Goal: Task Accomplishment & Management: Manage account settings

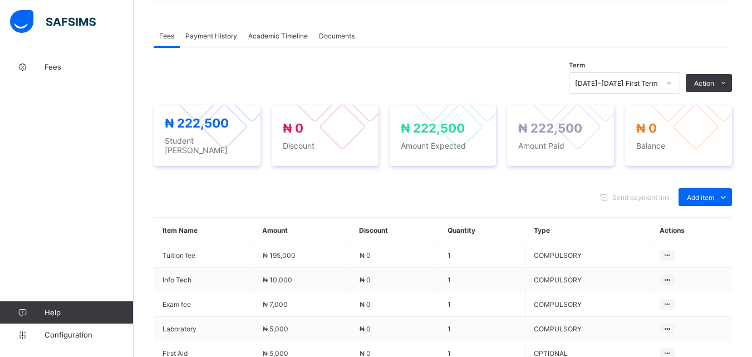
scroll to position [334, 0]
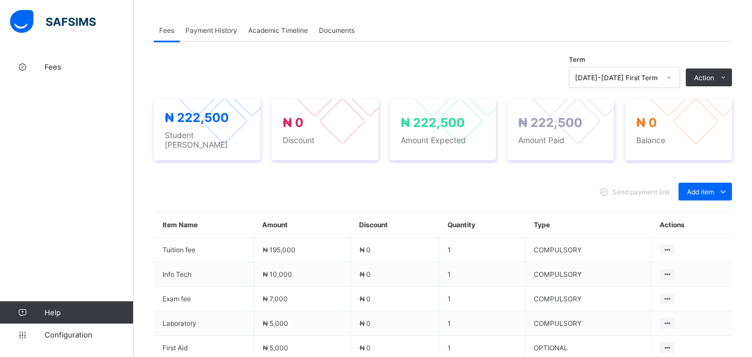
click at [388, 188] on div "Send payment link Add item Optional items Special bill" at bounding box center [443, 192] width 578 height 18
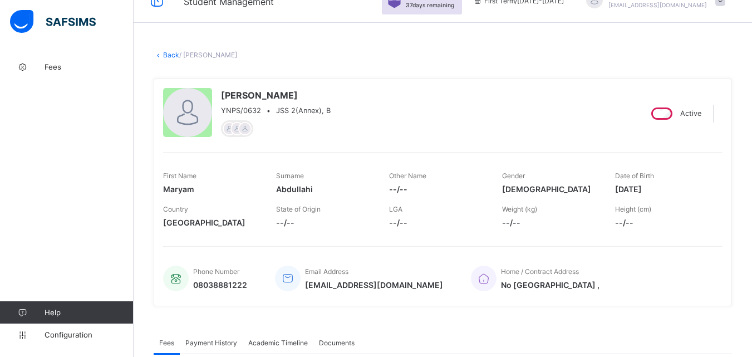
scroll to position [0, 0]
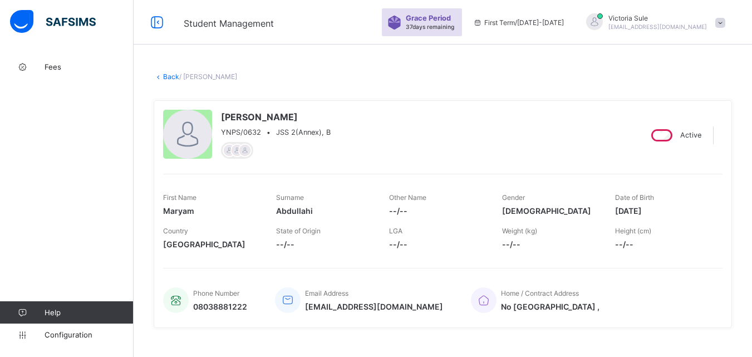
click at [169, 75] on link "Back" at bounding box center [171, 76] width 16 height 8
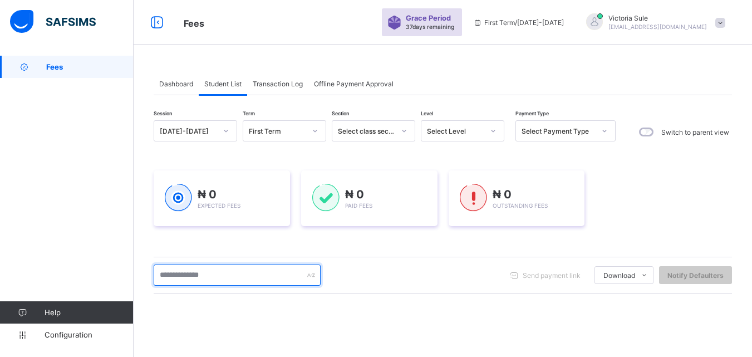
click at [216, 278] on input "text" at bounding box center [237, 274] width 167 height 21
type input "****"
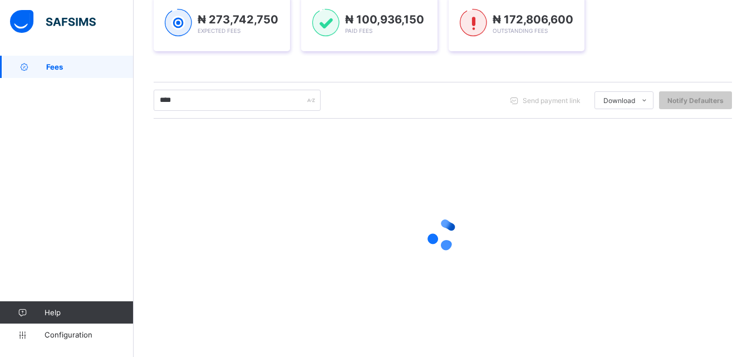
scroll to position [93, 0]
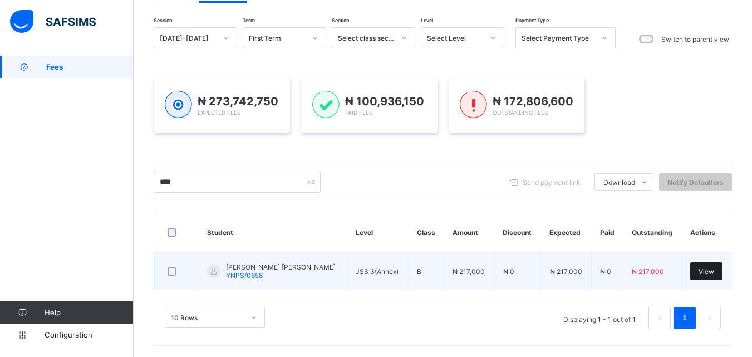
click at [709, 273] on span "View" at bounding box center [706, 271] width 16 height 8
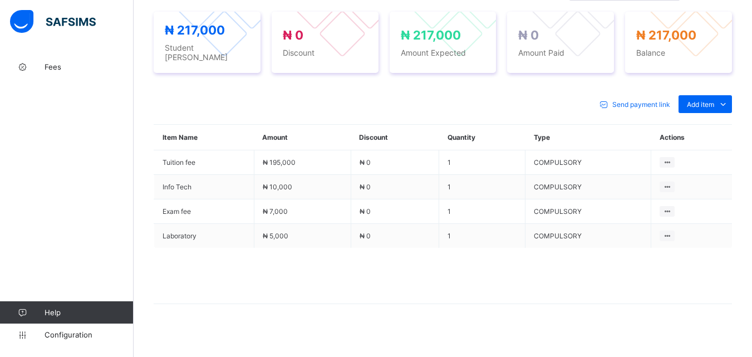
scroll to position [424, 0]
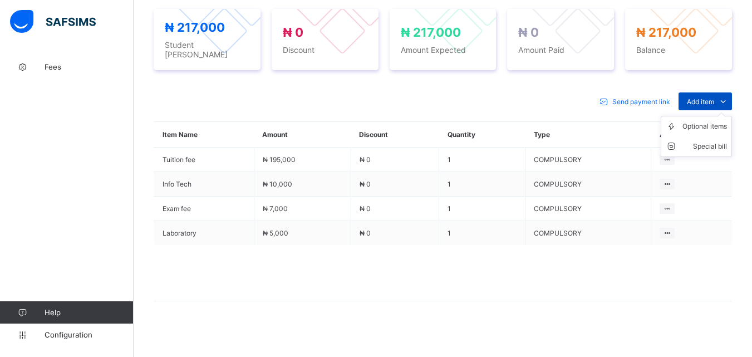
click at [704, 99] on span "Add item" at bounding box center [700, 101] width 27 height 8
click at [709, 121] on div "Optional items" at bounding box center [704, 126] width 45 height 11
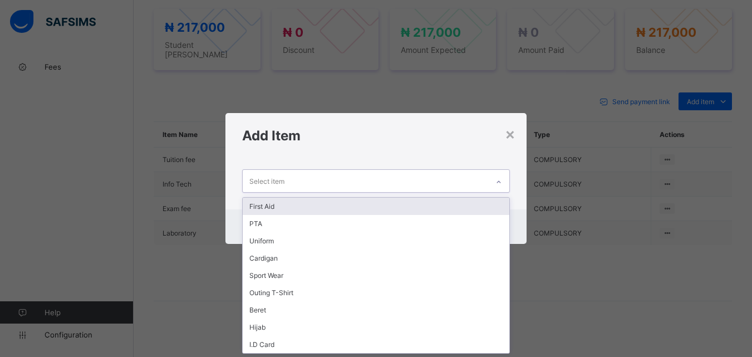
click at [501, 176] on div at bounding box center [498, 182] width 19 height 18
click at [490, 205] on div "First Aid" at bounding box center [376, 206] width 266 height 17
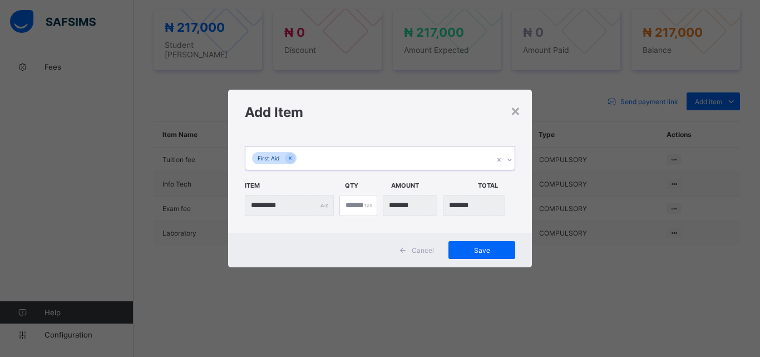
click at [509, 150] on div at bounding box center [504, 157] width 21 height 23
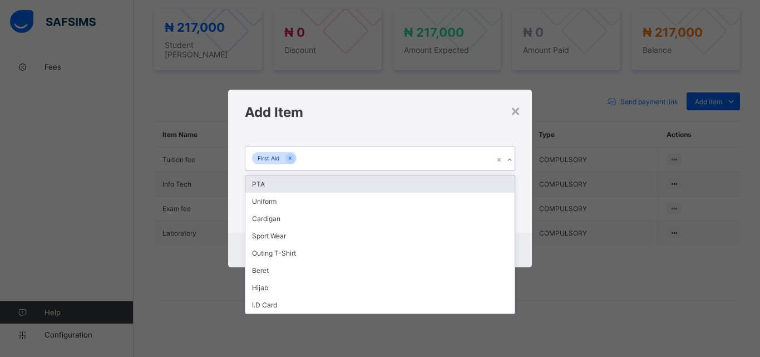
click at [505, 183] on div "PTA" at bounding box center [379, 183] width 269 height 17
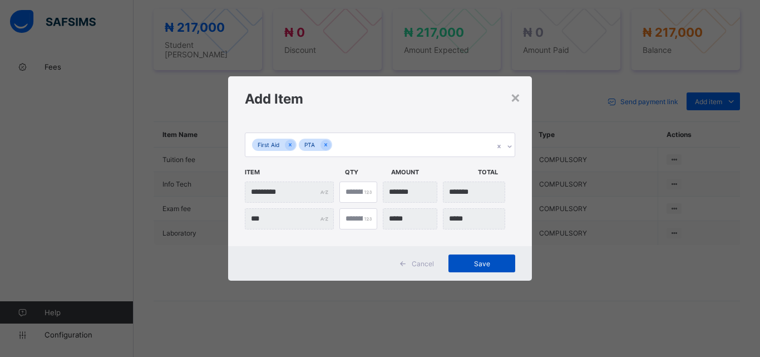
click at [480, 260] on span "Save" at bounding box center [482, 263] width 50 height 8
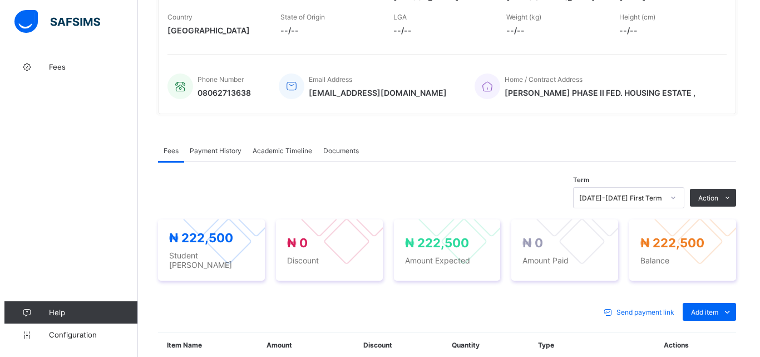
scroll to position [257, 0]
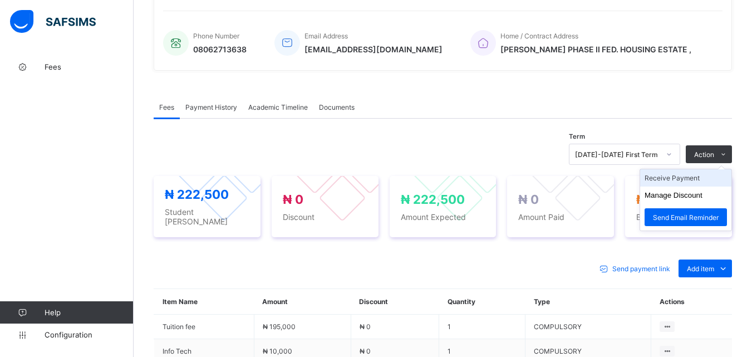
click at [694, 185] on li "Receive Payment" at bounding box center [685, 177] width 91 height 17
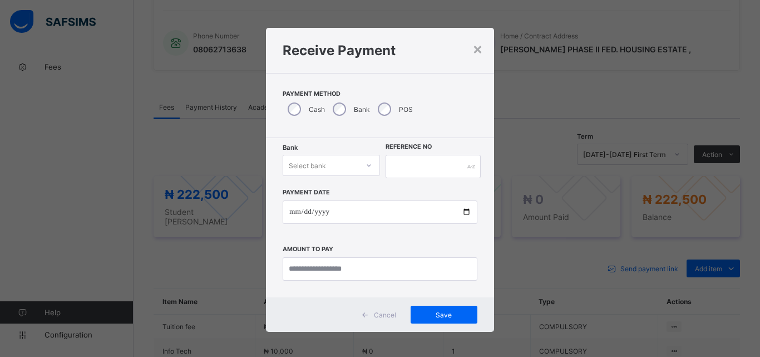
click at [366, 166] on icon at bounding box center [369, 165] width 7 height 11
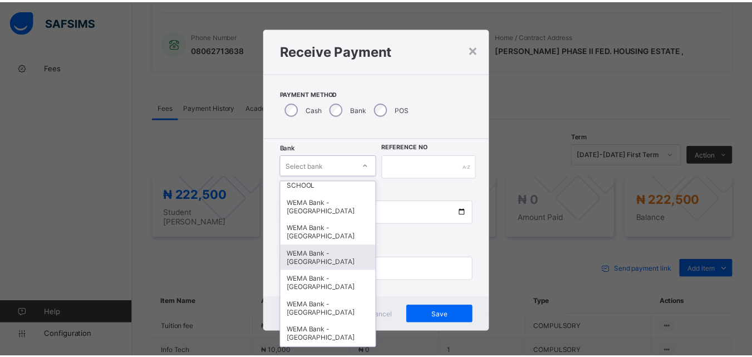
scroll to position [342, 0]
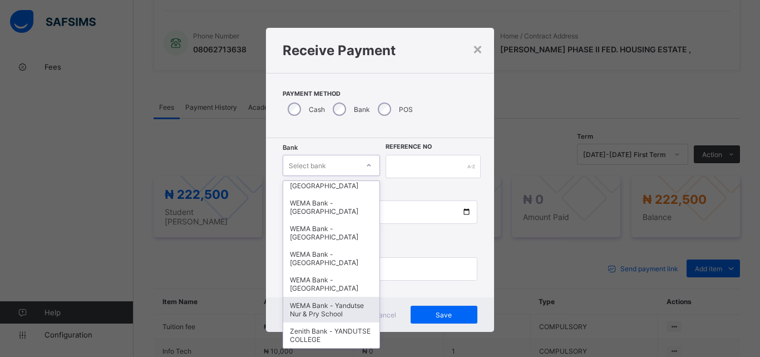
click at [334, 317] on div "WEMA Bank - Yandutse Nur & Pry School" at bounding box center [331, 310] width 96 height 26
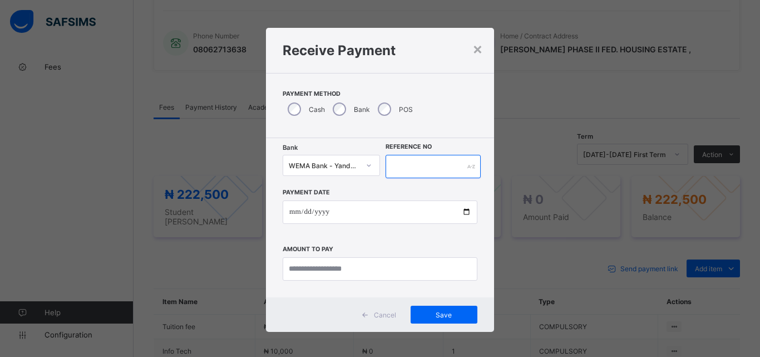
click at [423, 169] on input "text" at bounding box center [433, 166] width 95 height 23
type input "*********"
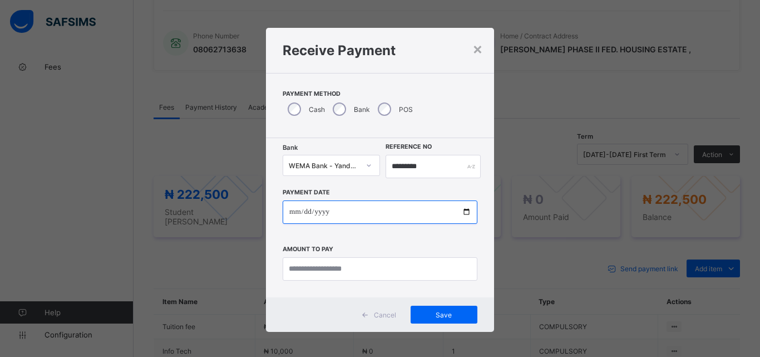
click at [465, 210] on input "date" at bounding box center [380, 211] width 195 height 23
type input "**********"
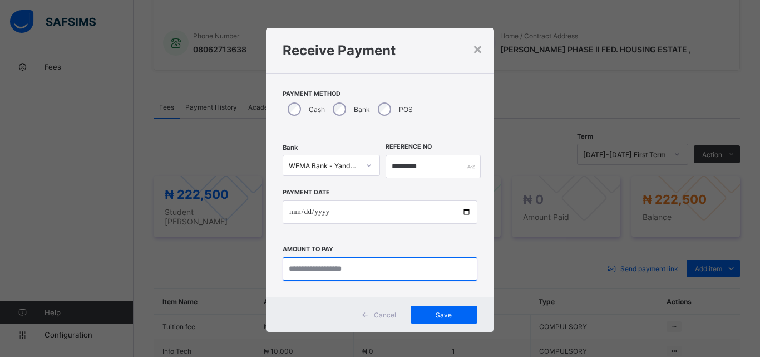
click at [322, 269] on input "currency" at bounding box center [380, 268] width 195 height 23
type input "*********"
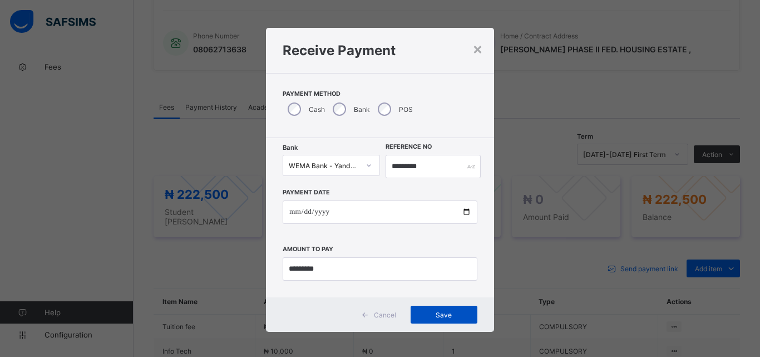
click at [435, 314] on span "Save" at bounding box center [444, 315] width 50 height 8
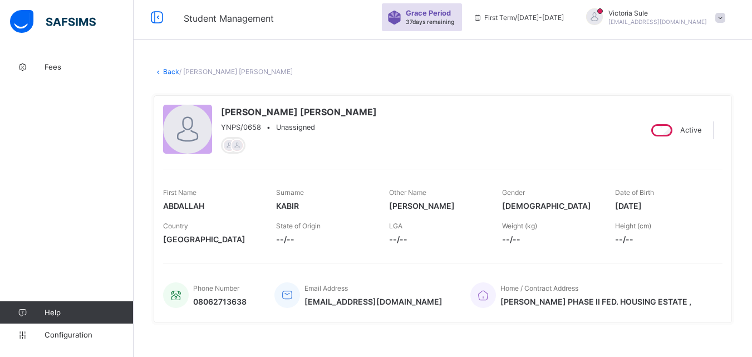
scroll to position [0, 0]
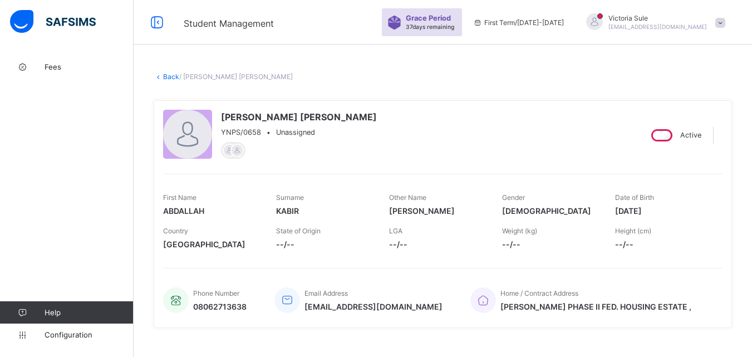
click at [173, 77] on link "Back" at bounding box center [171, 76] width 16 height 8
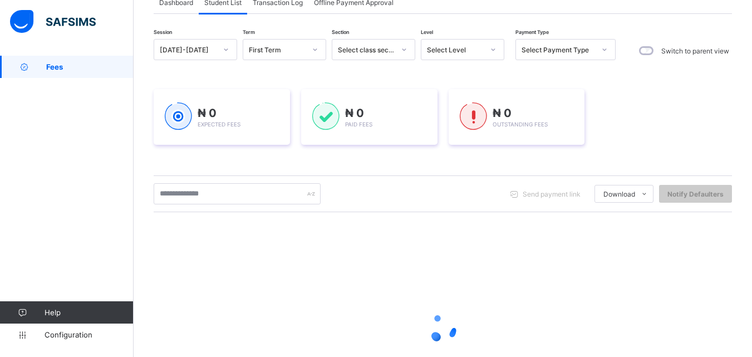
scroll to position [111, 0]
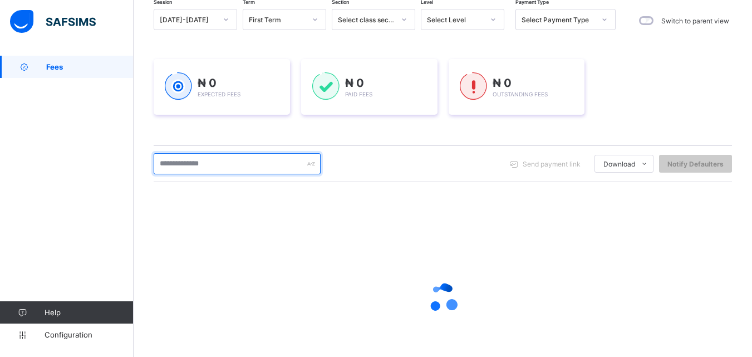
click at [205, 171] on input "text" at bounding box center [237, 163] width 167 height 21
type input "******"
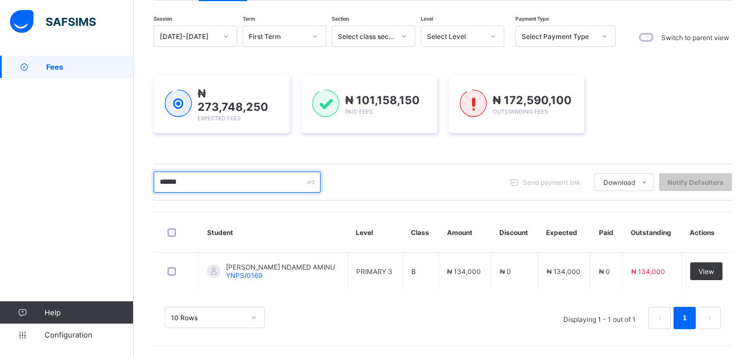
scroll to position [93, 0]
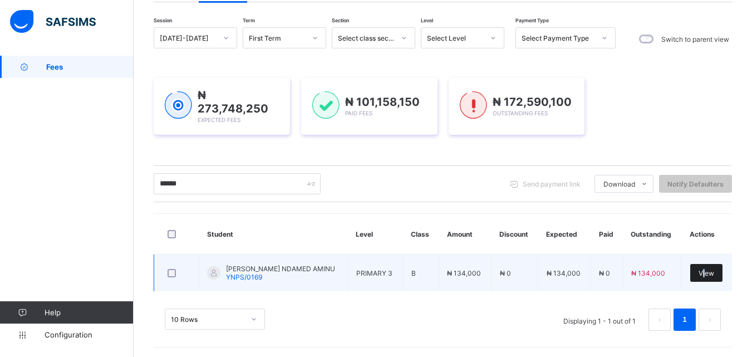
click at [710, 274] on span "View" at bounding box center [706, 273] width 16 height 8
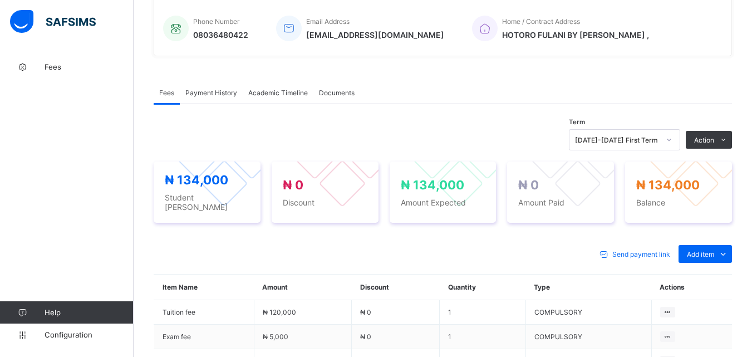
scroll to position [316, 0]
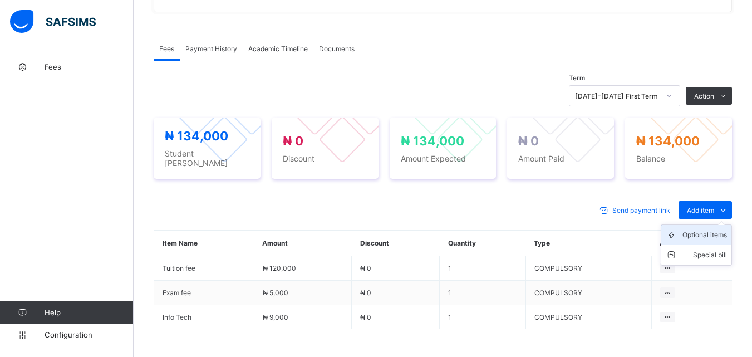
click at [708, 229] on div "Optional items" at bounding box center [704, 234] width 45 height 11
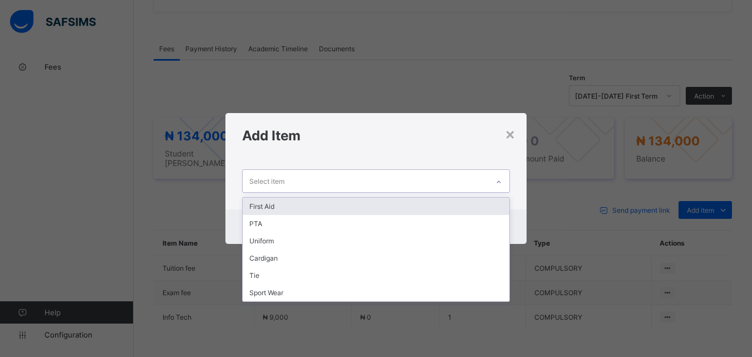
click at [498, 180] on icon at bounding box center [498, 181] width 7 height 11
click at [484, 207] on div "First Aid" at bounding box center [376, 206] width 266 height 17
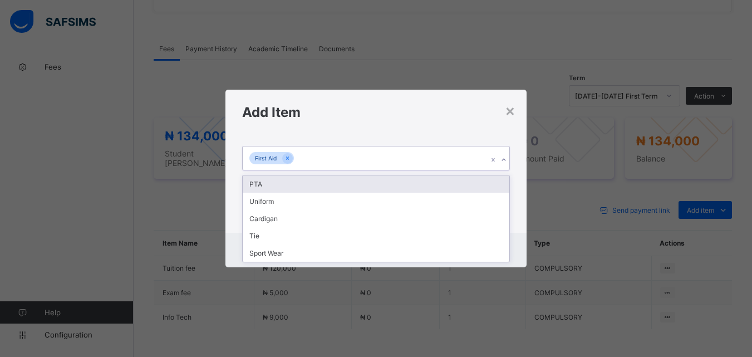
click at [507, 161] on icon at bounding box center [503, 159] width 7 height 11
click at [490, 184] on div "PTA" at bounding box center [376, 183] width 266 height 17
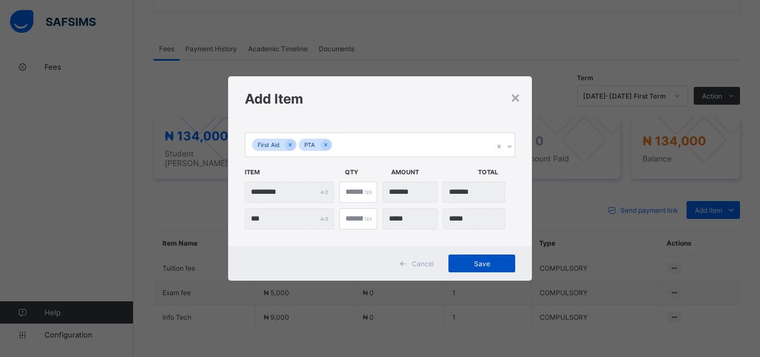
click at [466, 268] on div "Save" at bounding box center [482, 263] width 67 height 18
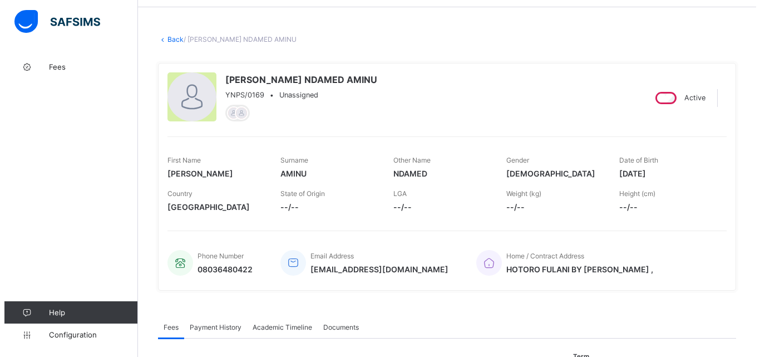
scroll to position [260, 0]
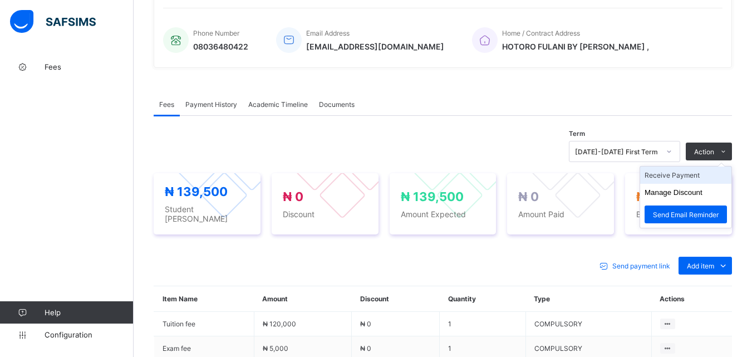
click at [702, 181] on li "Receive Payment" at bounding box center [685, 174] width 91 height 17
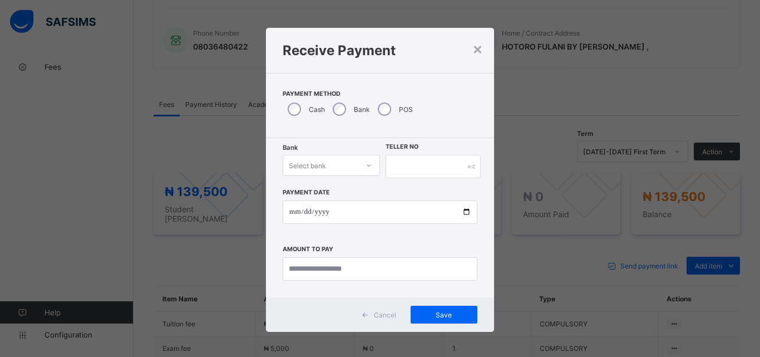
click at [359, 165] on div at bounding box center [368, 165] width 19 height 18
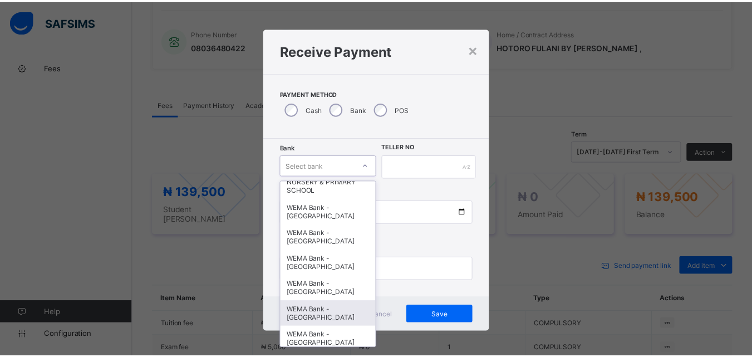
scroll to position [342, 0]
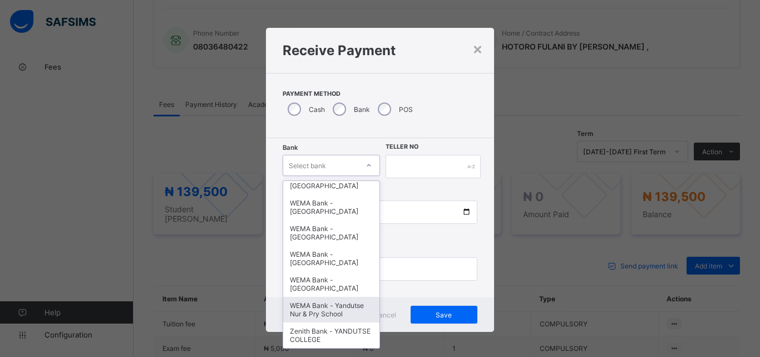
click at [329, 308] on div "WEMA Bank - Yandutse Nur & Pry School" at bounding box center [331, 310] width 96 height 26
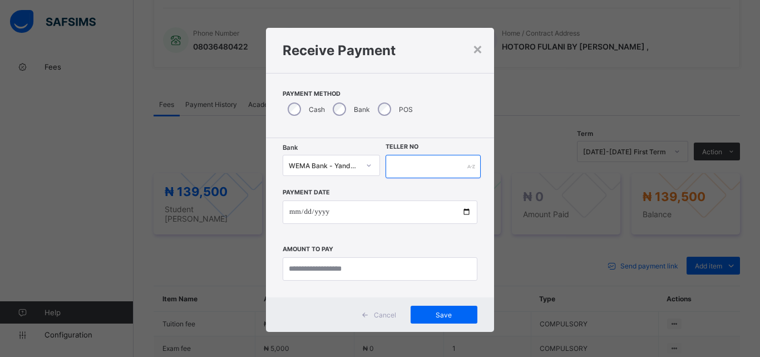
click at [424, 168] on input "text" at bounding box center [433, 166] width 95 height 23
type input "**********"
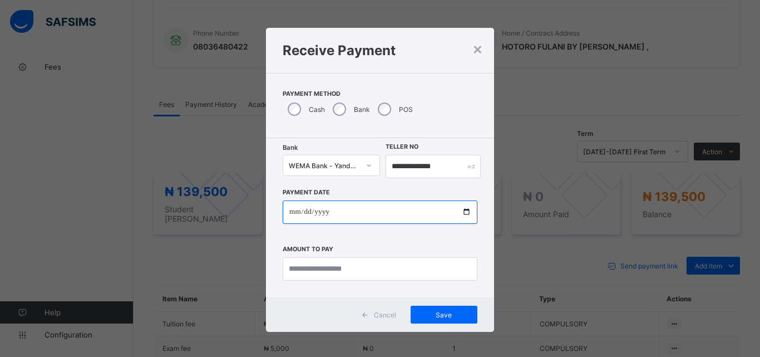
click at [462, 208] on input "date" at bounding box center [380, 211] width 195 height 23
type input "**********"
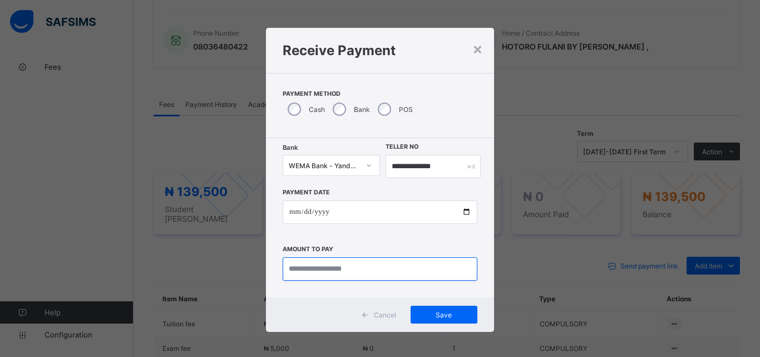
click at [300, 264] on input "currency" at bounding box center [380, 268] width 195 height 23
type input "*********"
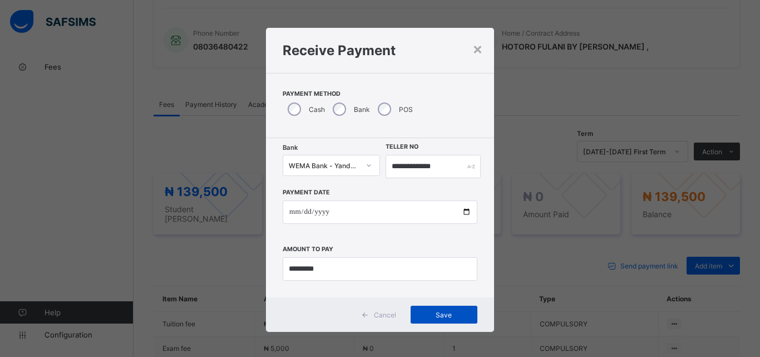
click at [435, 314] on span "Save" at bounding box center [444, 315] width 50 height 8
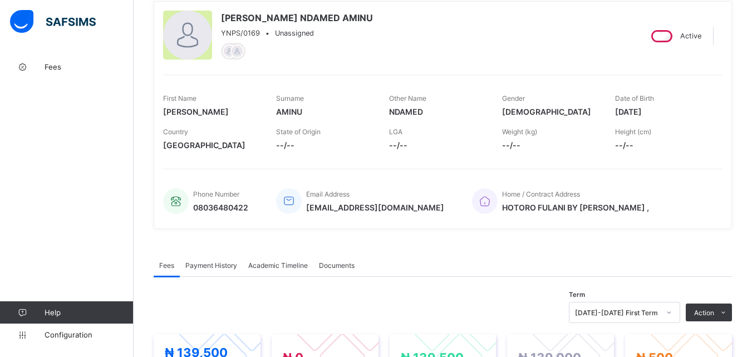
scroll to position [0, 0]
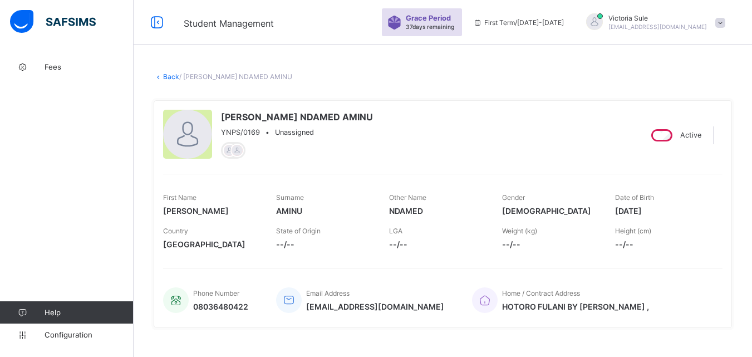
click at [165, 75] on link "Back" at bounding box center [171, 76] width 16 height 8
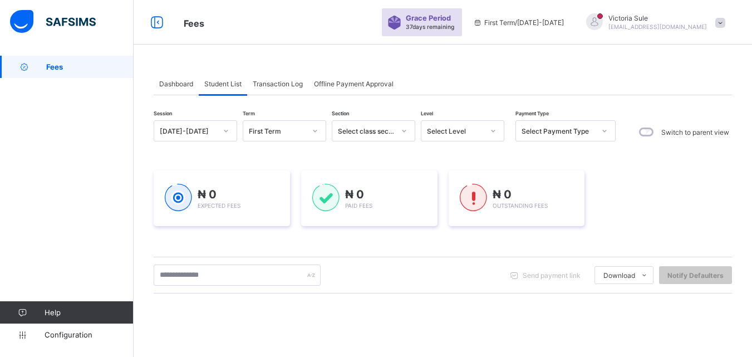
scroll to position [56, 0]
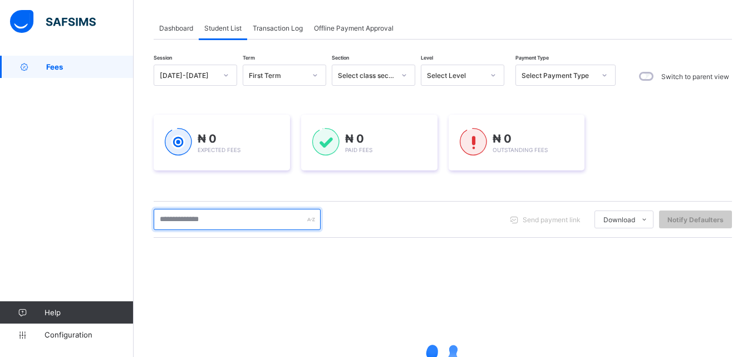
click at [252, 220] on input "text" at bounding box center [237, 219] width 167 height 21
type input "*******"
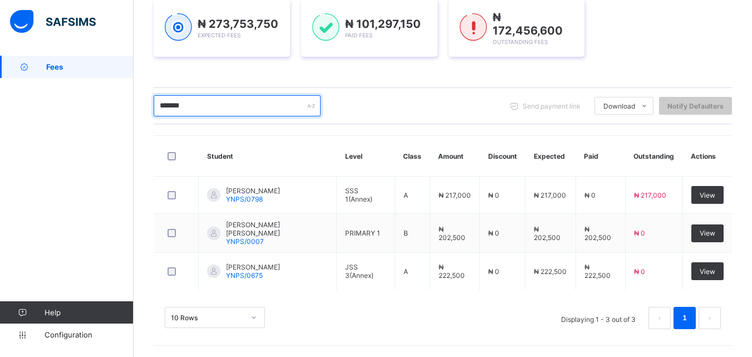
scroll to position [167, 0]
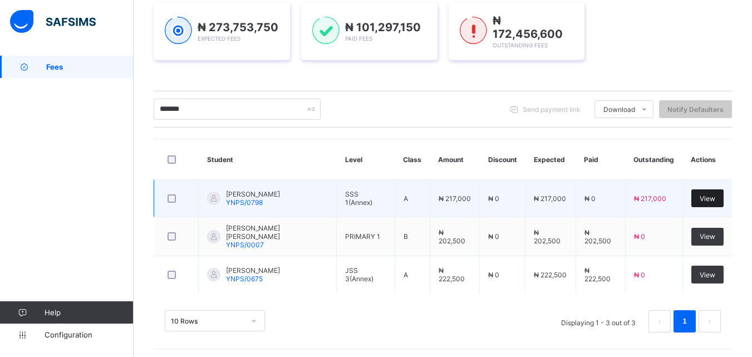
click at [709, 190] on div "View" at bounding box center [707, 198] width 32 height 18
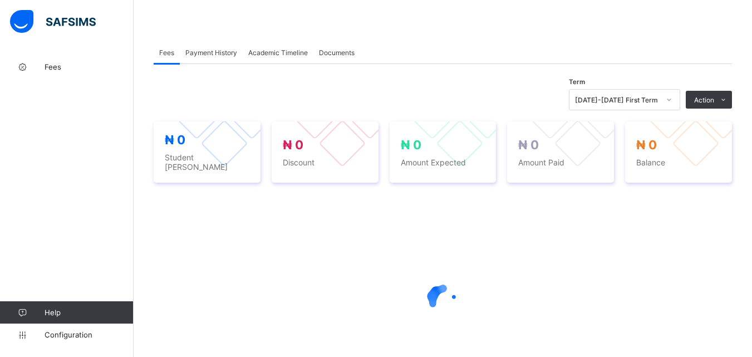
click at [503, 267] on div at bounding box center [443, 299] width 578 height 211
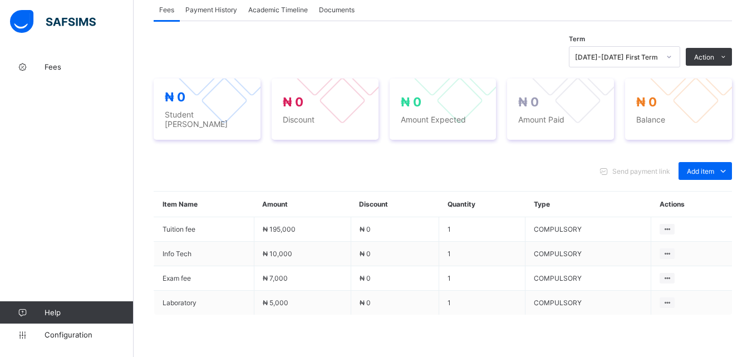
scroll to position [424, 0]
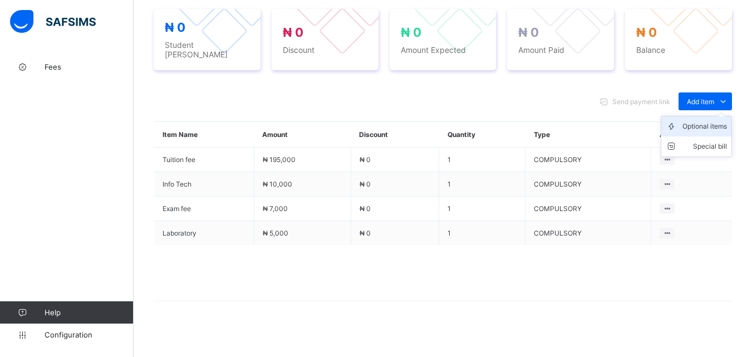
click at [711, 121] on div "Optional items" at bounding box center [704, 126] width 45 height 11
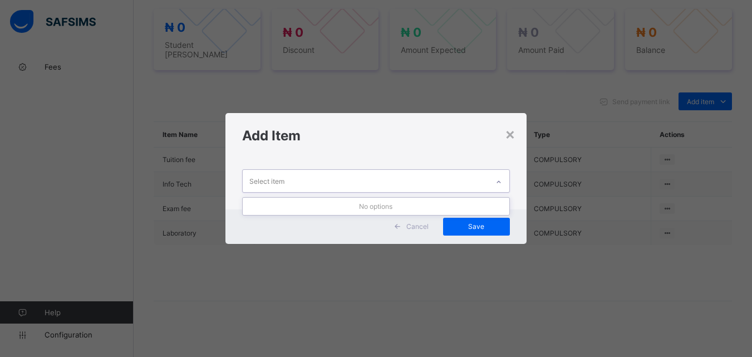
click at [499, 178] on icon at bounding box center [498, 181] width 7 height 11
click at [507, 133] on div "×" at bounding box center [510, 133] width 11 height 19
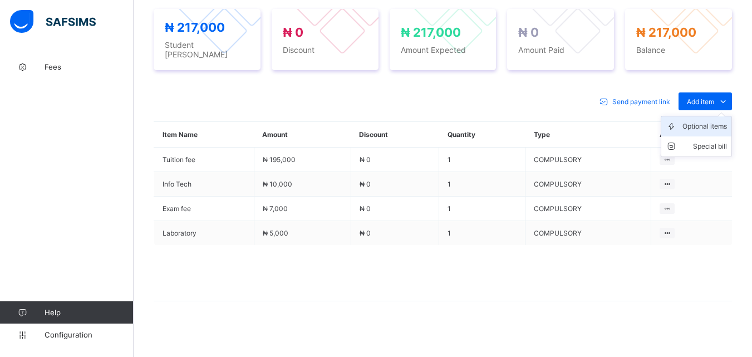
click at [715, 121] on div "Optional items" at bounding box center [704, 126] width 45 height 11
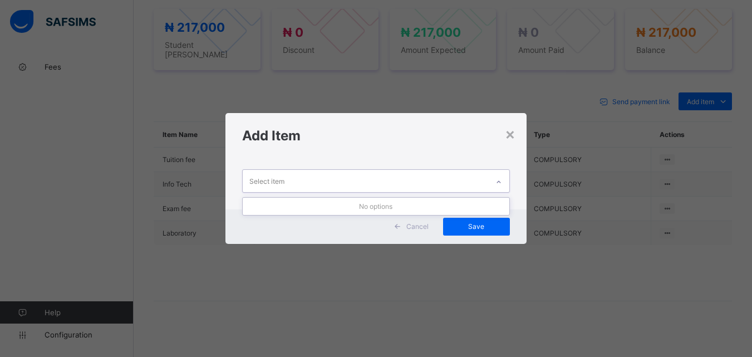
click at [501, 179] on icon at bounding box center [498, 181] width 7 height 11
click at [507, 141] on div "×" at bounding box center [510, 133] width 11 height 19
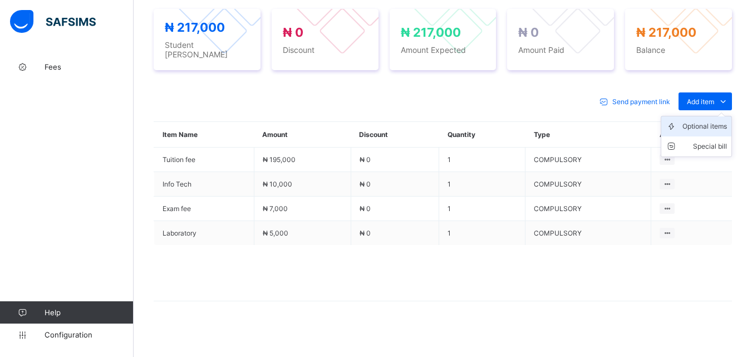
click at [707, 128] on li "Optional items" at bounding box center [696, 126] width 70 height 20
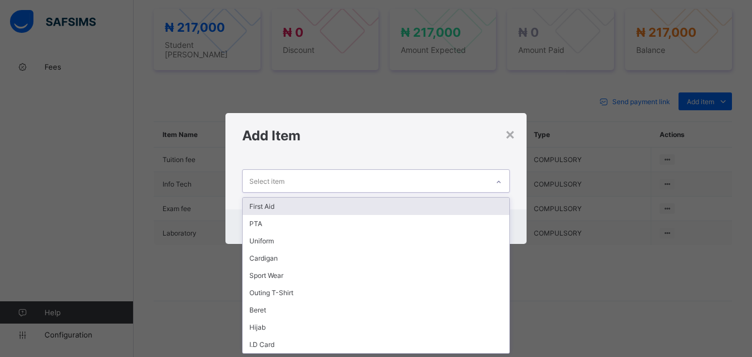
click at [499, 180] on icon at bounding box center [498, 181] width 7 height 11
click at [489, 206] on div "First Aid" at bounding box center [376, 206] width 266 height 17
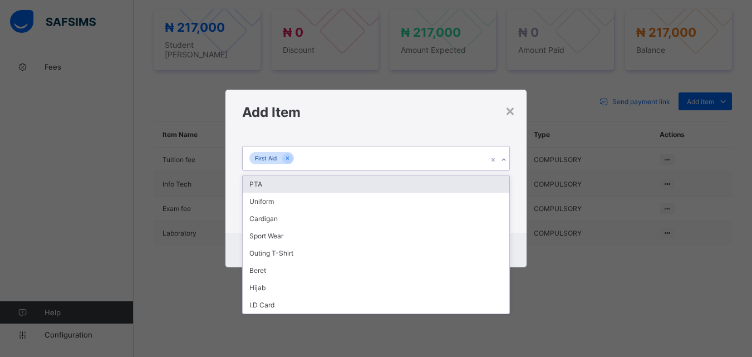
click at [509, 157] on div at bounding box center [504, 160] width 11 height 18
click at [506, 181] on div "PTA" at bounding box center [376, 183] width 266 height 17
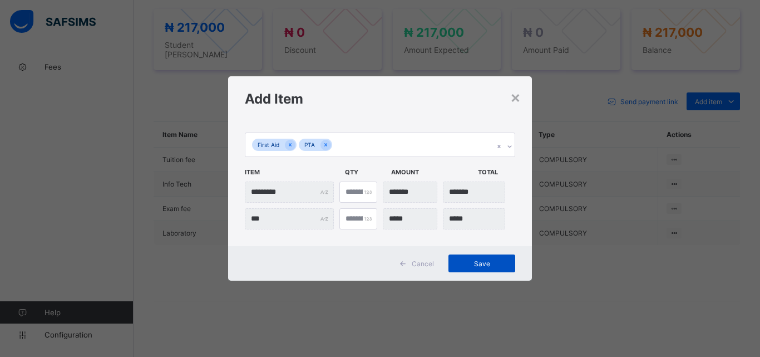
click at [485, 268] on div "Save" at bounding box center [482, 263] width 67 height 18
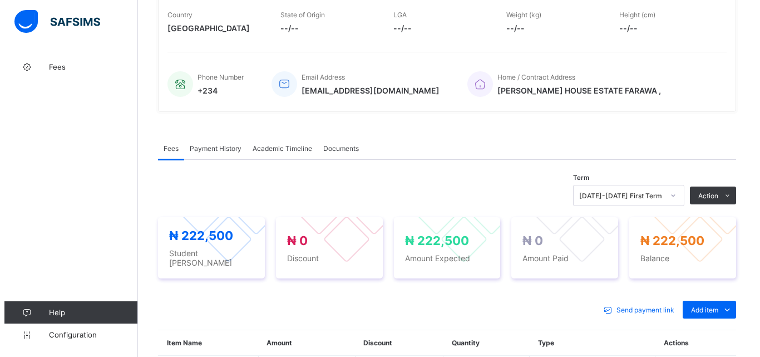
scroll to position [257, 0]
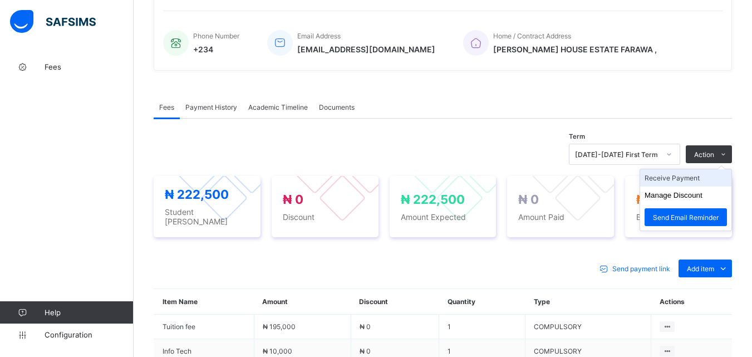
click at [689, 176] on li "Receive Payment" at bounding box center [685, 177] width 91 height 17
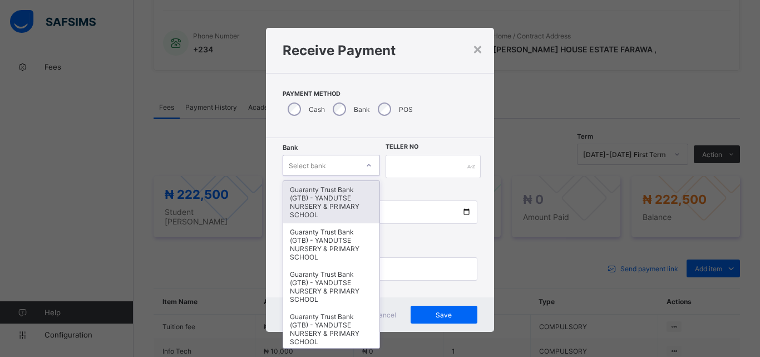
click at [359, 167] on div at bounding box center [368, 165] width 19 height 18
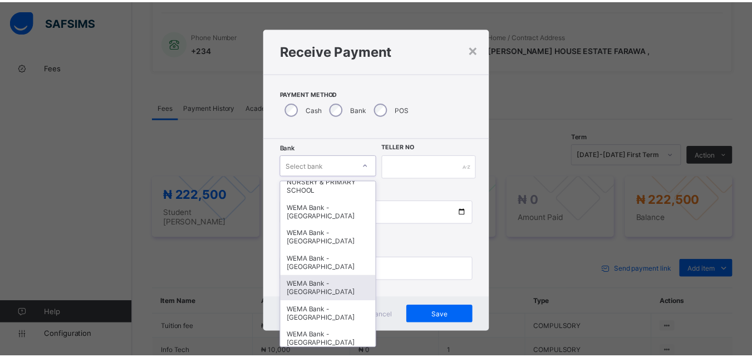
scroll to position [342, 0]
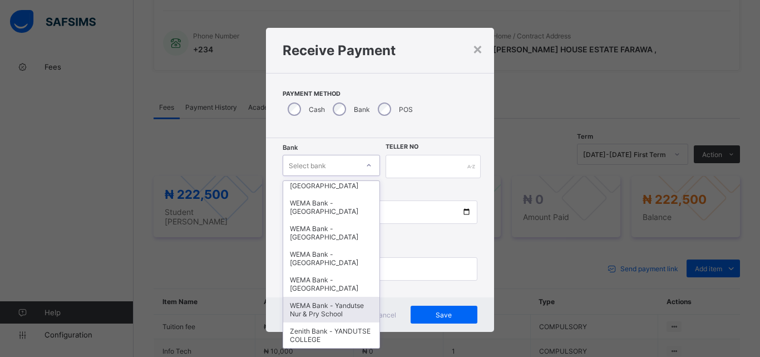
click at [339, 303] on div "WEMA Bank - Yandutse Nur & Pry School" at bounding box center [331, 310] width 96 height 26
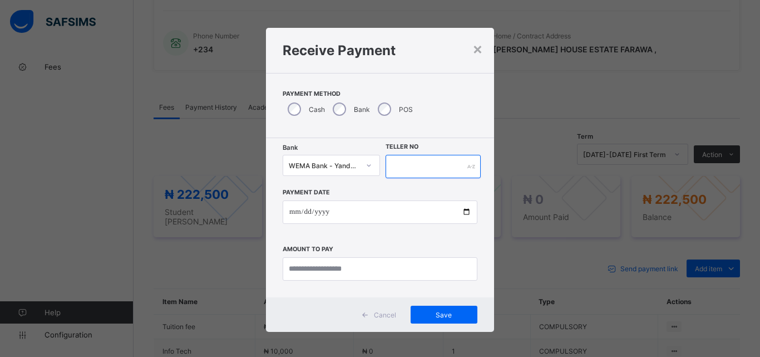
click at [417, 171] on input "text" at bounding box center [433, 166] width 95 height 23
type input "**********"
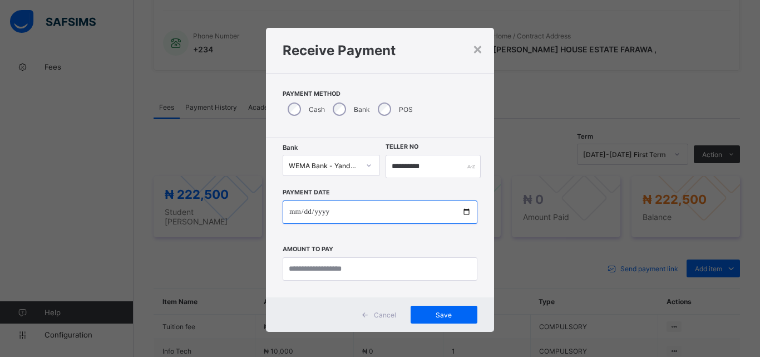
click at [463, 209] on input "date" at bounding box center [380, 211] width 195 height 23
type input "**********"
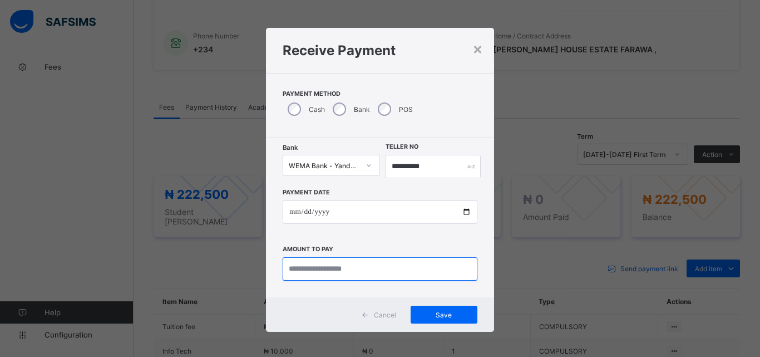
click at [315, 269] on input "currency" at bounding box center [380, 268] width 195 height 23
type input "*********"
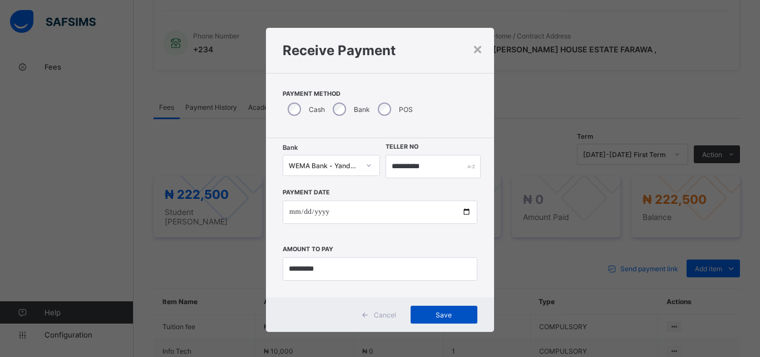
click at [436, 313] on span "Save" at bounding box center [444, 315] width 50 height 8
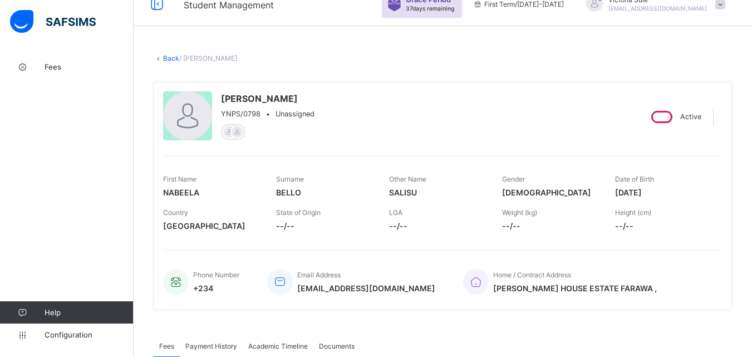
scroll to position [0, 0]
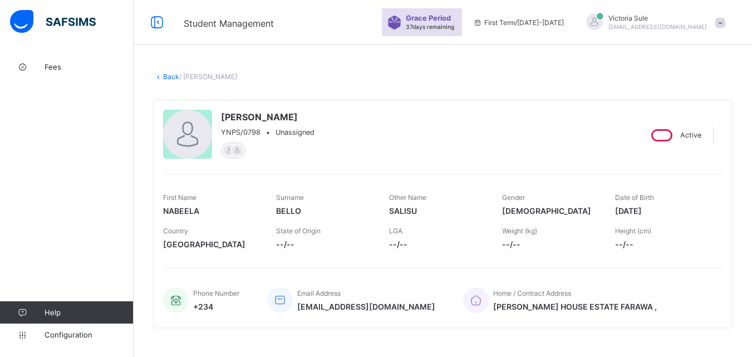
click at [170, 75] on link "Back" at bounding box center [171, 76] width 16 height 8
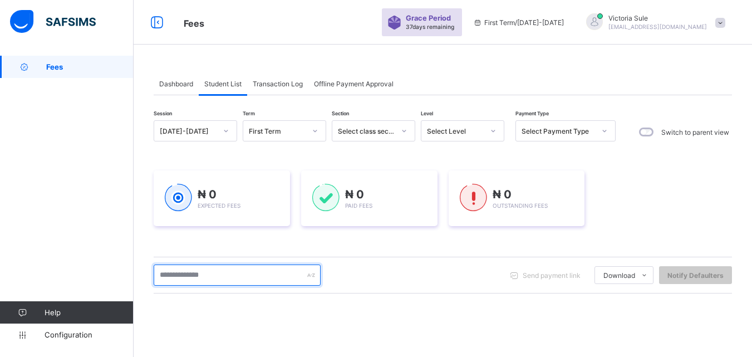
click at [231, 272] on input "text" at bounding box center [237, 274] width 167 height 21
type input "*"
type input "******"
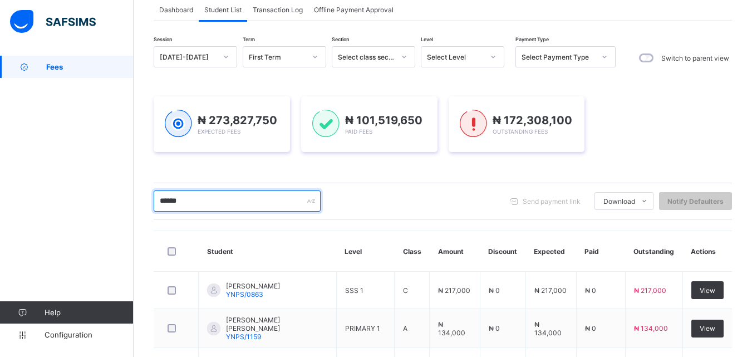
scroll to position [63, 0]
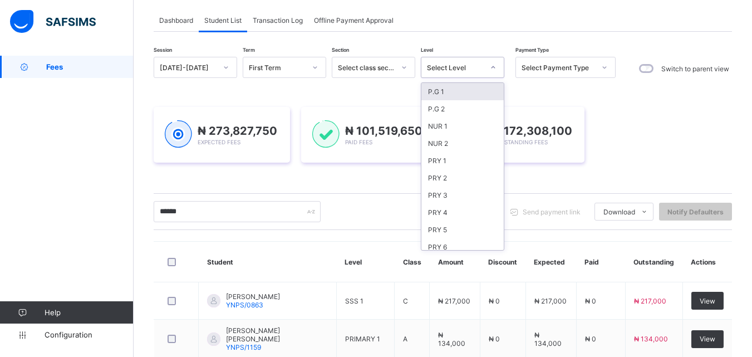
click at [469, 68] on div "Select Level" at bounding box center [455, 67] width 57 height 8
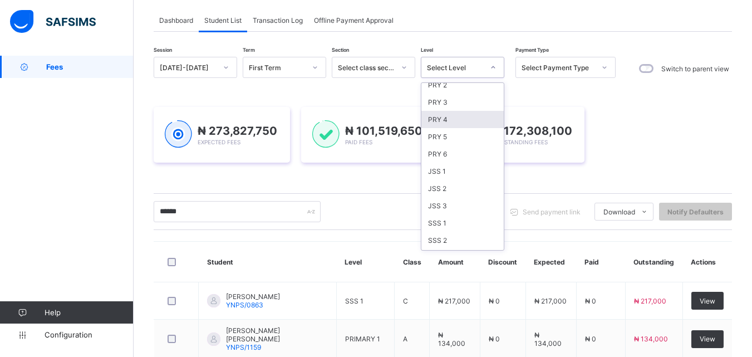
scroll to position [223, 0]
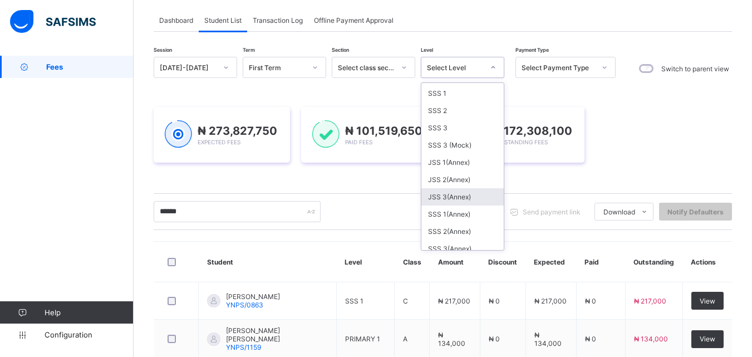
click at [464, 196] on div "JSS 3(Annex)" at bounding box center [462, 196] width 82 height 17
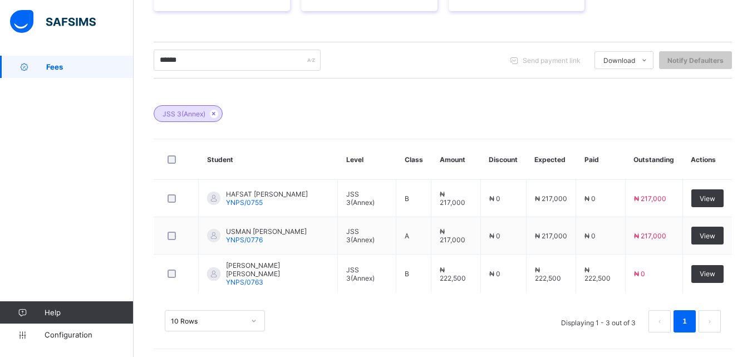
scroll to position [241, 0]
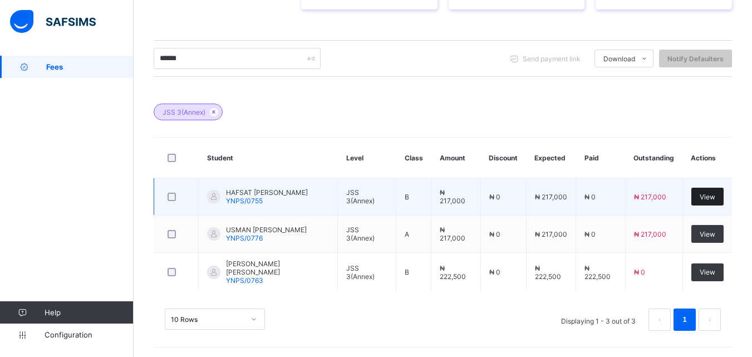
click at [715, 200] on span "View" at bounding box center [707, 197] width 16 height 8
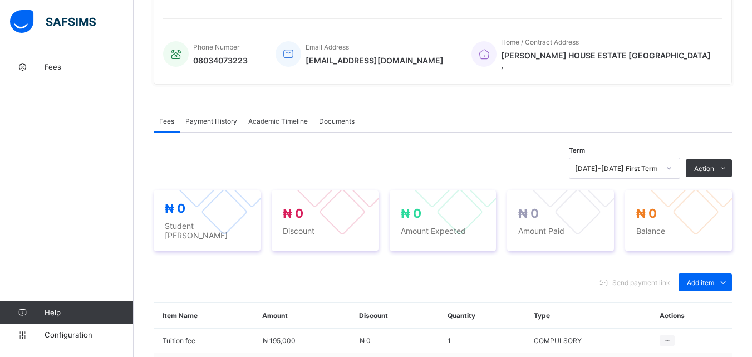
scroll to position [393, 0]
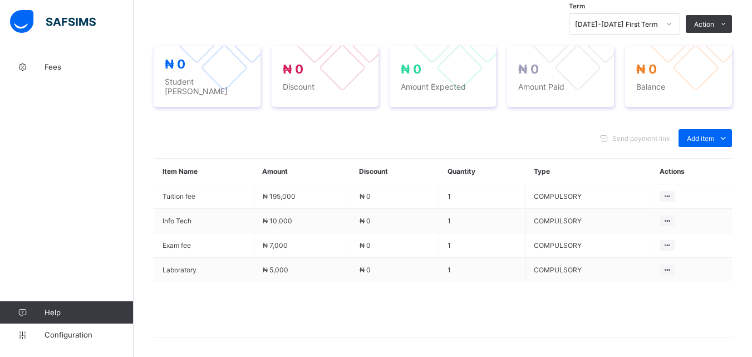
click at [520, 318] on span at bounding box center [443, 310] width 578 height 56
click at [706, 134] on span "Add item" at bounding box center [700, 138] width 27 height 8
click at [705, 157] on div "Optional items" at bounding box center [704, 162] width 45 height 11
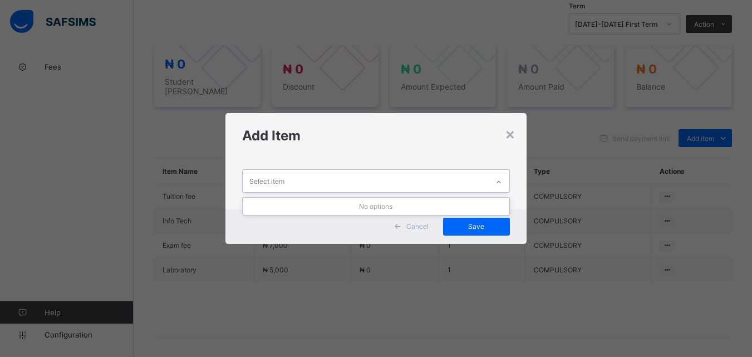
click at [496, 180] on div at bounding box center [498, 182] width 19 height 18
click at [512, 130] on div "×" at bounding box center [510, 133] width 11 height 19
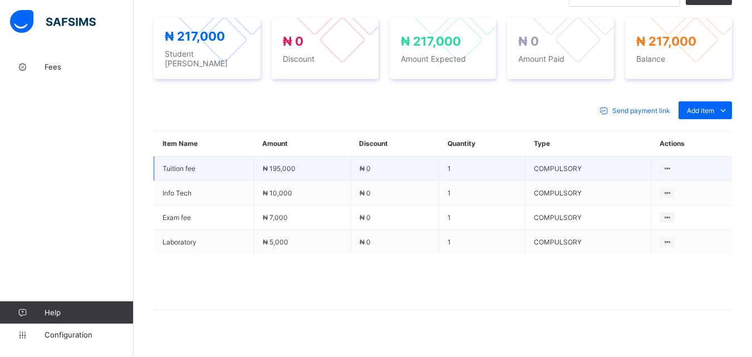
scroll to position [424, 0]
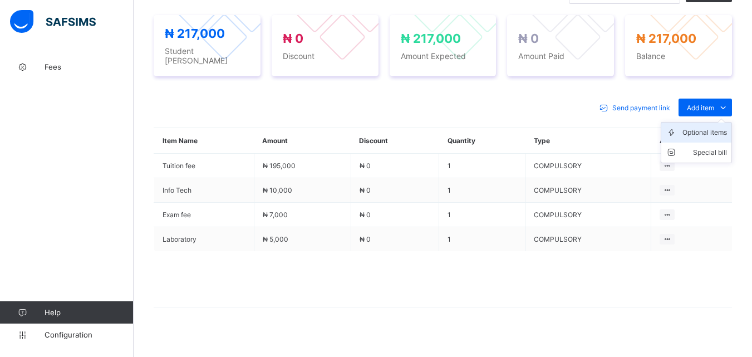
click at [712, 127] on div "Optional items" at bounding box center [704, 132] width 45 height 11
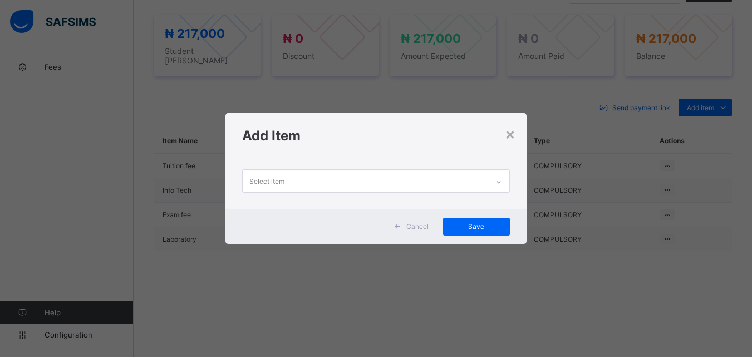
click at [500, 180] on icon at bounding box center [498, 181] width 7 height 11
click at [511, 134] on div "×" at bounding box center [510, 133] width 11 height 19
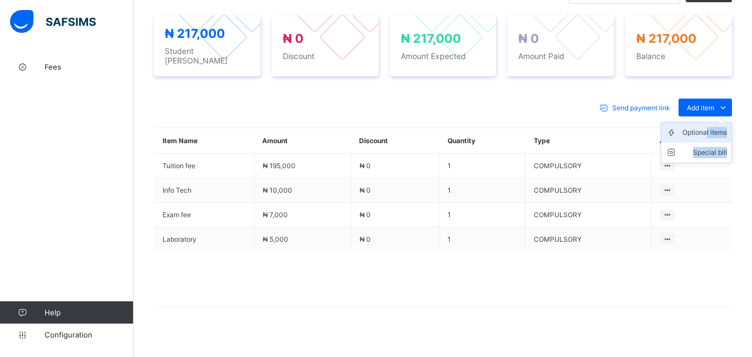
click at [714, 122] on ul "Optional items Special bill" at bounding box center [696, 142] width 71 height 41
click at [706, 127] on div "Optional items" at bounding box center [704, 132] width 45 height 11
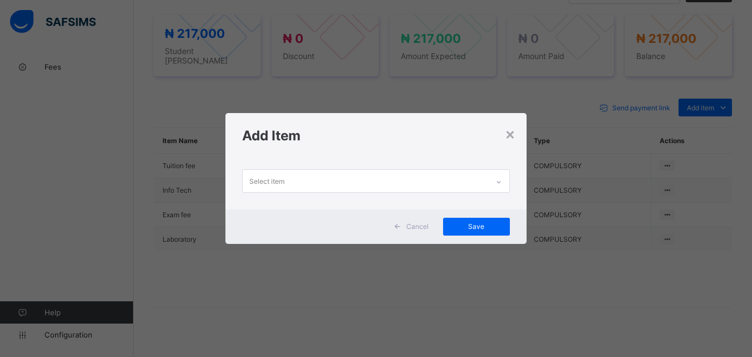
click at [497, 181] on icon at bounding box center [498, 181] width 7 height 11
click at [513, 134] on div "×" at bounding box center [510, 133] width 11 height 19
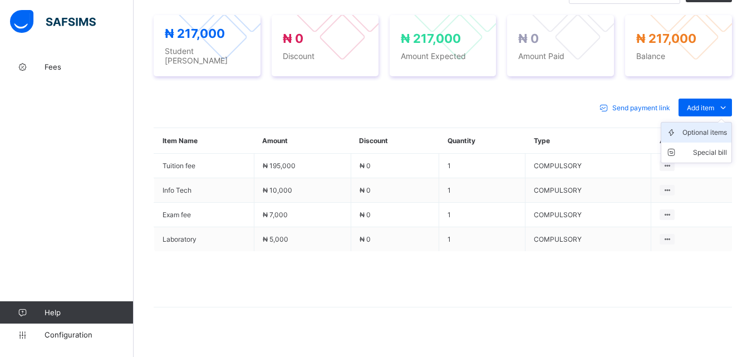
click at [704, 127] on div "Optional items" at bounding box center [704, 132] width 45 height 11
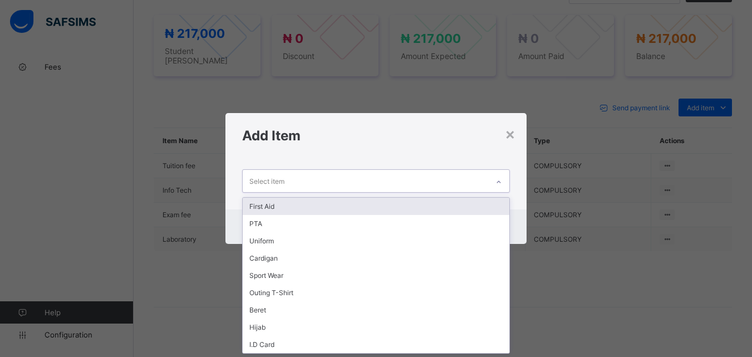
click at [499, 180] on icon at bounding box center [498, 181] width 7 height 11
click at [491, 206] on div "First Aid" at bounding box center [376, 206] width 266 height 17
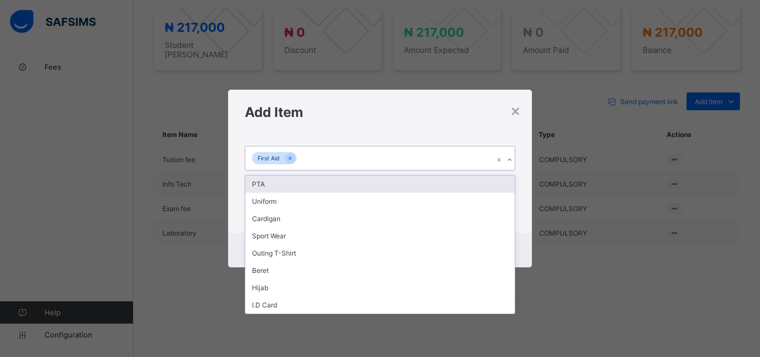
click at [507, 157] on icon at bounding box center [509, 159] width 7 height 11
click at [510, 183] on div "PTA" at bounding box center [379, 183] width 269 height 17
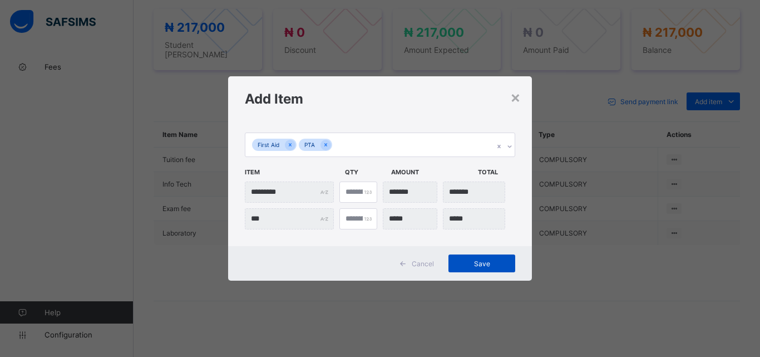
click at [486, 270] on div "Save" at bounding box center [482, 263] width 67 height 18
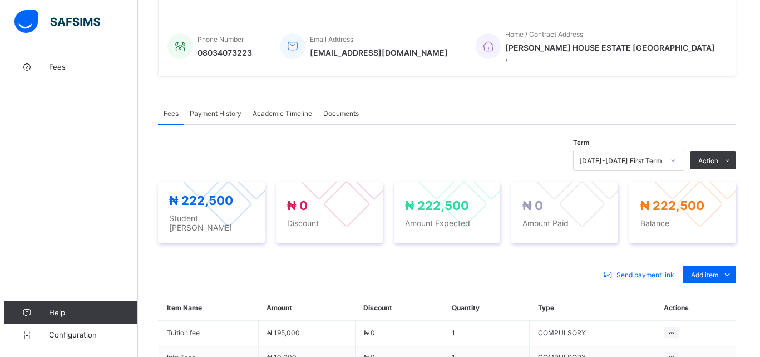
scroll to position [313, 0]
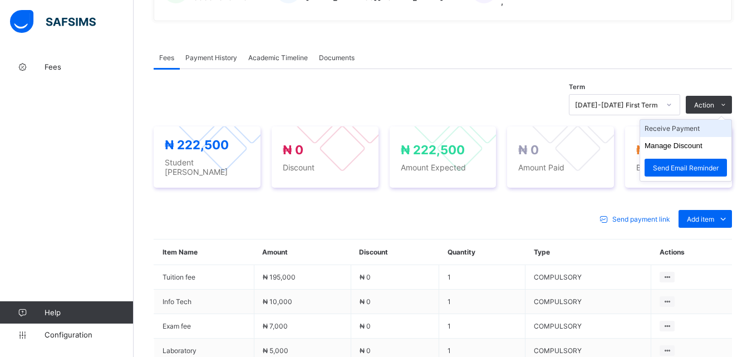
click at [696, 123] on li "Receive Payment" at bounding box center [685, 128] width 91 height 17
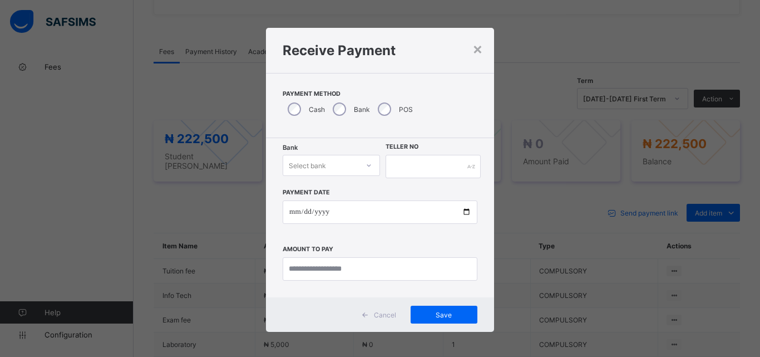
click at [364, 160] on div at bounding box center [368, 165] width 19 height 18
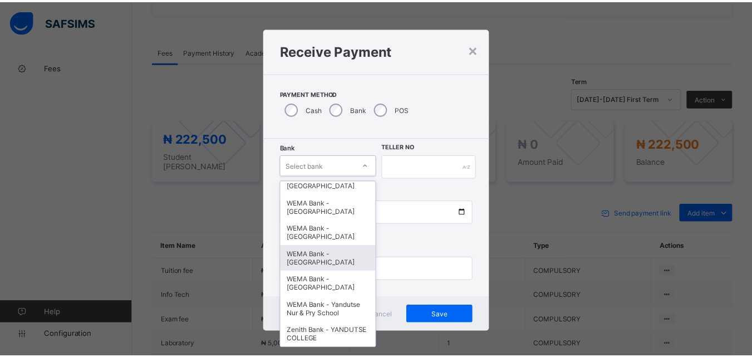
scroll to position [342, 0]
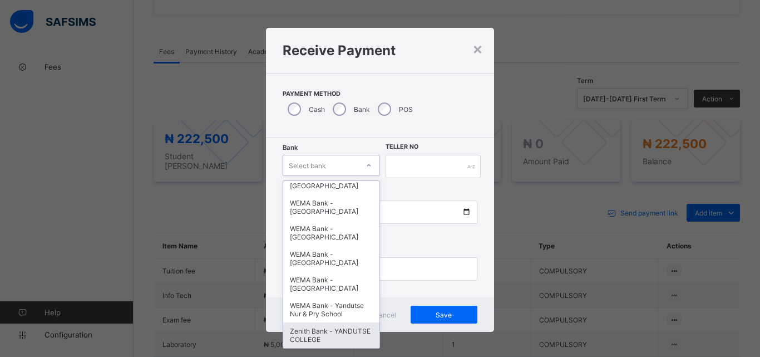
click at [345, 329] on div "Zenith Bank - YANDUTSE COLLEGE" at bounding box center [331, 335] width 96 height 26
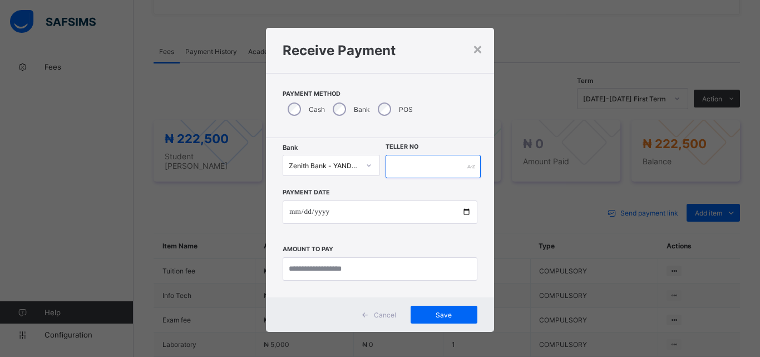
click at [408, 164] on input "text" at bounding box center [433, 166] width 95 height 23
type input "**********"
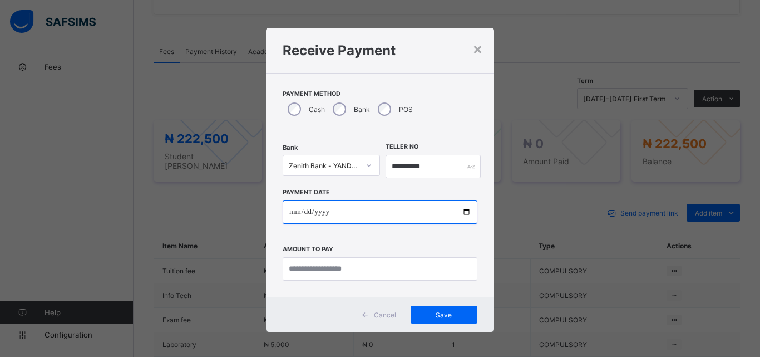
click at [462, 210] on input "date" at bounding box center [380, 211] width 195 height 23
type input "**********"
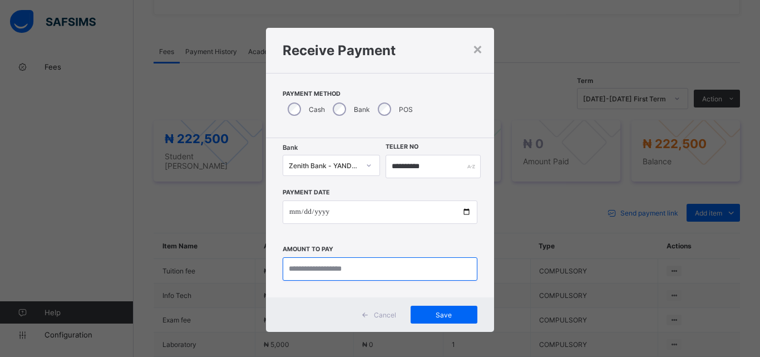
click at [314, 270] on input "currency" at bounding box center [380, 268] width 195 height 23
type input "*********"
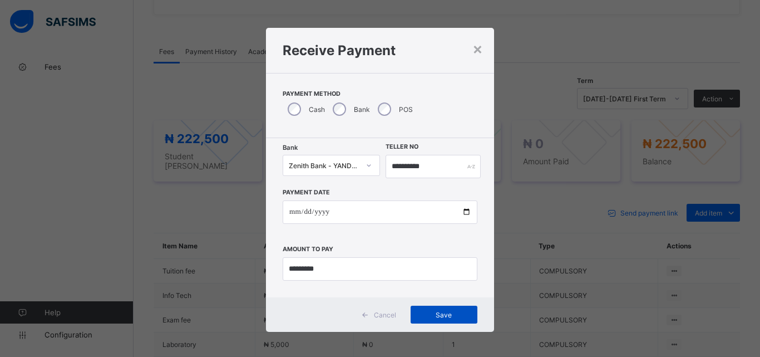
click at [442, 311] on span "Save" at bounding box center [444, 315] width 50 height 8
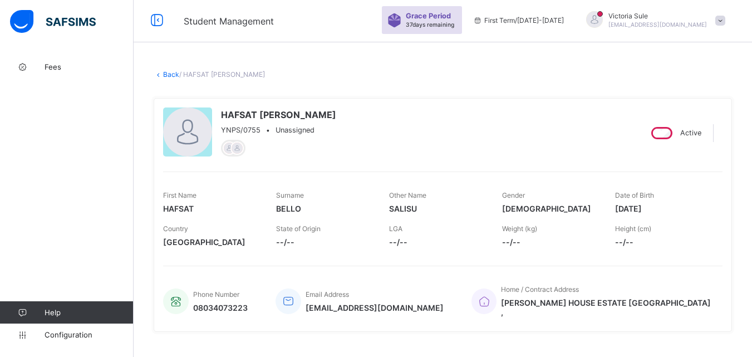
scroll to position [0, 0]
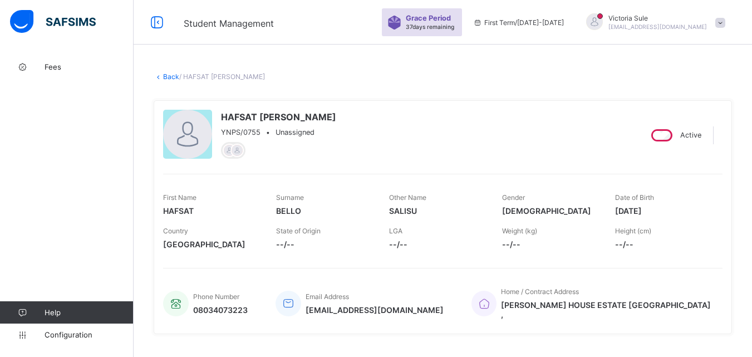
click at [169, 77] on link "Back" at bounding box center [171, 76] width 16 height 8
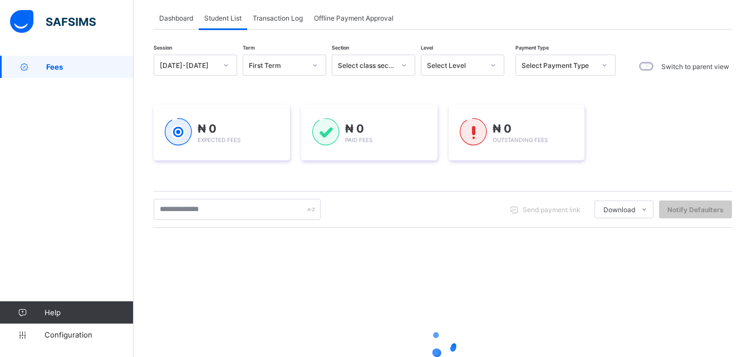
scroll to position [167, 0]
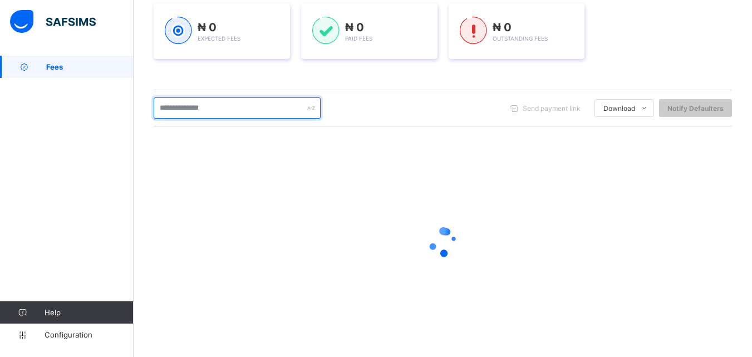
click at [200, 111] on input "text" at bounding box center [237, 107] width 167 height 21
click at [184, 111] on input "**" at bounding box center [237, 107] width 167 height 21
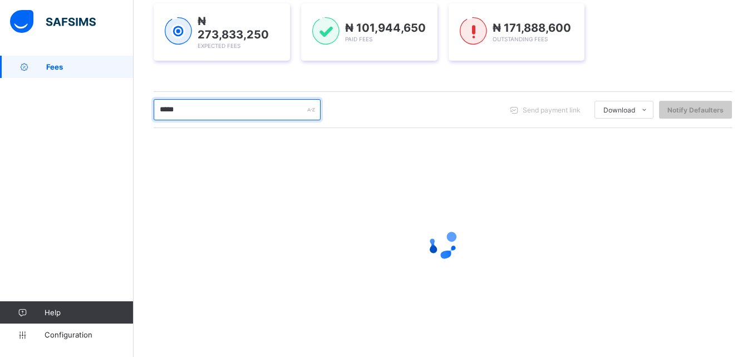
type input "*******"
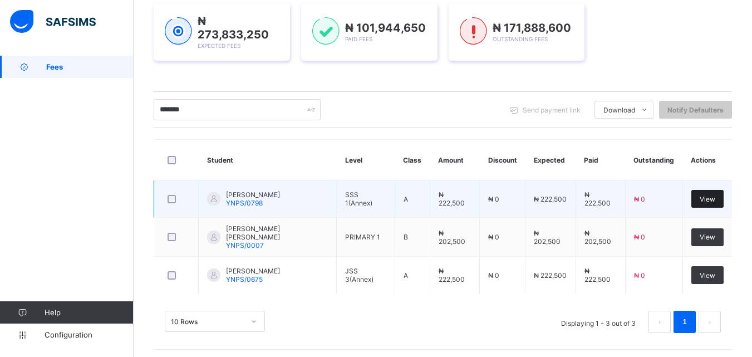
click at [713, 198] on span "View" at bounding box center [707, 199] width 16 height 8
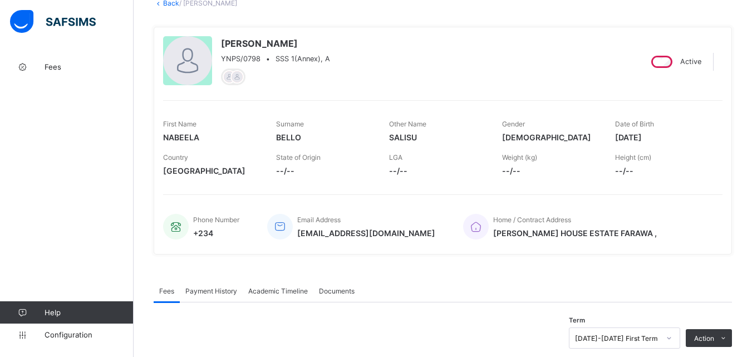
scroll to position [167, 0]
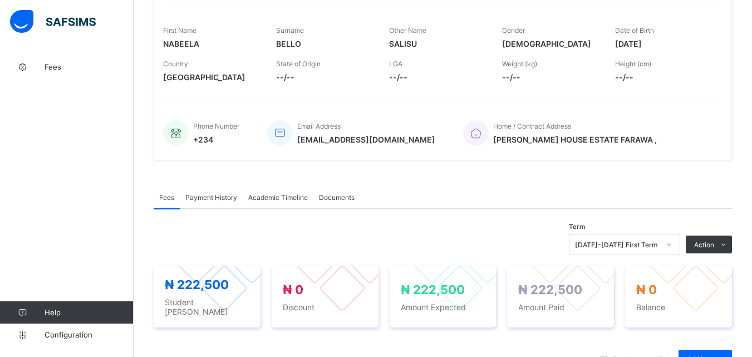
click at [209, 194] on span "Payment History" at bounding box center [211, 197] width 52 height 8
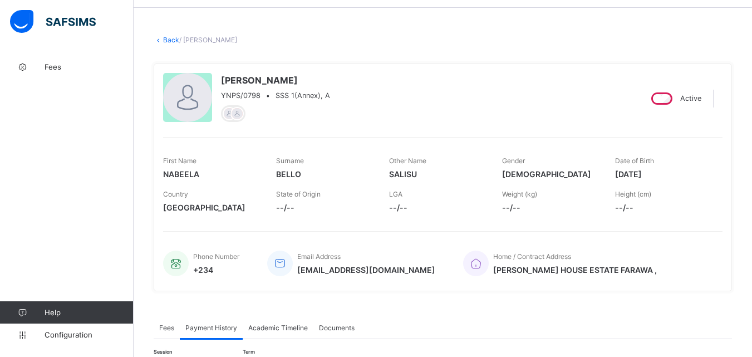
scroll to position [6, 0]
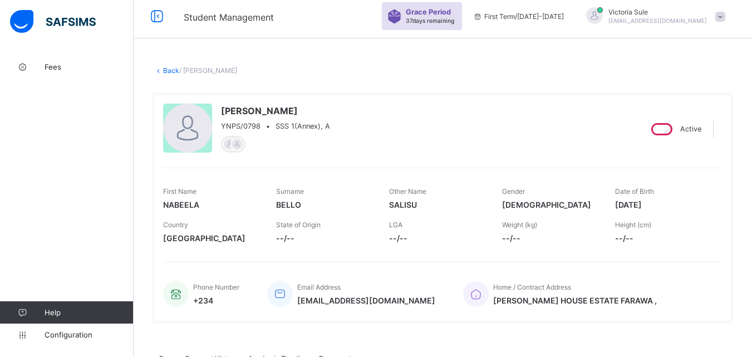
click at [170, 67] on link "Back" at bounding box center [171, 70] width 16 height 8
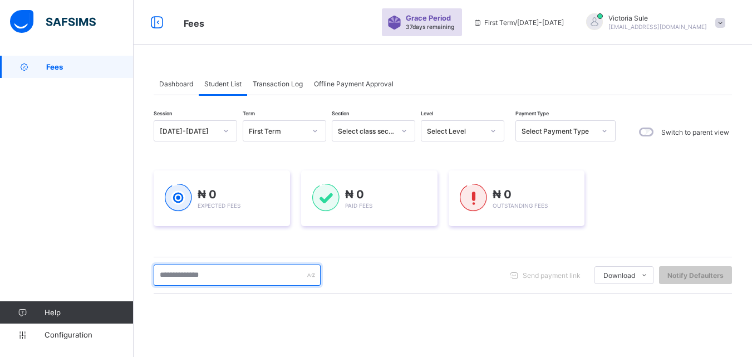
click at [244, 278] on input "text" at bounding box center [237, 274] width 167 height 21
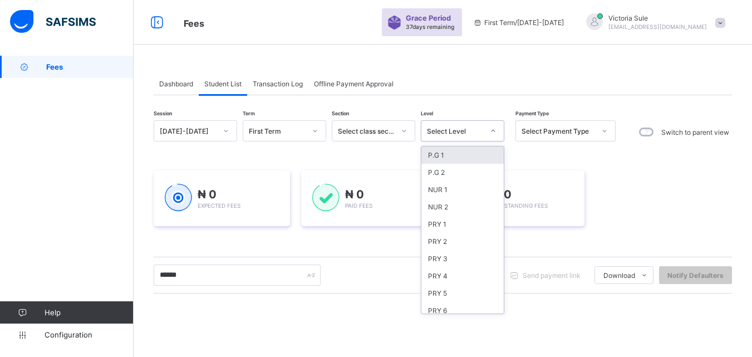
click at [466, 127] on div "Select Level" at bounding box center [455, 131] width 57 height 8
click at [457, 242] on div "PRY 2" at bounding box center [462, 241] width 82 height 17
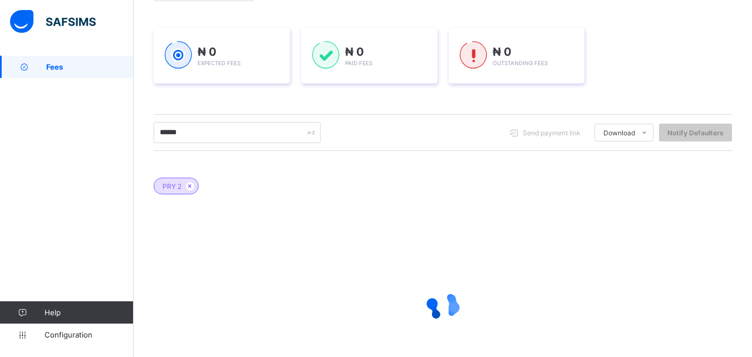
scroll to position [223, 0]
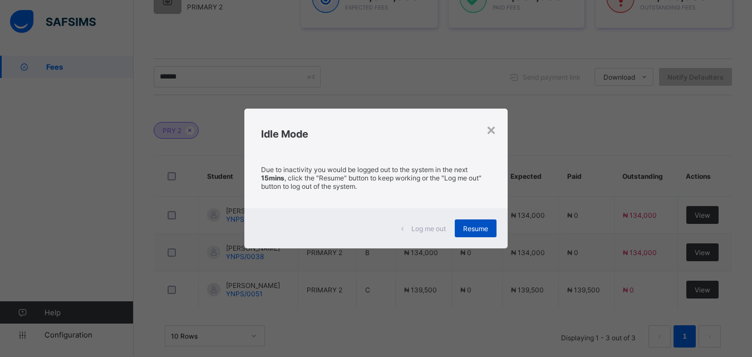
click at [477, 226] on span "Resume" at bounding box center [475, 228] width 25 height 8
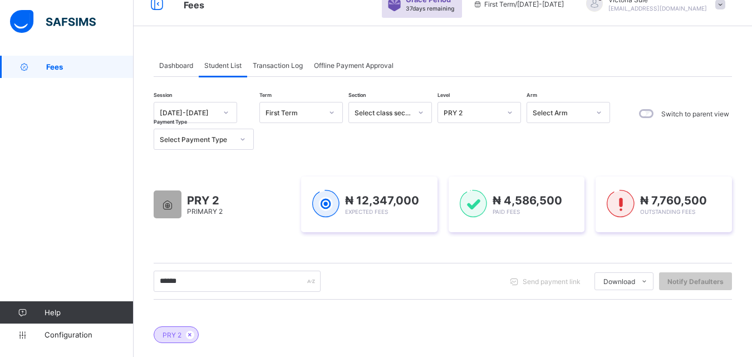
scroll to position [241, 0]
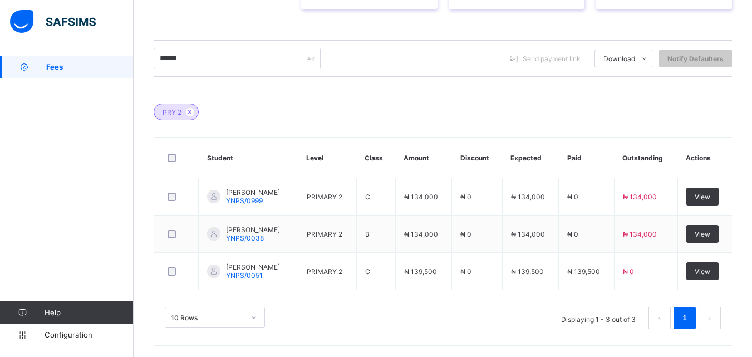
click at [446, 94] on div "PRY 2" at bounding box center [443, 106] width 578 height 39
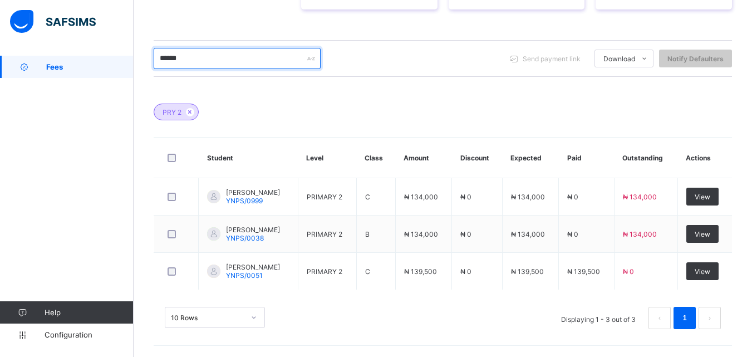
drag, startPoint x: 233, startPoint y: 48, endPoint x: 149, endPoint y: 80, distance: 89.6
click at [149, 80] on div "Dashboard Student List Transaction Log Offline Payment Approval Student List Mo…" at bounding box center [443, 86] width 618 height 542
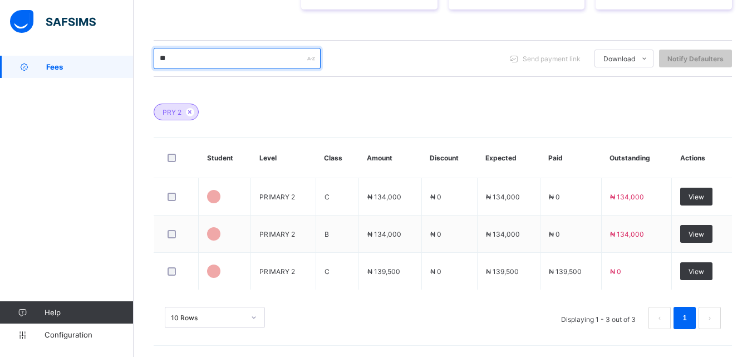
scroll to position [238, 0]
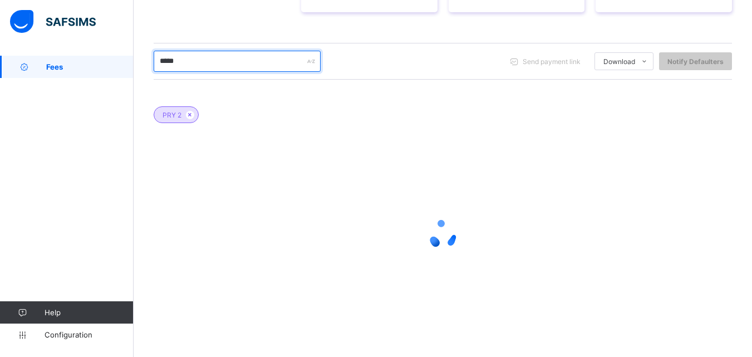
type input "*****"
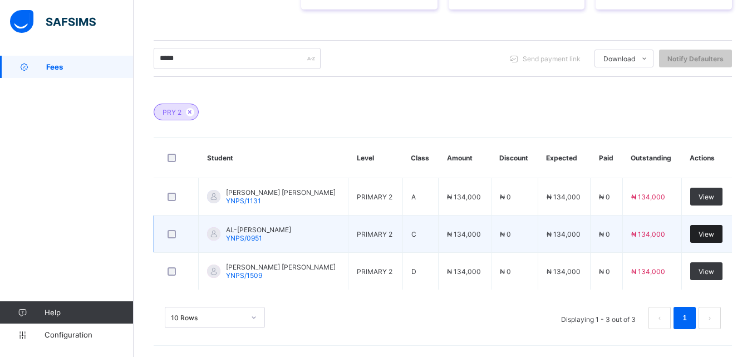
click at [709, 231] on span "View" at bounding box center [706, 234] width 16 height 8
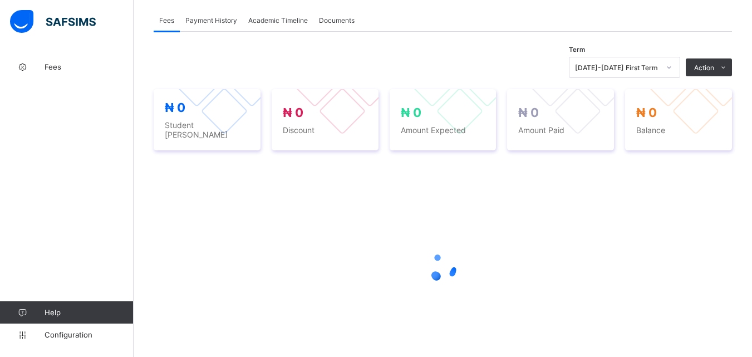
scroll to position [390, 0]
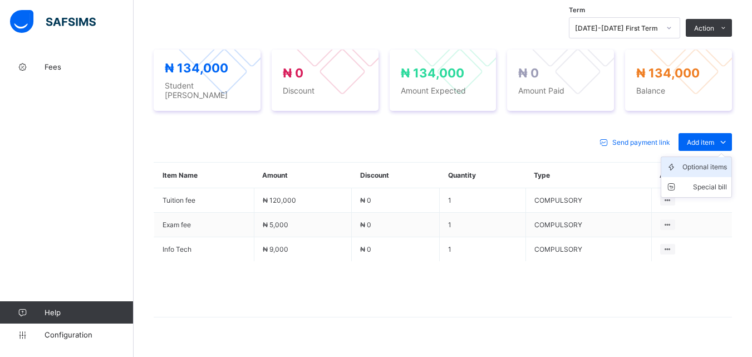
click at [708, 161] on div "Optional items" at bounding box center [704, 166] width 45 height 11
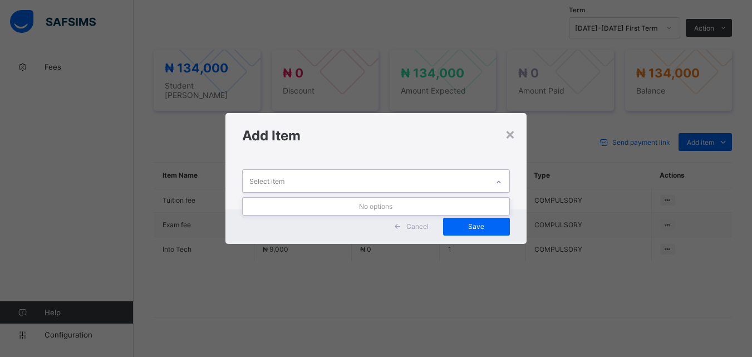
click at [496, 179] on div at bounding box center [498, 182] width 19 height 18
click at [512, 134] on div "×" at bounding box center [510, 133] width 11 height 19
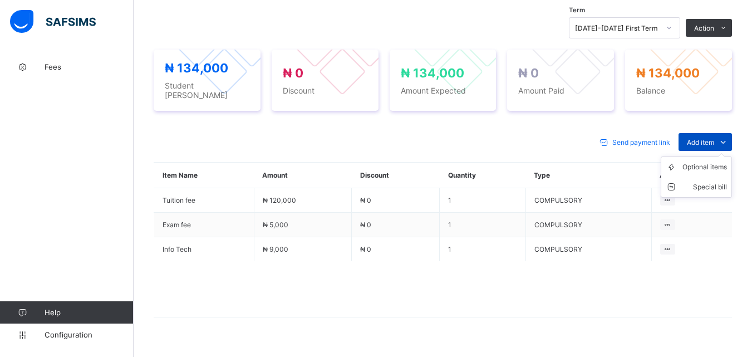
click at [728, 137] on icon at bounding box center [723, 141] width 12 height 11
click at [706, 161] on div "Optional items" at bounding box center [704, 166] width 45 height 11
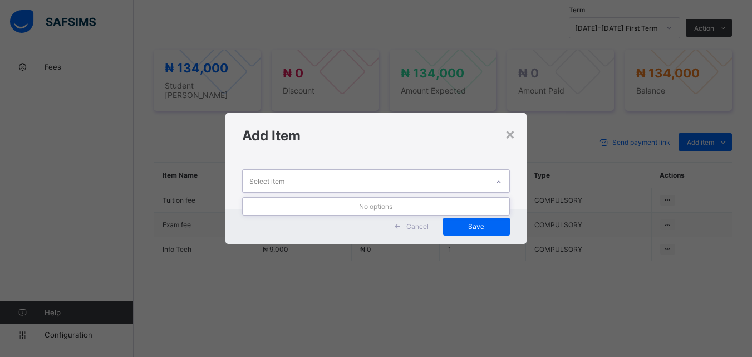
click at [503, 177] on div at bounding box center [498, 182] width 19 height 18
click at [507, 132] on div "×" at bounding box center [510, 133] width 11 height 19
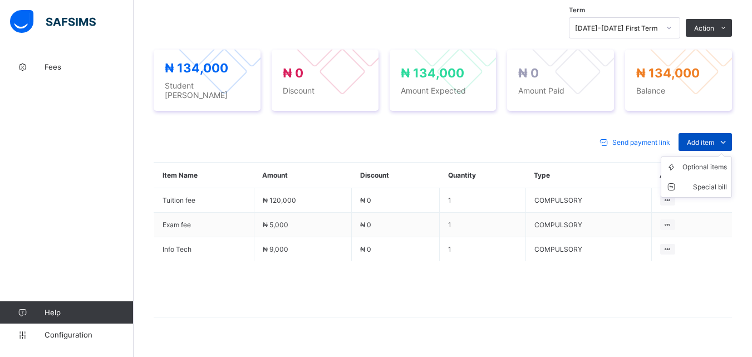
click at [704, 139] on span "Add item" at bounding box center [700, 142] width 27 height 8
click at [704, 161] on div "Optional items" at bounding box center [704, 166] width 45 height 11
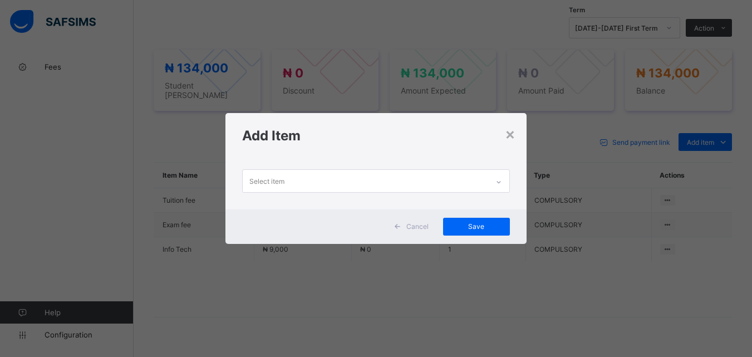
click at [495, 179] on div at bounding box center [498, 182] width 19 height 18
click at [508, 137] on div "×" at bounding box center [510, 133] width 11 height 19
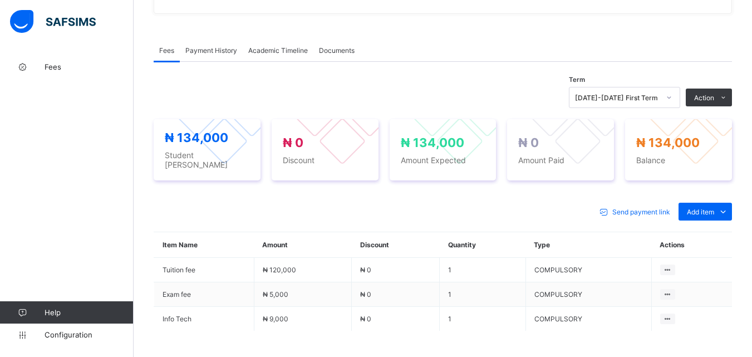
scroll to position [334, 0]
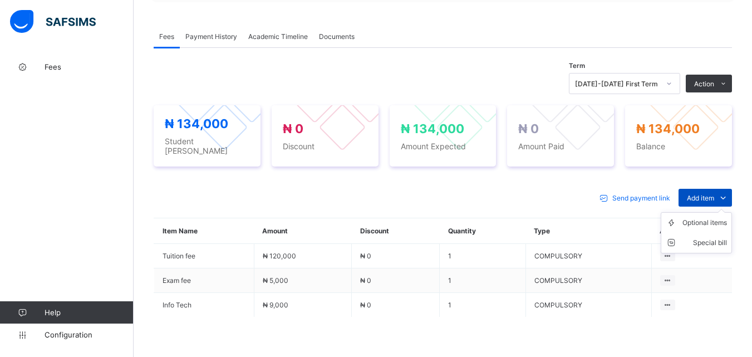
click at [714, 194] on span "Add item" at bounding box center [700, 198] width 27 height 8
click at [711, 217] on div "Optional items" at bounding box center [704, 222] width 45 height 11
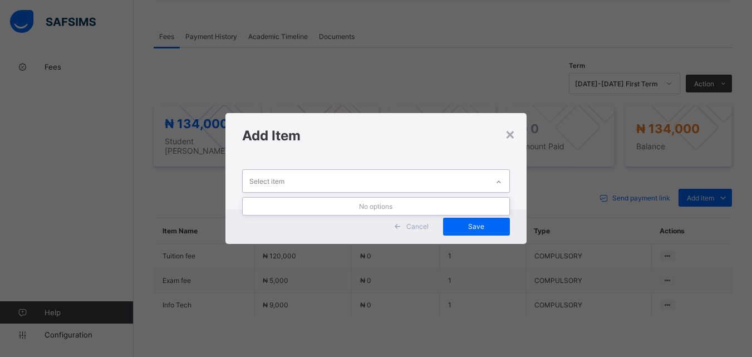
click at [497, 179] on icon at bounding box center [498, 181] width 7 height 11
click at [512, 139] on div "×" at bounding box center [510, 133] width 11 height 19
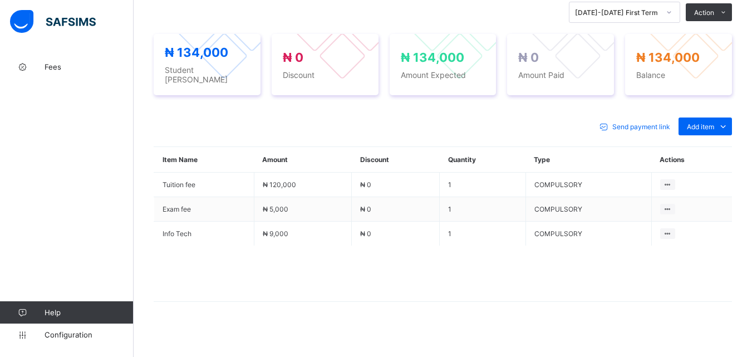
scroll to position [406, 0]
click at [713, 145] on div "Optional items" at bounding box center [704, 150] width 45 height 11
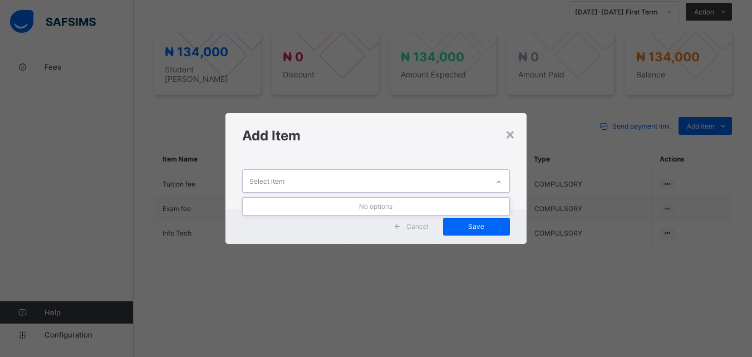
click at [500, 181] on icon at bounding box center [498, 181] width 7 height 11
click at [508, 135] on div "×" at bounding box center [510, 133] width 11 height 19
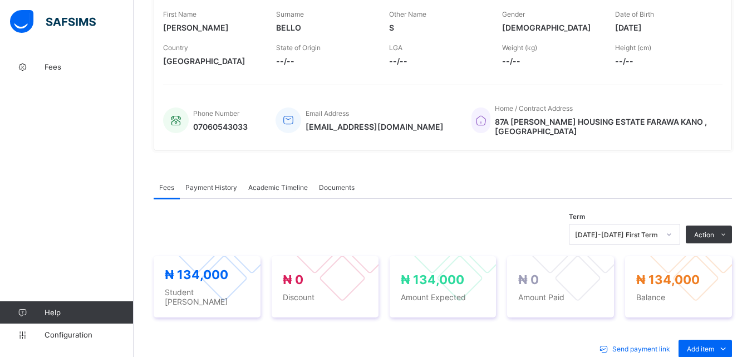
scroll to position [350, 0]
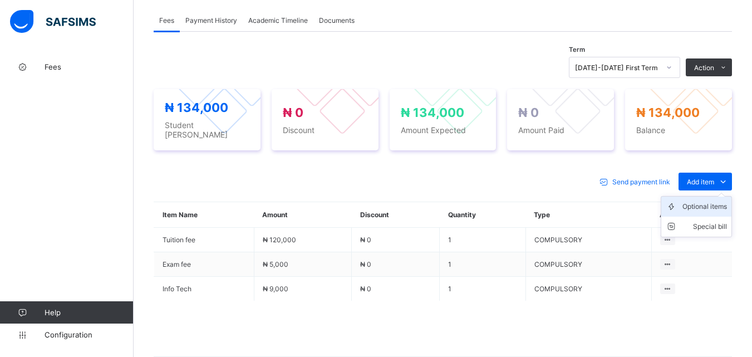
click at [713, 205] on div "Optional items" at bounding box center [704, 206] width 45 height 11
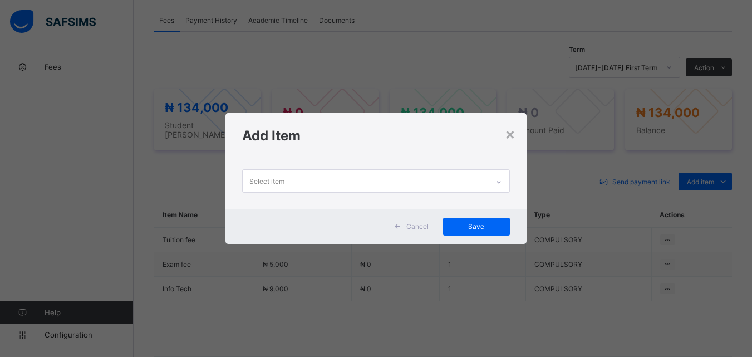
click at [502, 179] on icon at bounding box center [498, 181] width 7 height 11
click at [510, 134] on div "×" at bounding box center [510, 133] width 11 height 19
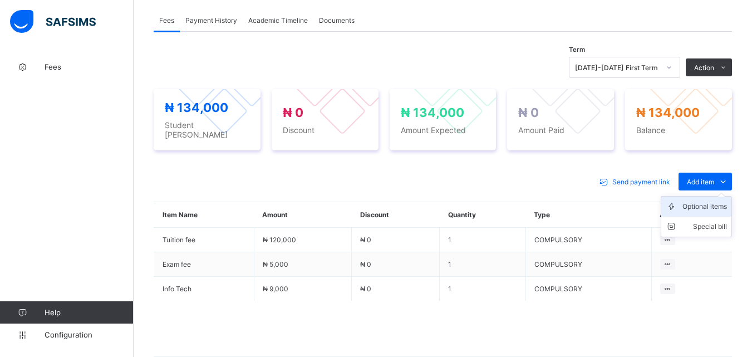
click at [719, 201] on div "Optional items" at bounding box center [704, 206] width 45 height 11
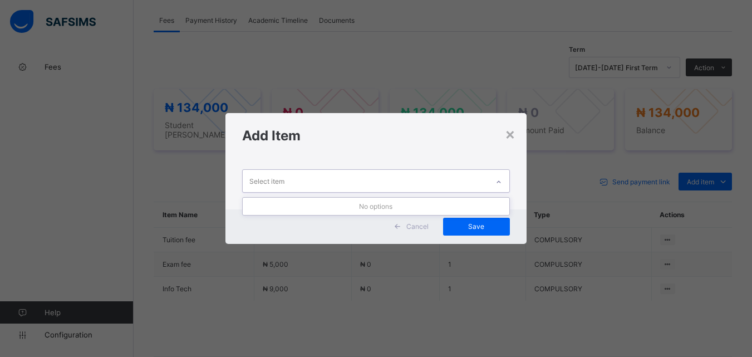
click at [502, 178] on div at bounding box center [498, 182] width 19 height 18
click at [514, 139] on div "×" at bounding box center [510, 133] width 11 height 19
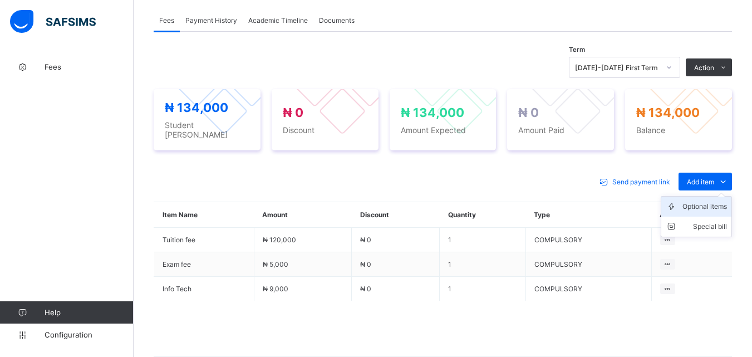
click at [712, 205] on div "Optional items" at bounding box center [704, 206] width 45 height 11
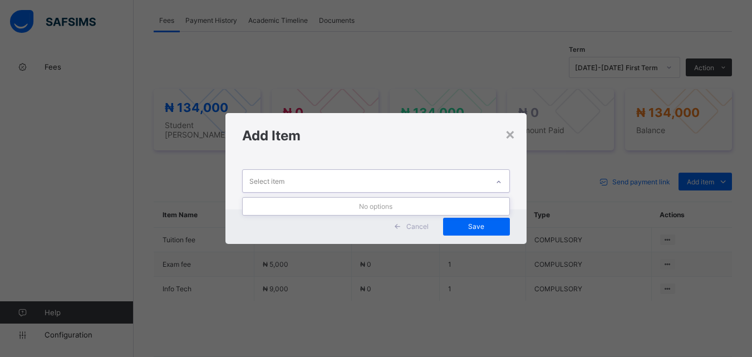
click at [501, 178] on div at bounding box center [498, 182] width 19 height 18
click at [511, 137] on div "×" at bounding box center [510, 133] width 11 height 19
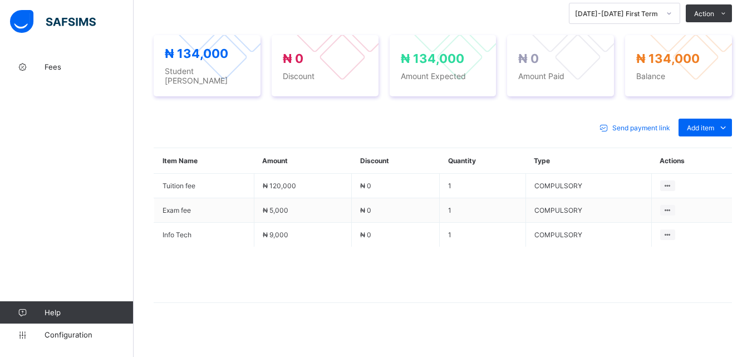
scroll to position [406, 0]
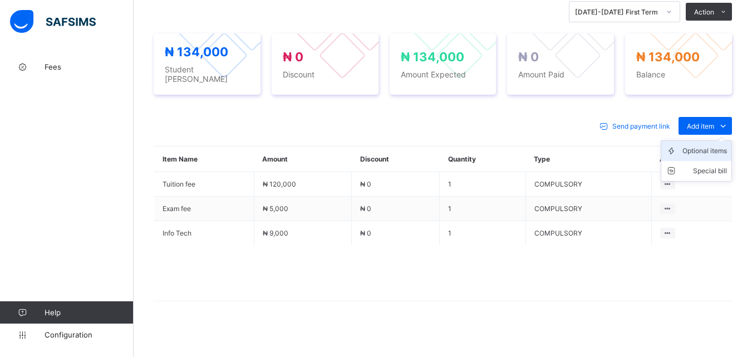
click at [711, 146] on div "Optional items" at bounding box center [704, 150] width 45 height 11
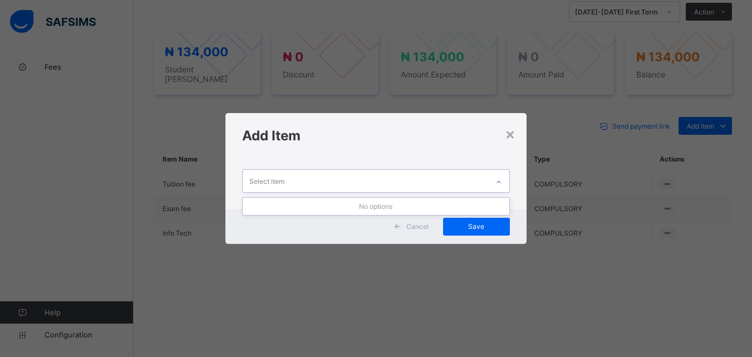
click at [504, 186] on div at bounding box center [498, 182] width 19 height 18
click at [510, 134] on div "×" at bounding box center [510, 133] width 11 height 19
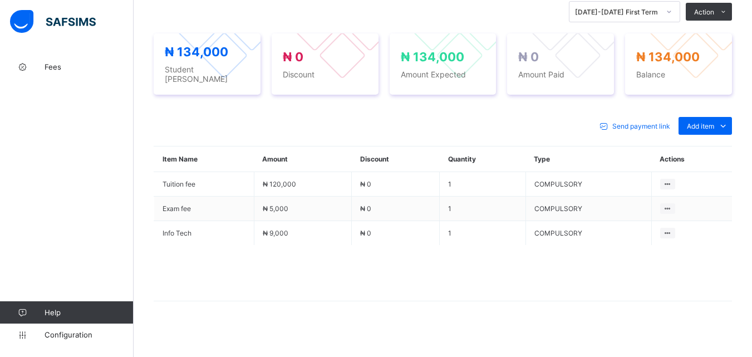
click at [427, 274] on span at bounding box center [443, 273] width 578 height 56
click at [712, 148] on div "Optional items" at bounding box center [704, 150] width 45 height 11
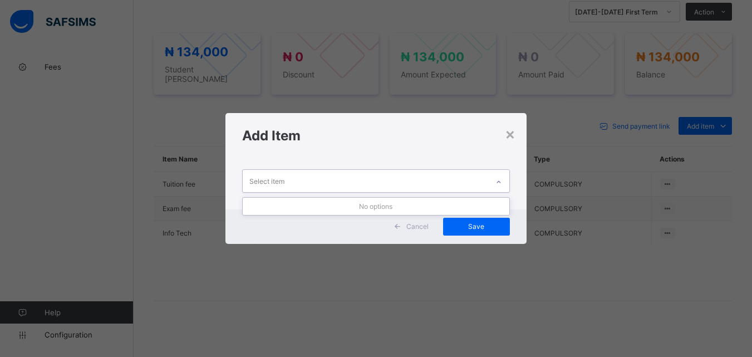
click at [500, 176] on div at bounding box center [498, 182] width 19 height 18
click at [512, 134] on div "×" at bounding box center [510, 133] width 11 height 19
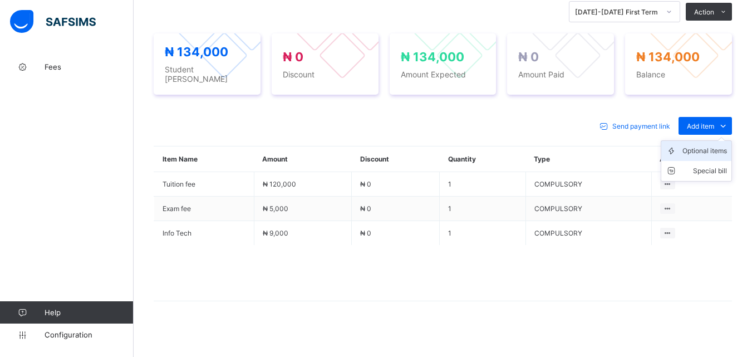
click at [717, 145] on div "Optional items" at bounding box center [704, 150] width 45 height 11
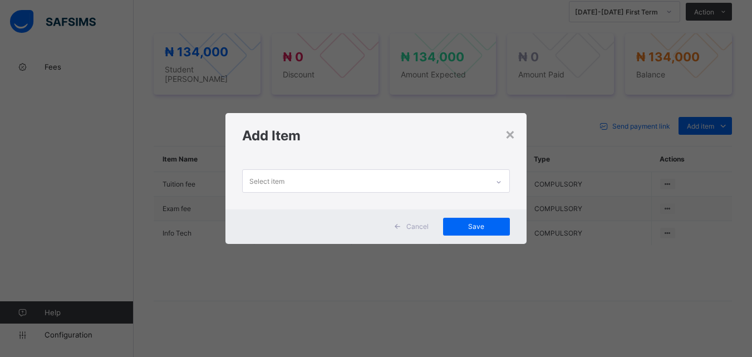
click at [499, 179] on icon at bounding box center [498, 181] width 7 height 11
click at [509, 132] on div "×" at bounding box center [510, 133] width 11 height 19
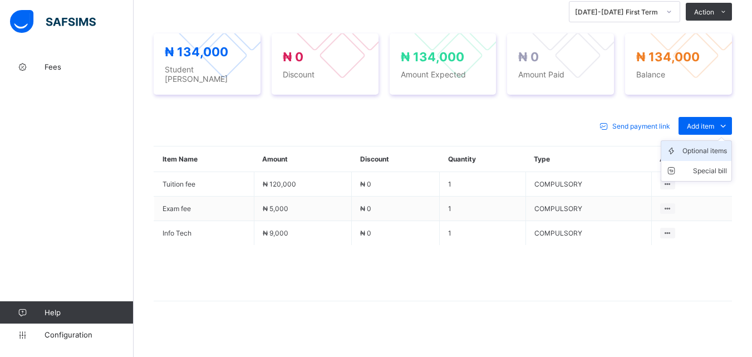
click at [714, 147] on div "Optional items" at bounding box center [704, 150] width 45 height 11
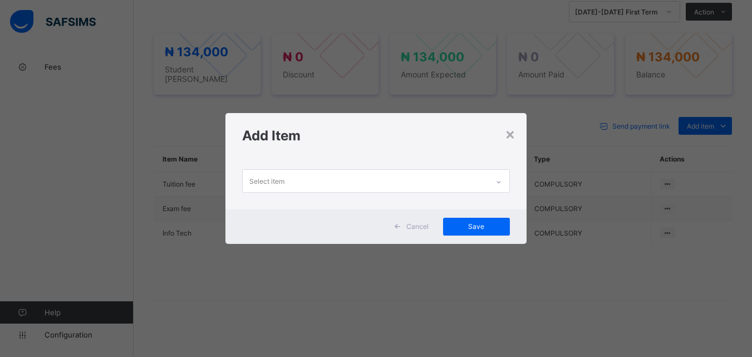
click at [504, 183] on div at bounding box center [498, 182] width 19 height 18
click at [509, 134] on div "×" at bounding box center [510, 133] width 11 height 19
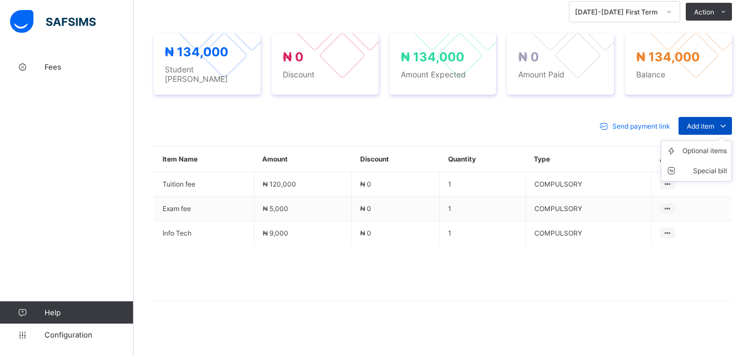
click at [714, 122] on span "Add item" at bounding box center [700, 126] width 27 height 8
click at [709, 145] on div "Optional items" at bounding box center [704, 150] width 45 height 11
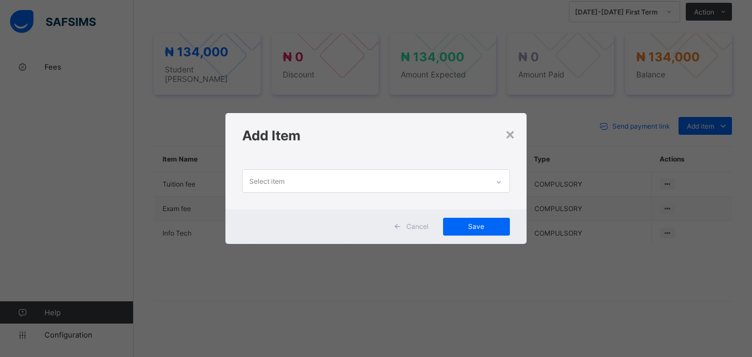
click at [497, 176] on icon at bounding box center [498, 181] width 7 height 11
click at [506, 134] on div "×" at bounding box center [510, 133] width 11 height 19
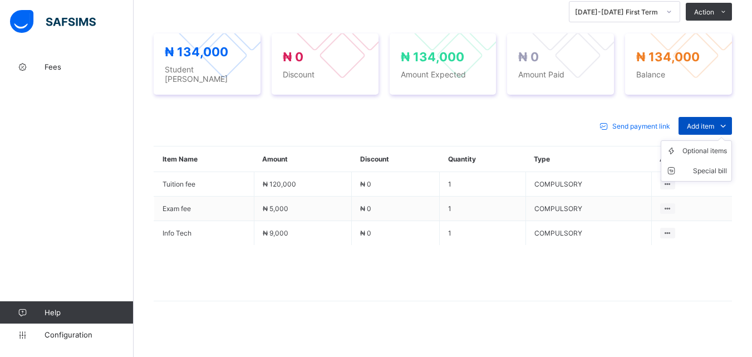
click at [726, 120] on icon at bounding box center [723, 125] width 12 height 11
click at [714, 145] on div "Optional items" at bounding box center [704, 150] width 45 height 11
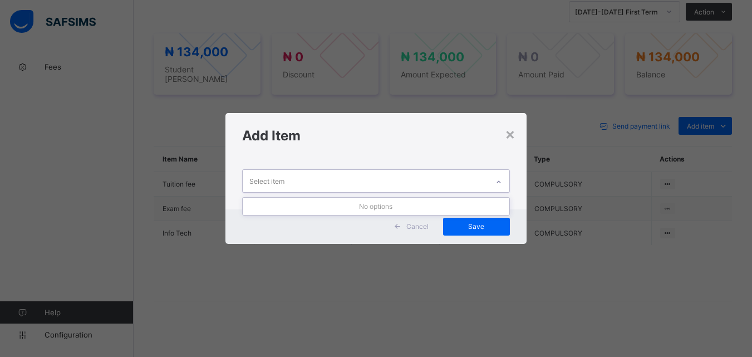
click at [503, 178] on div at bounding box center [498, 182] width 19 height 18
click at [507, 137] on div "×" at bounding box center [510, 133] width 11 height 19
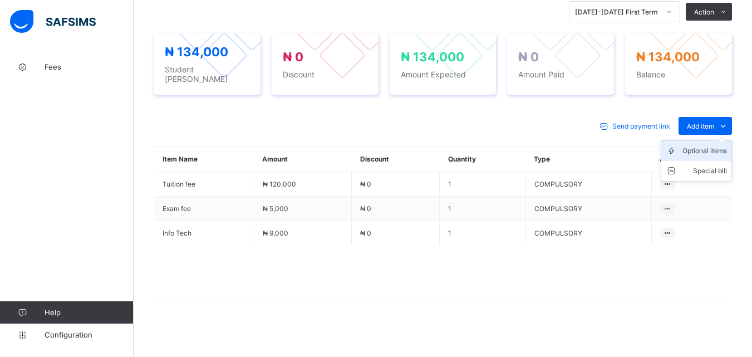
click at [700, 148] on div "Optional items" at bounding box center [704, 150] width 45 height 11
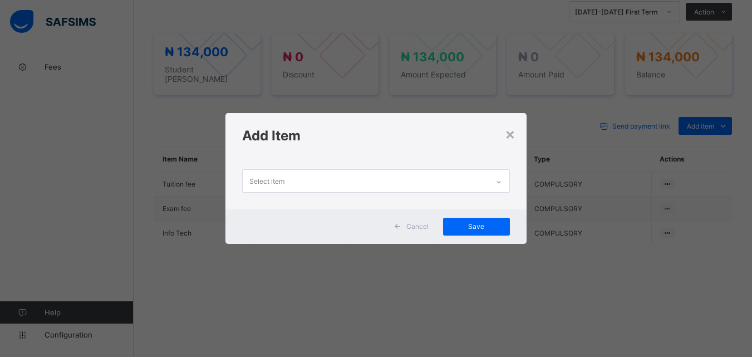
click at [501, 178] on div at bounding box center [498, 182] width 19 height 18
click at [501, 178] on icon at bounding box center [498, 181] width 7 height 11
click at [510, 131] on div "×" at bounding box center [510, 133] width 11 height 19
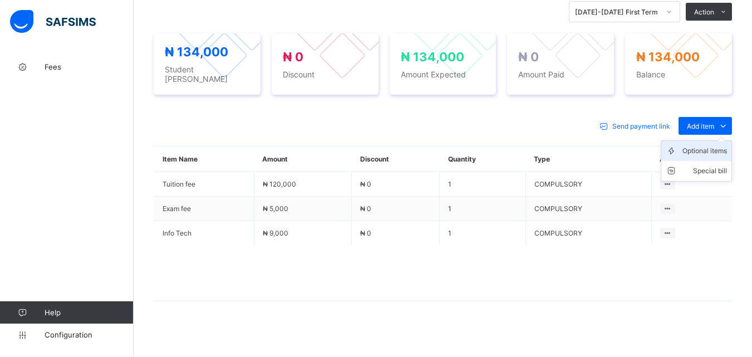
click at [709, 147] on div "Optional items" at bounding box center [704, 150] width 45 height 11
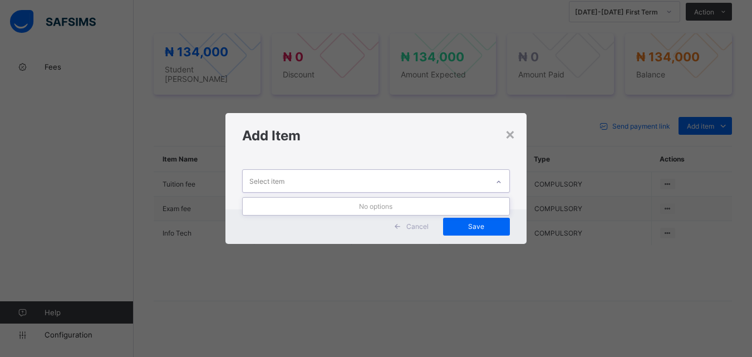
click at [499, 182] on icon at bounding box center [498, 181] width 7 height 11
click at [511, 135] on div "×" at bounding box center [510, 133] width 11 height 19
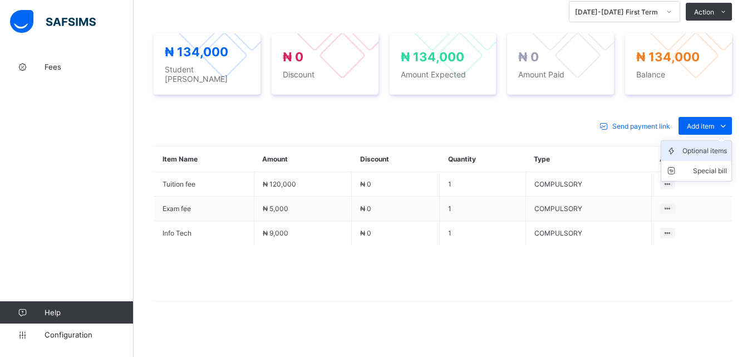
click at [718, 145] on div "Optional items" at bounding box center [704, 150] width 45 height 11
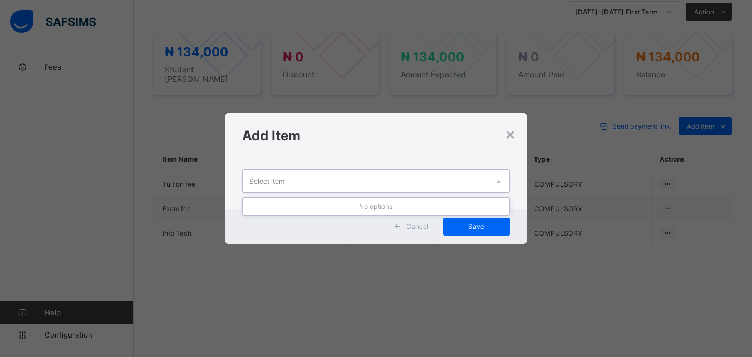
click at [502, 175] on div at bounding box center [498, 182] width 19 height 18
click at [509, 128] on div "×" at bounding box center [510, 133] width 11 height 19
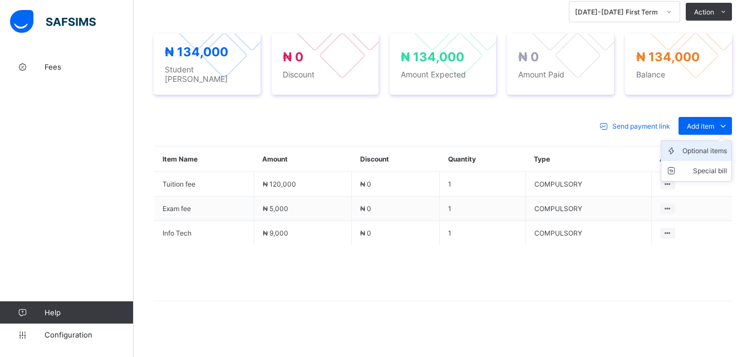
click at [699, 146] on div "Optional items" at bounding box center [704, 150] width 45 height 11
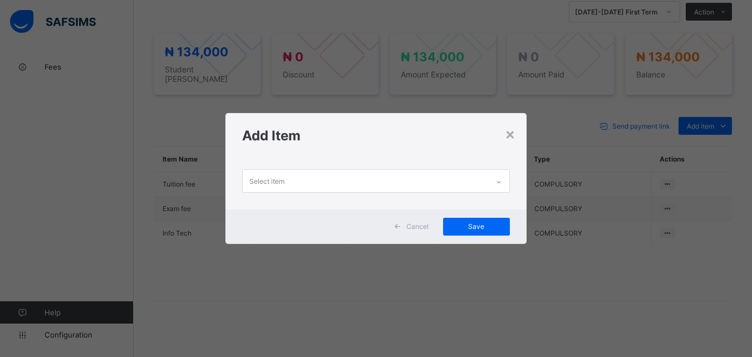
click at [500, 179] on icon at bounding box center [498, 181] width 7 height 11
click at [513, 133] on div "×" at bounding box center [510, 133] width 11 height 19
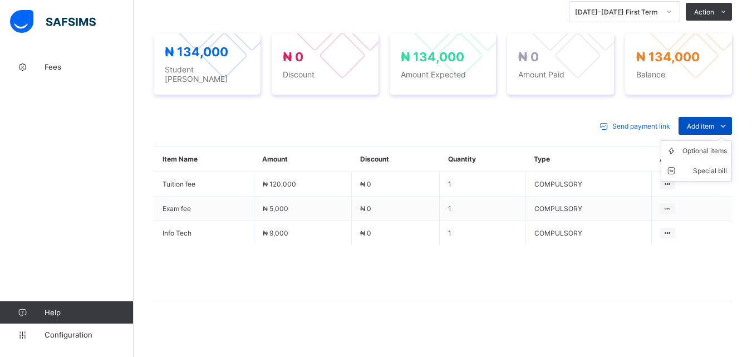
click at [699, 122] on span "Add item" at bounding box center [700, 126] width 27 height 8
click at [0, 0] on li "Optional items" at bounding box center [0, 0] width 0 height 0
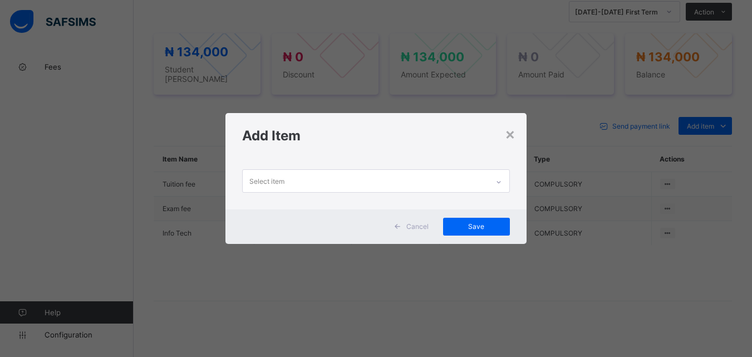
click at [502, 172] on div at bounding box center [498, 181] width 21 height 22
click at [509, 138] on div "×" at bounding box center [510, 133] width 11 height 19
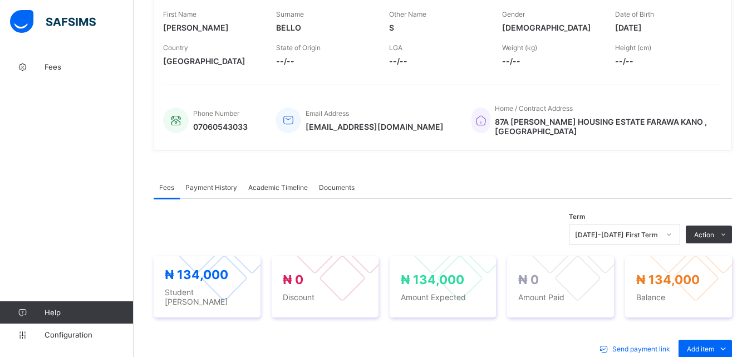
scroll to position [0, 0]
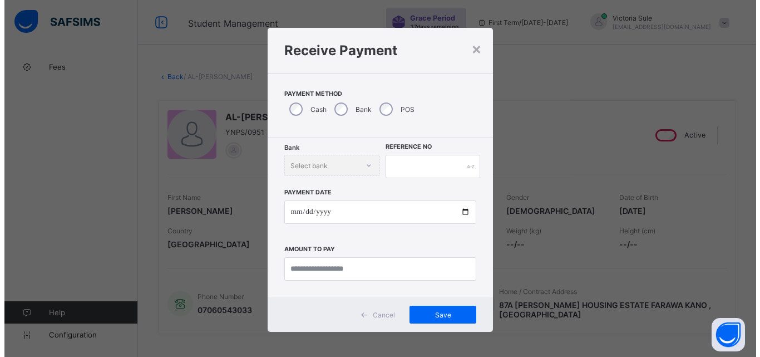
scroll to position [334, 0]
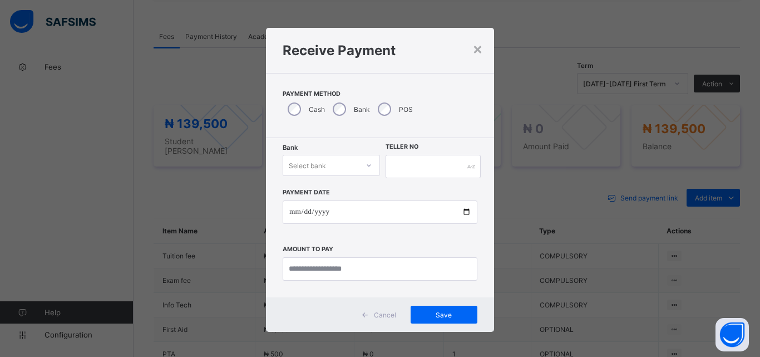
click at [358, 165] on div at bounding box center [368, 165] width 21 height 20
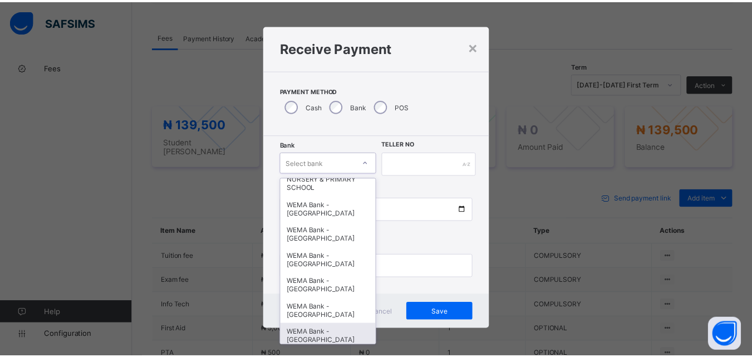
scroll to position [342, 0]
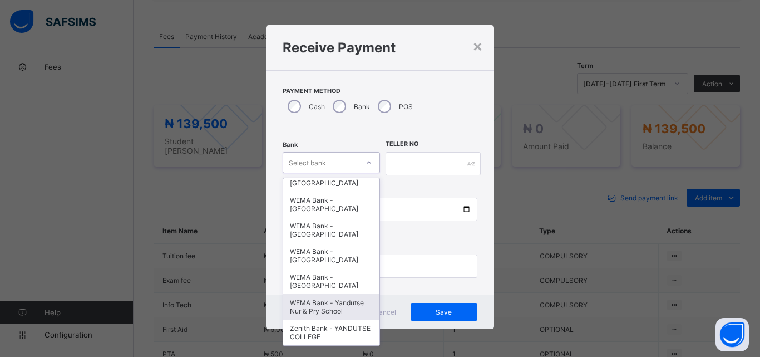
click at [327, 302] on div "WEMA Bank - Yandutse Nur & Pry School" at bounding box center [331, 307] width 96 height 26
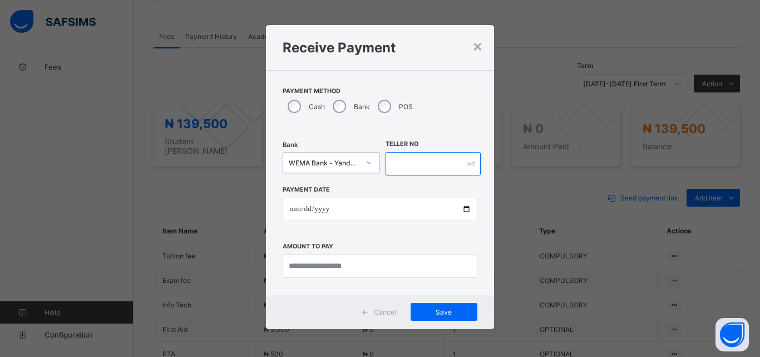
click at [418, 170] on input "text" at bounding box center [433, 163] width 95 height 23
type input "**********"
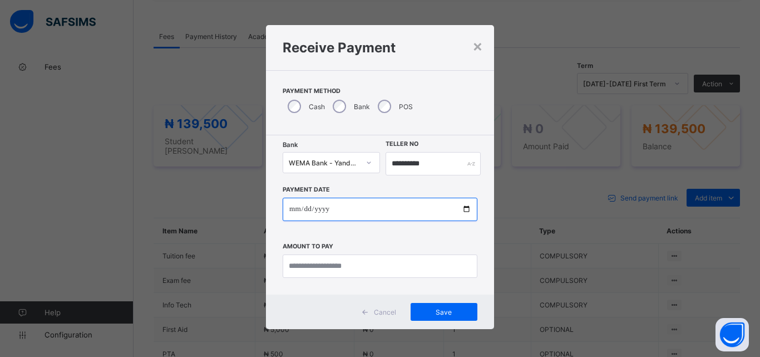
click at [466, 210] on input "date" at bounding box center [380, 209] width 195 height 23
type input "**********"
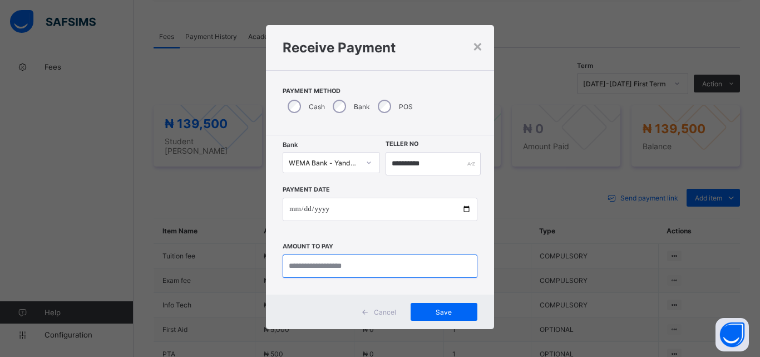
click at [337, 265] on input "currency" at bounding box center [380, 265] width 195 height 23
type input "*********"
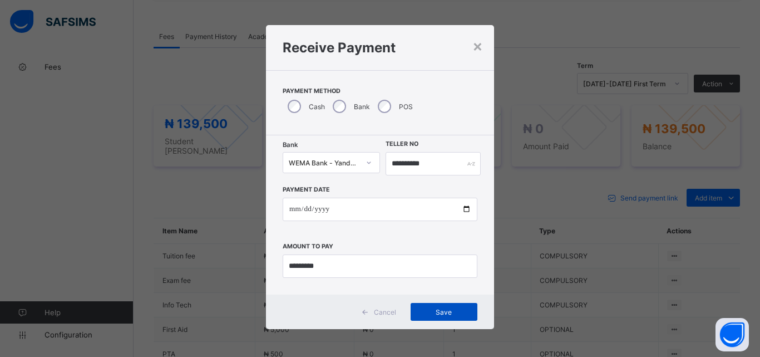
click at [437, 316] on span "Save" at bounding box center [444, 312] width 50 height 8
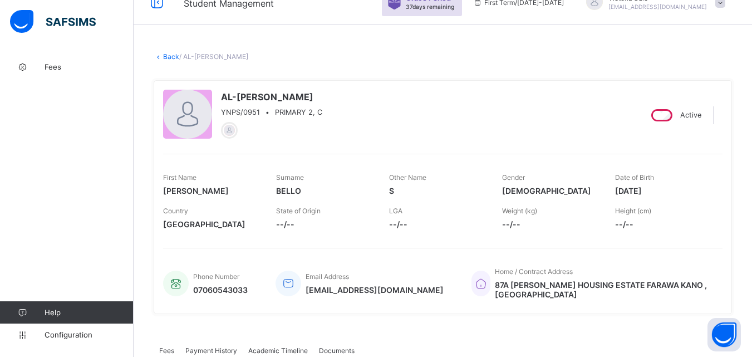
scroll to position [0, 0]
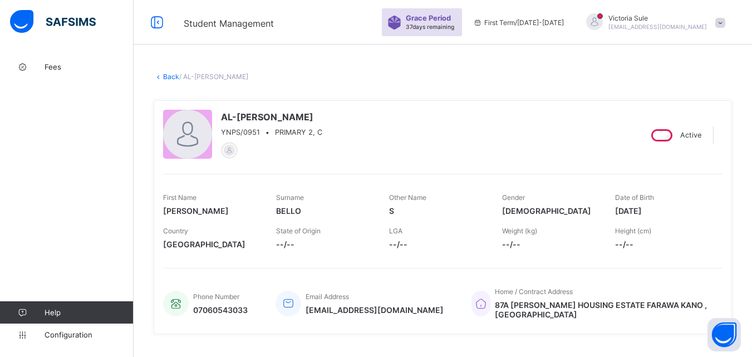
click at [171, 74] on link "Back" at bounding box center [171, 76] width 16 height 8
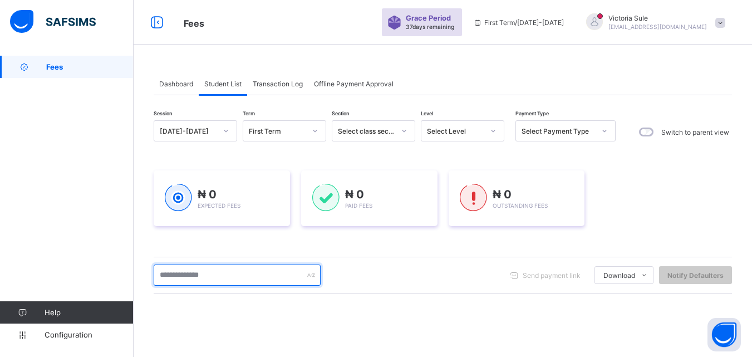
click at [214, 274] on input "text" at bounding box center [237, 274] width 167 height 21
type input "********"
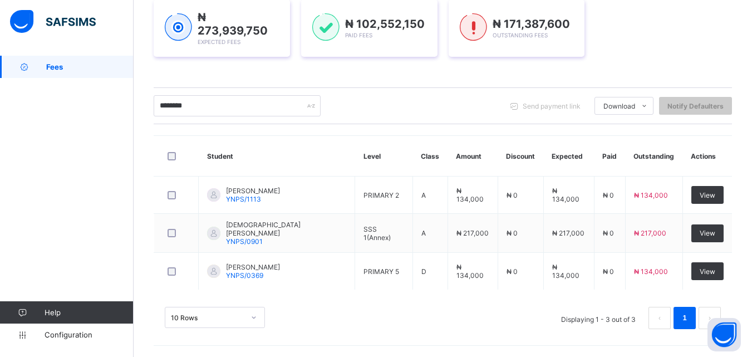
scroll to position [167, 0]
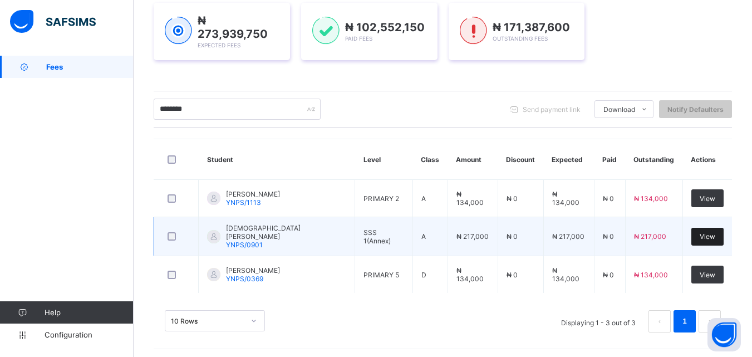
click at [715, 234] on span "View" at bounding box center [707, 236] width 16 height 8
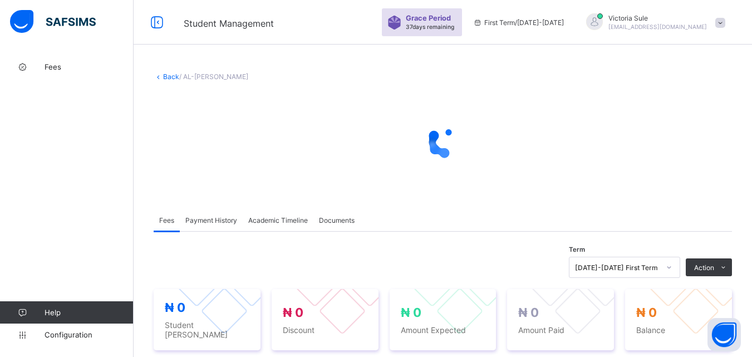
click at [469, 227] on div "Fees Payment History Academic Timeline Documents" at bounding box center [443, 220] width 578 height 23
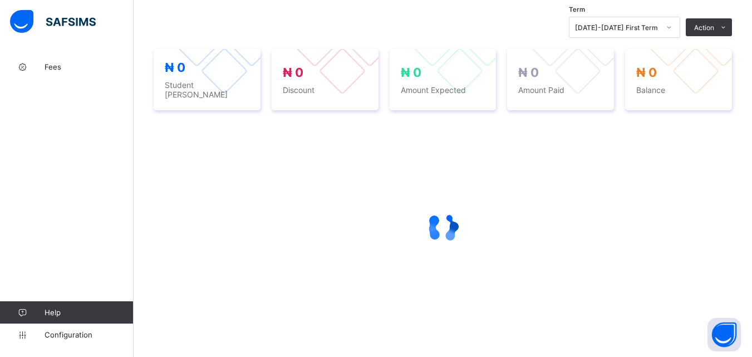
scroll to position [249, 0]
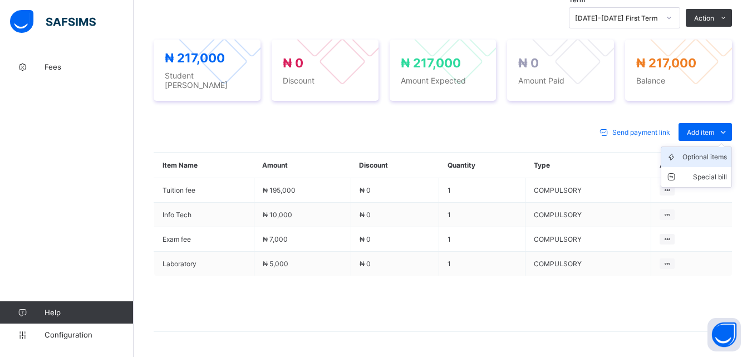
click at [707, 155] on div "Optional items" at bounding box center [704, 156] width 45 height 11
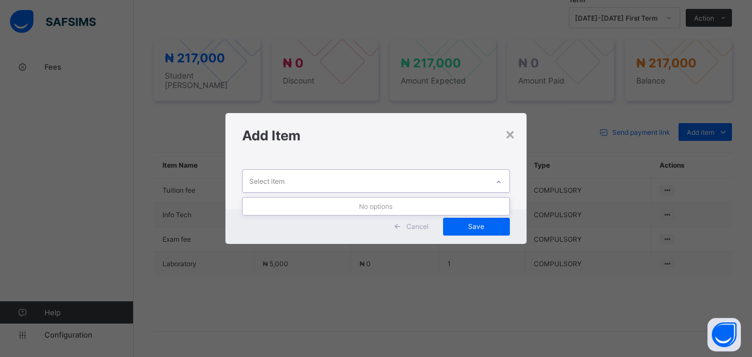
click at [499, 178] on icon at bounding box center [498, 181] width 7 height 11
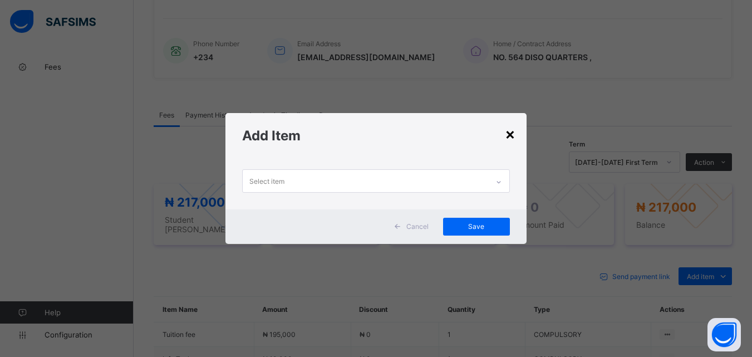
scroll to position [393, 0]
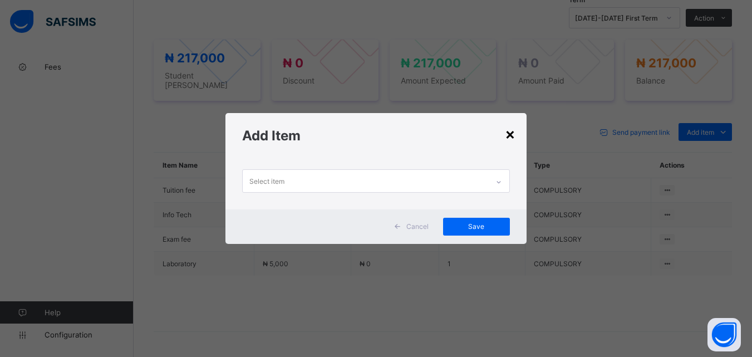
click at [509, 137] on div "×" at bounding box center [510, 133] width 11 height 19
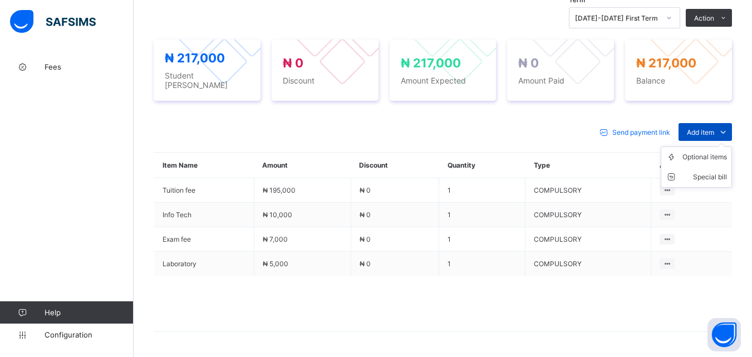
click at [706, 128] on span "Add item" at bounding box center [700, 132] width 27 height 8
click at [696, 152] on div "Optional items" at bounding box center [704, 156] width 45 height 11
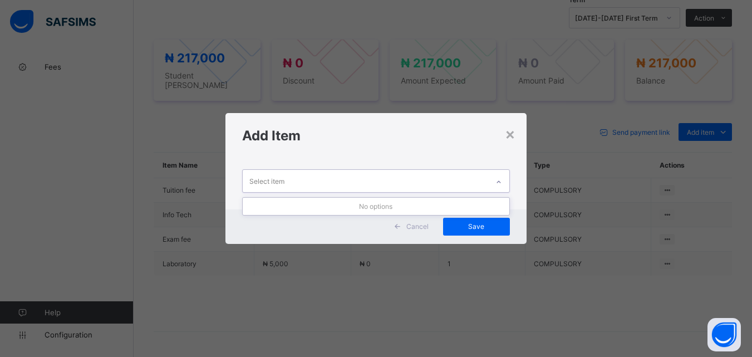
click at [499, 182] on icon at bounding box center [498, 181] width 7 height 11
click at [509, 145] on div "Add Item" at bounding box center [375, 135] width 300 height 45
click at [509, 137] on div "×" at bounding box center [510, 133] width 11 height 19
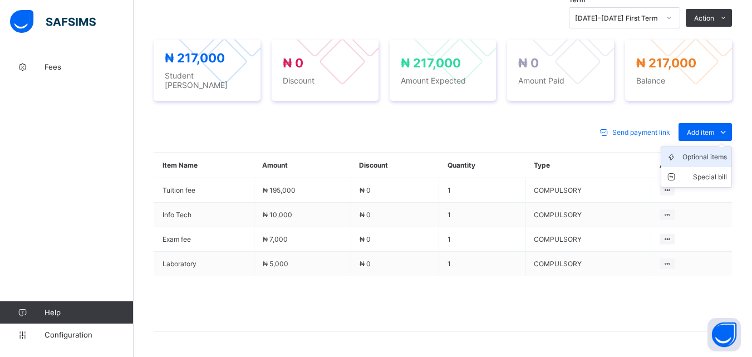
drag, startPoint x: 728, startPoint y: 120, endPoint x: 704, endPoint y: 150, distance: 38.8
click at [722, 126] on span at bounding box center [723, 132] width 18 height 18
drag, startPoint x: 704, startPoint y: 150, endPoint x: 664, endPoint y: 160, distance: 41.4
click at [0, 0] on div "Optional items" at bounding box center [0, 0] width 0 height 0
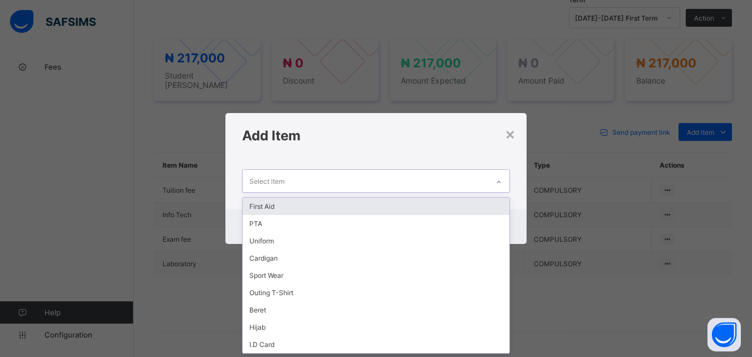
click at [485, 182] on div "Select item" at bounding box center [365, 181] width 245 height 22
click at [475, 199] on div "First Aid" at bounding box center [376, 206] width 266 height 17
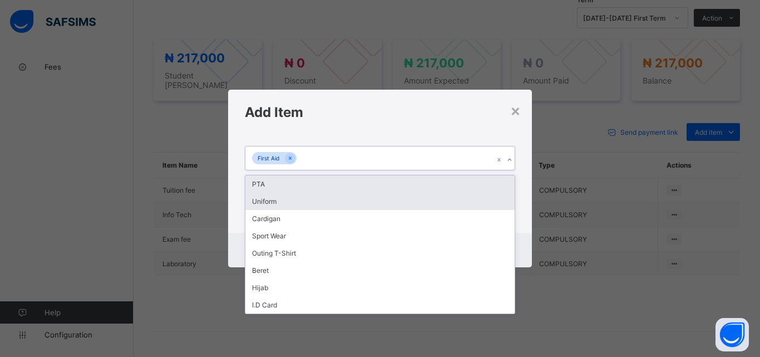
drag, startPoint x: 405, startPoint y: 160, endPoint x: 393, endPoint y: 204, distance: 46.2
click at [393, 170] on div "option First Aid, selected. option PTA focused, 2 of 9. 8 results available. Us…" at bounding box center [380, 158] width 270 height 24
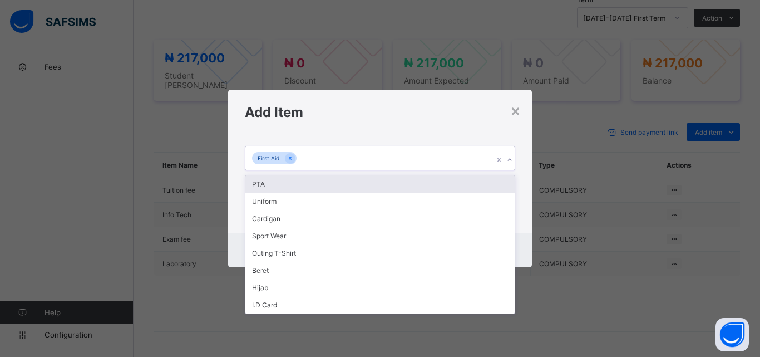
click at [402, 180] on div "PTA" at bounding box center [379, 183] width 269 height 17
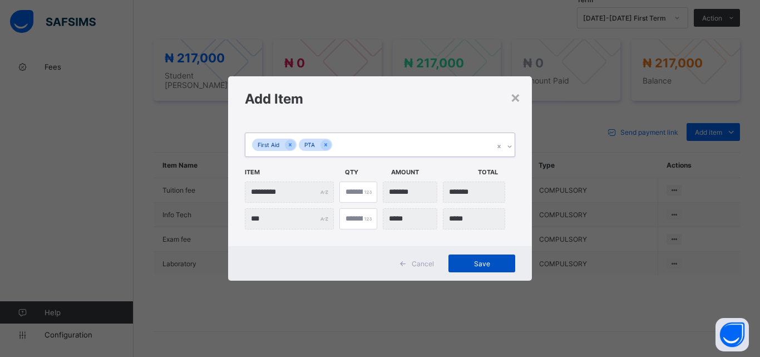
click at [480, 263] on span "Save" at bounding box center [482, 263] width 50 height 8
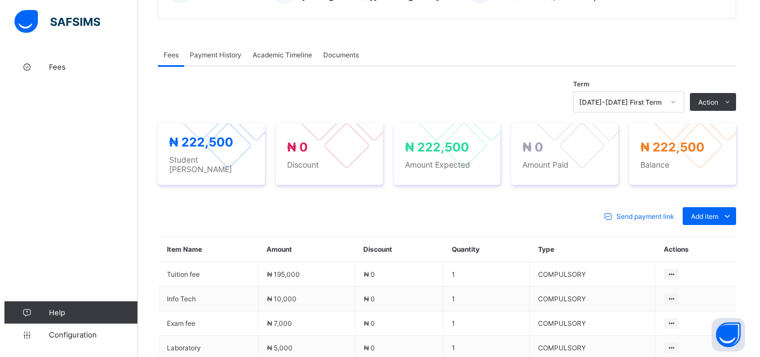
scroll to position [338, 0]
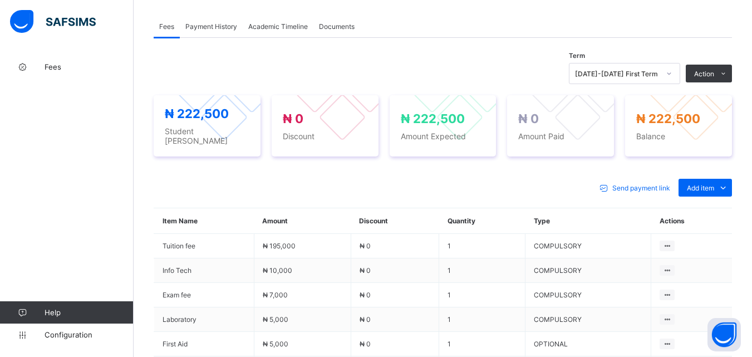
drag, startPoint x: 699, startPoint y: 96, endPoint x: 662, endPoint y: 112, distance: 39.9
click at [0, 0] on li "Receive Payment" at bounding box center [0, 0] width 0 height 0
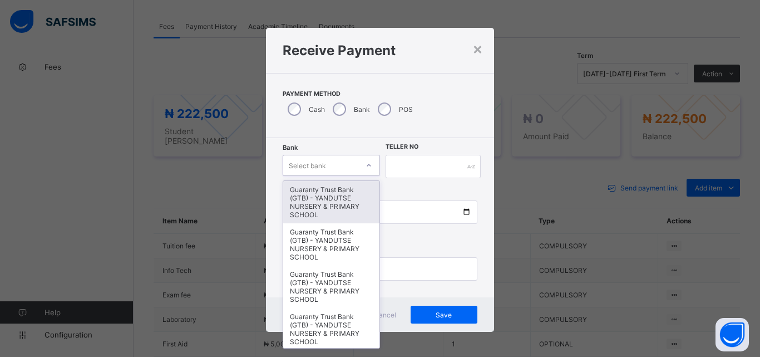
click at [354, 162] on div "Select bank" at bounding box center [320, 165] width 75 height 16
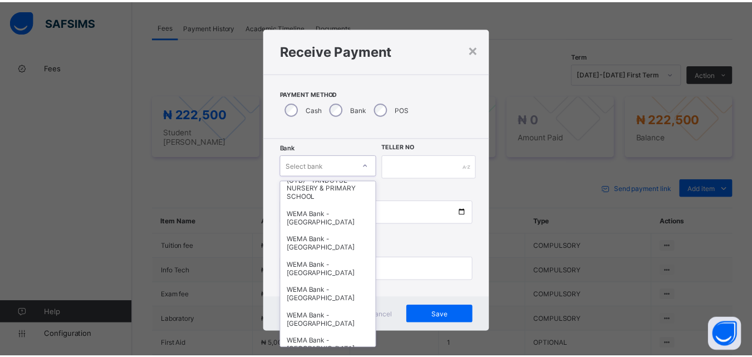
scroll to position [278, 0]
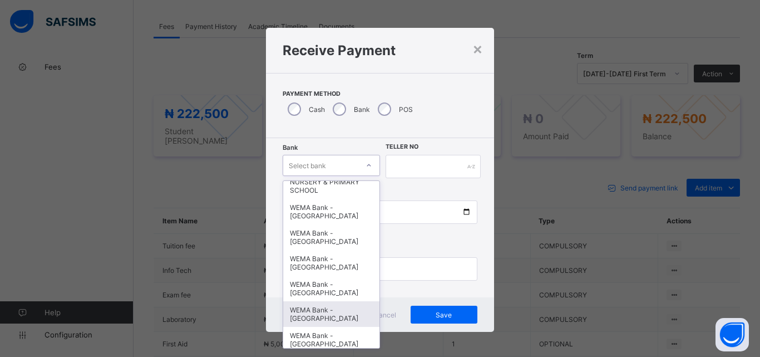
click at [318, 319] on div "WEMA Bank - [GEOGRAPHIC_DATA]" at bounding box center [331, 314] width 96 height 26
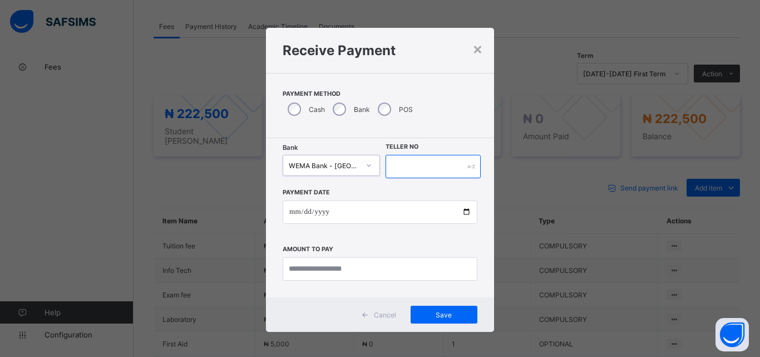
click at [403, 160] on input "text" at bounding box center [433, 166] width 95 height 23
type input "**********"
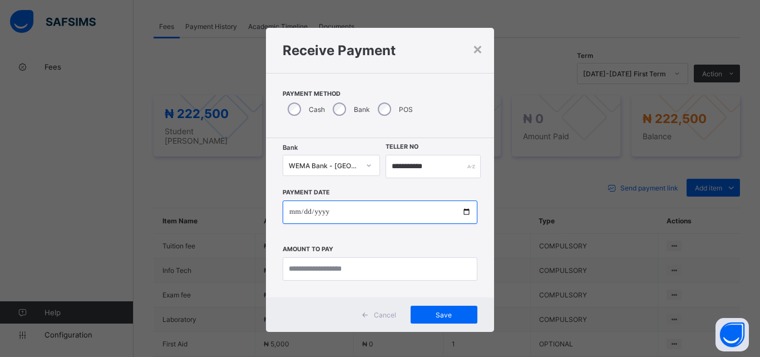
click at [461, 211] on input "date" at bounding box center [380, 211] width 195 height 23
type input "**********"
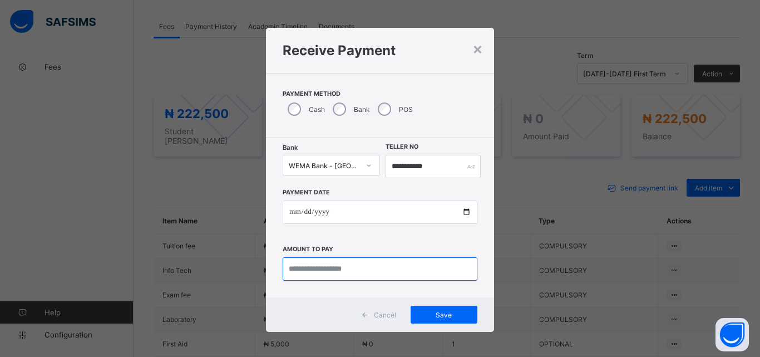
click at [314, 267] on input "currency" at bounding box center [380, 268] width 195 height 23
type input "*********"
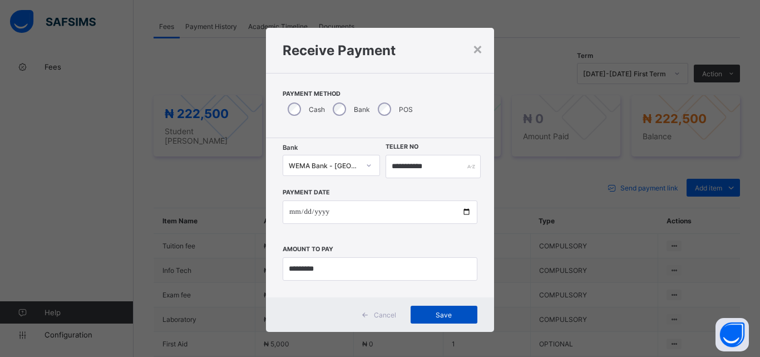
click at [441, 311] on span "Save" at bounding box center [444, 315] width 50 height 8
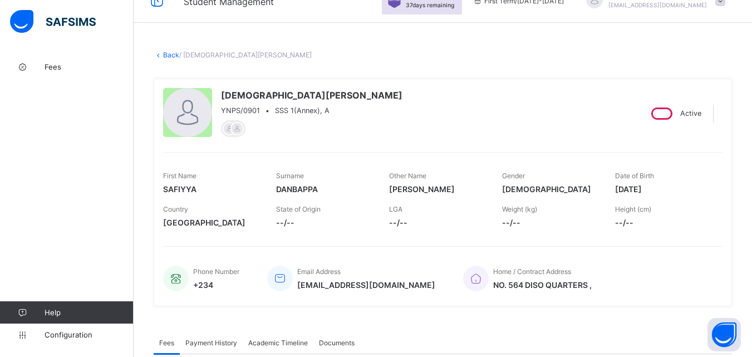
scroll to position [4, 0]
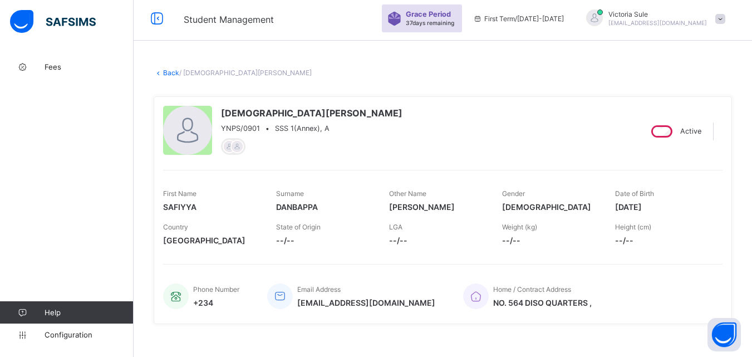
click at [170, 70] on link "Back" at bounding box center [171, 72] width 16 height 8
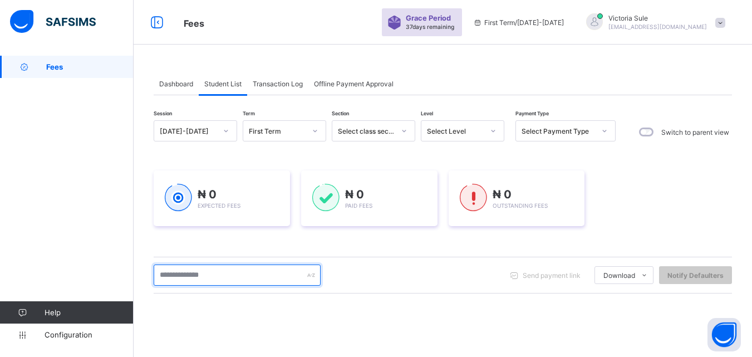
click at [239, 279] on input "text" at bounding box center [237, 274] width 167 height 21
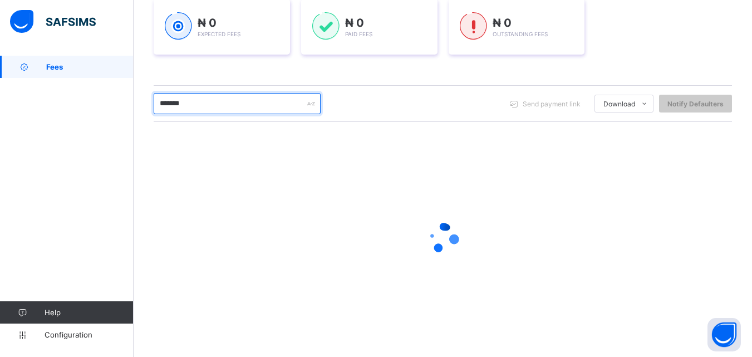
scroll to position [175, 0]
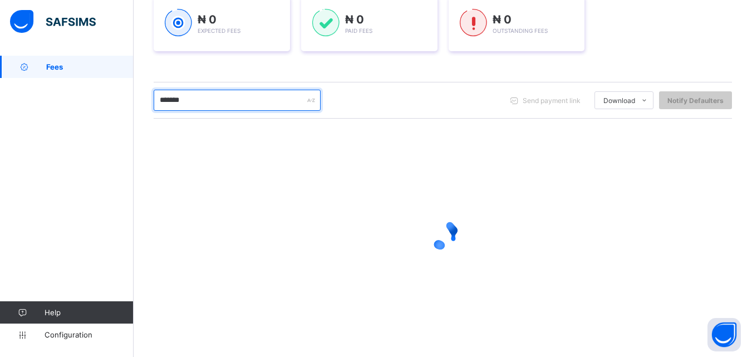
drag, startPoint x: 193, startPoint y: 98, endPoint x: 144, endPoint y: 110, distance: 50.5
click at [144, 110] on div "Dashboard Student List Transaction Log Offline Payment Approval Student List Mo…" at bounding box center [443, 119] width 618 height 476
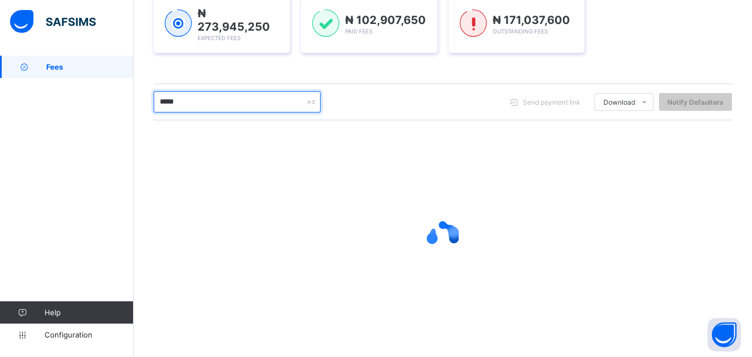
type input "********"
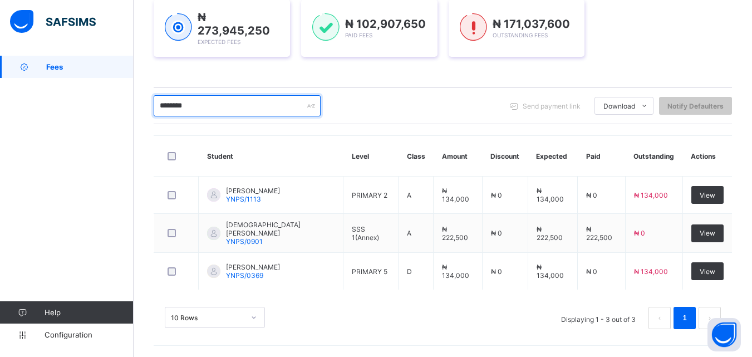
scroll to position [173, 0]
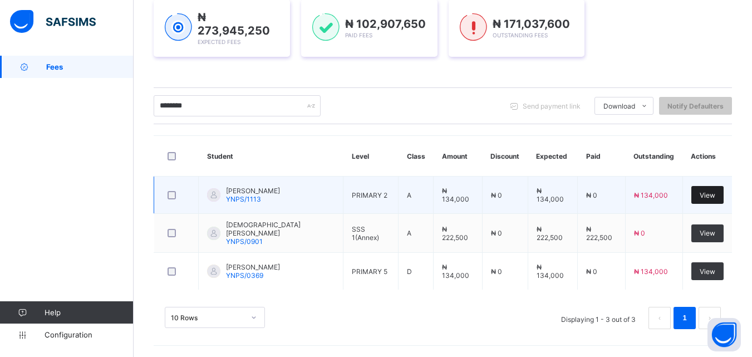
click at [715, 191] on span "View" at bounding box center [707, 195] width 16 height 8
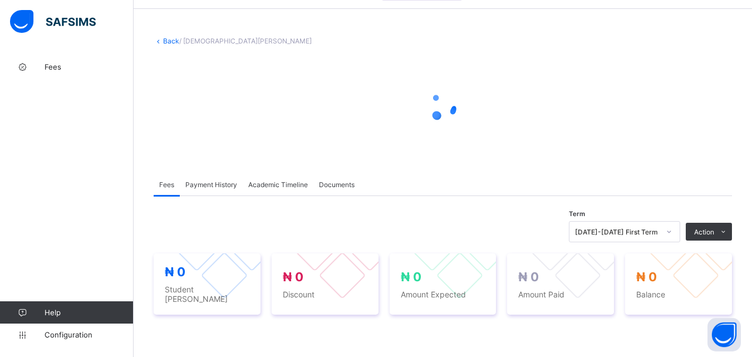
scroll to position [56, 0]
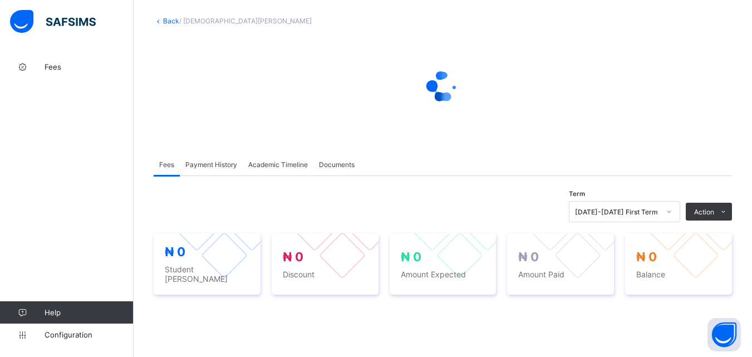
click at [455, 150] on div "**********" at bounding box center [443, 337] width 578 height 403
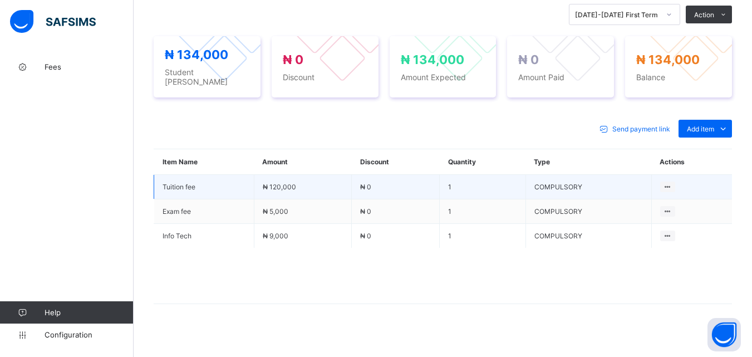
scroll to position [400, 0]
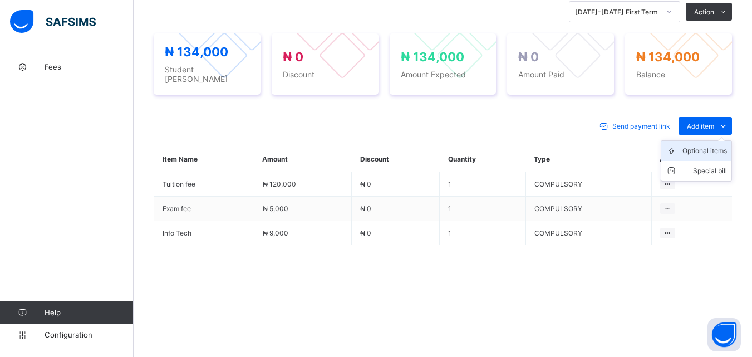
click at [708, 145] on div "Optional items" at bounding box center [704, 150] width 45 height 11
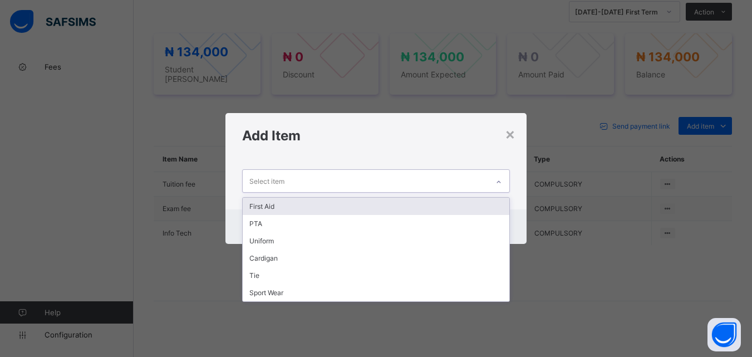
click at [497, 179] on icon at bounding box center [498, 181] width 7 height 11
click at [482, 205] on div "First Aid" at bounding box center [376, 206] width 266 height 17
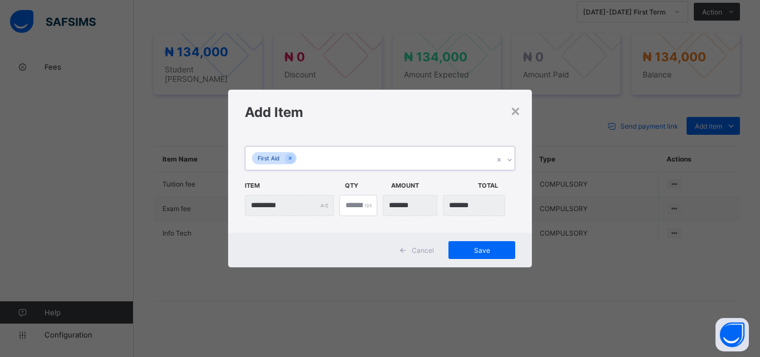
click at [511, 154] on div at bounding box center [509, 160] width 11 height 18
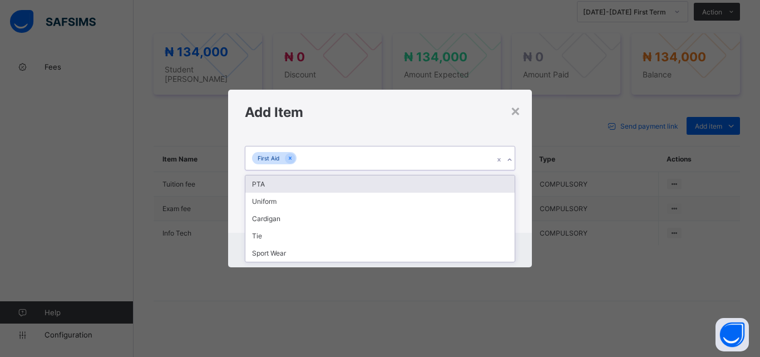
click at [498, 181] on div "PTA" at bounding box center [379, 183] width 269 height 17
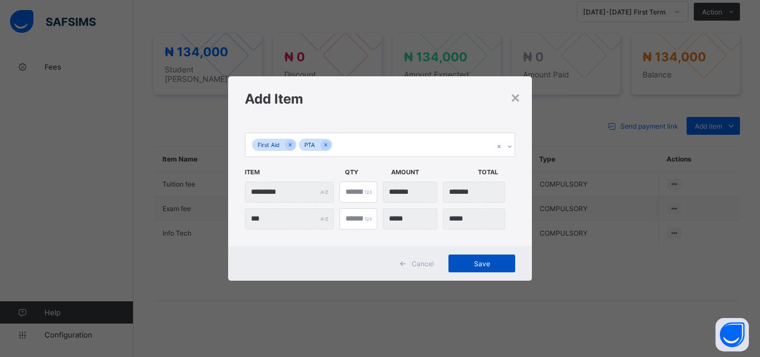
click at [478, 260] on span "Save" at bounding box center [482, 263] width 50 height 8
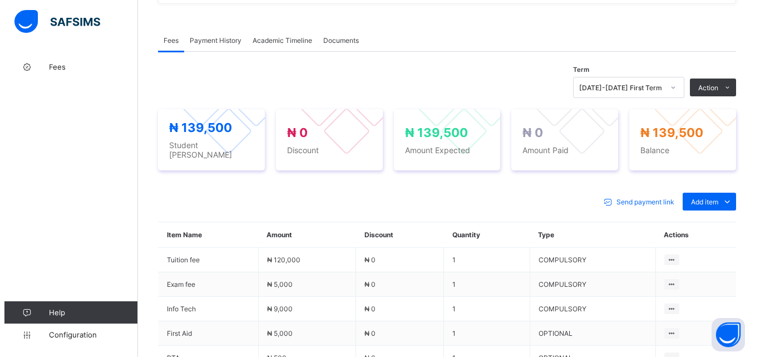
scroll to position [344, 0]
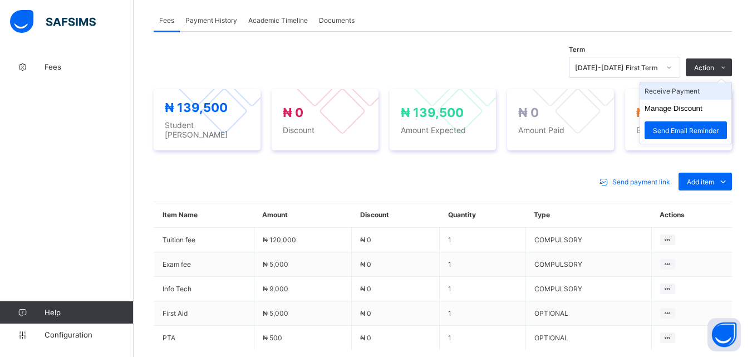
click at [706, 91] on li "Receive Payment" at bounding box center [685, 90] width 91 height 17
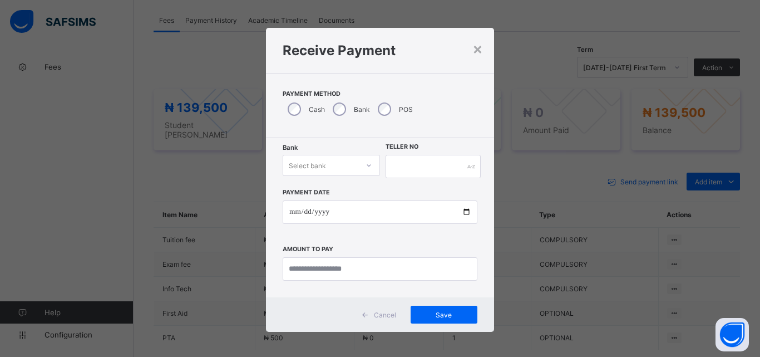
click at [346, 168] on div "Select bank" at bounding box center [320, 165] width 75 height 16
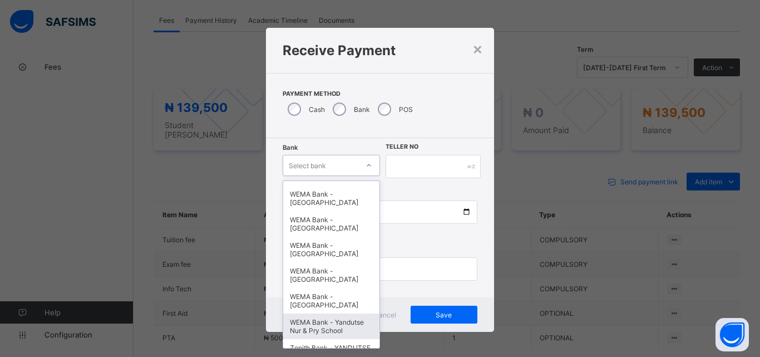
scroll to position [334, 0]
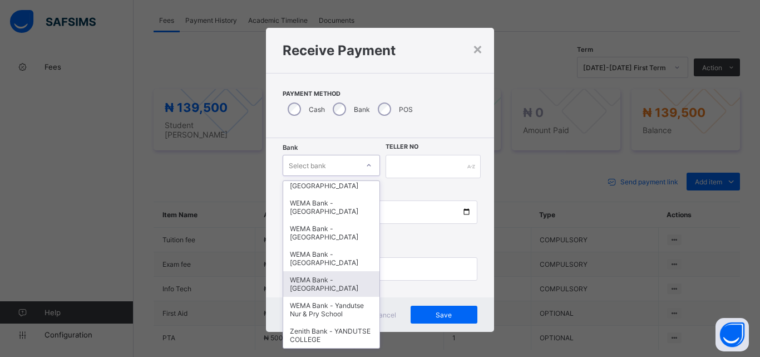
click at [331, 288] on div "WEMA Bank - [GEOGRAPHIC_DATA]" at bounding box center [331, 284] width 96 height 26
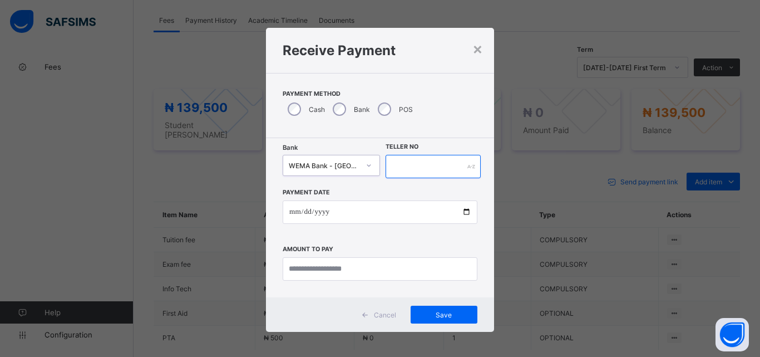
click at [435, 166] on input "text" at bounding box center [433, 166] width 95 height 23
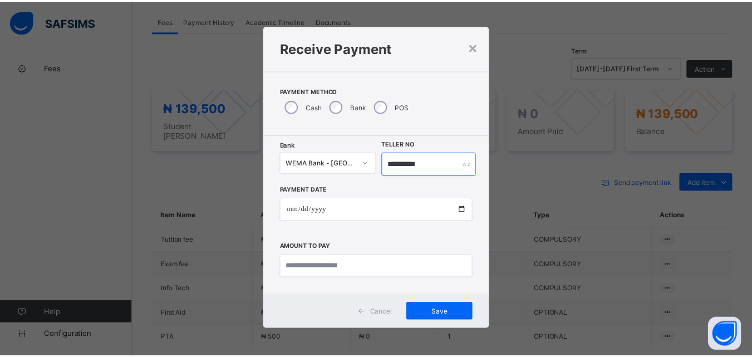
scroll to position [0, 0]
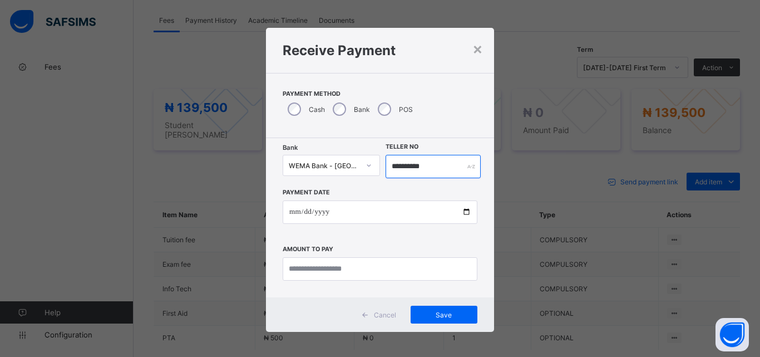
type input "**********"
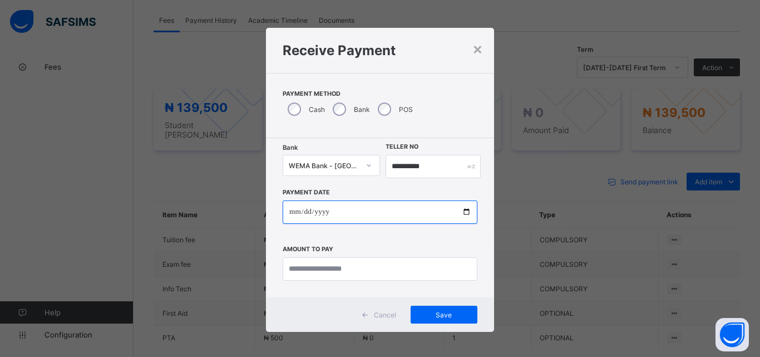
click at [464, 210] on input "date" at bounding box center [380, 211] width 195 height 23
type input "**********"
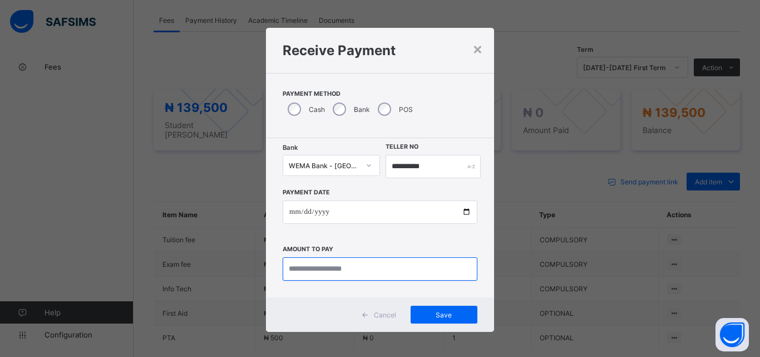
click at [318, 269] on input "currency" at bounding box center [380, 268] width 195 height 23
type input "*********"
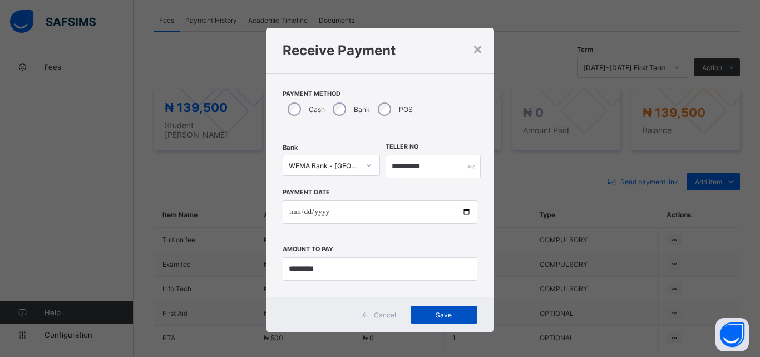
click at [443, 312] on span "Save" at bounding box center [444, 315] width 50 height 8
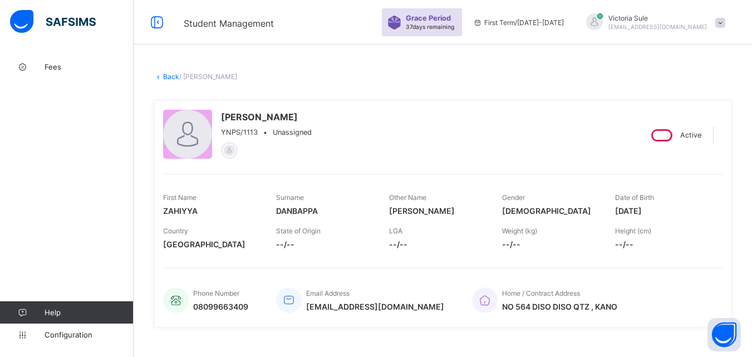
click at [173, 75] on link "Back" at bounding box center [171, 76] width 16 height 8
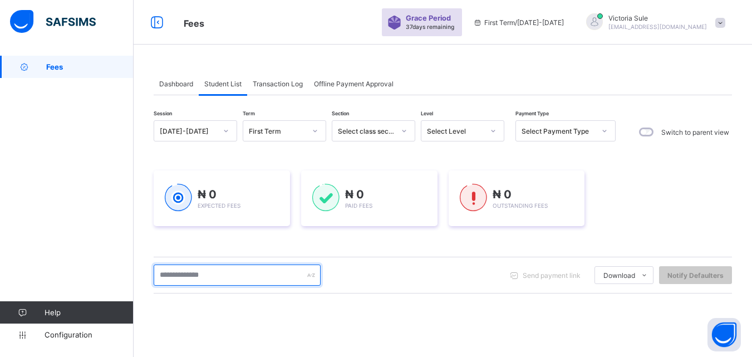
click at [214, 274] on input "text" at bounding box center [237, 274] width 167 height 21
type input "********"
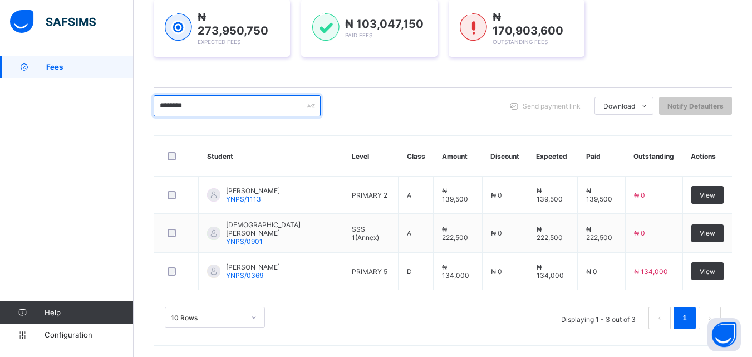
scroll to position [173, 0]
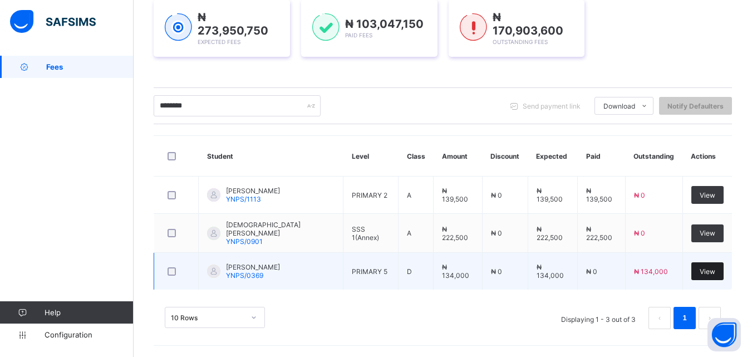
click at [713, 267] on span "View" at bounding box center [707, 271] width 16 height 8
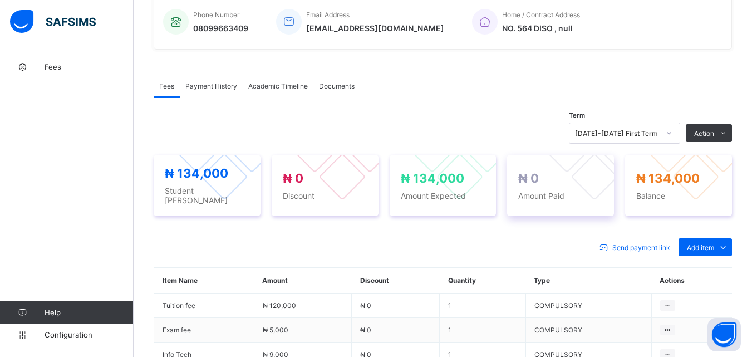
scroll to position [390, 0]
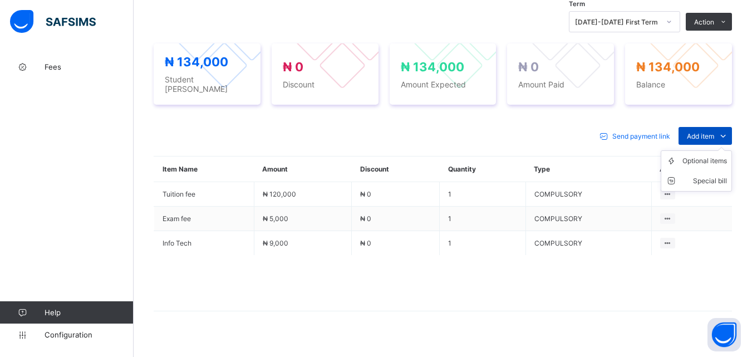
click at [714, 132] on span "Add item" at bounding box center [700, 136] width 27 height 8
click at [710, 155] on div "Optional items" at bounding box center [704, 160] width 45 height 11
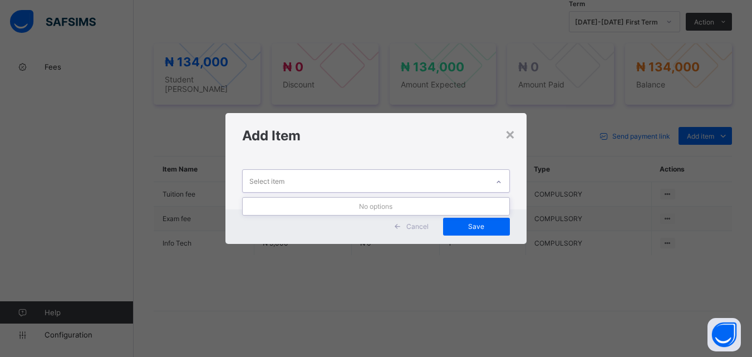
click at [494, 178] on div at bounding box center [498, 182] width 19 height 18
click at [512, 135] on div "×" at bounding box center [510, 133] width 11 height 19
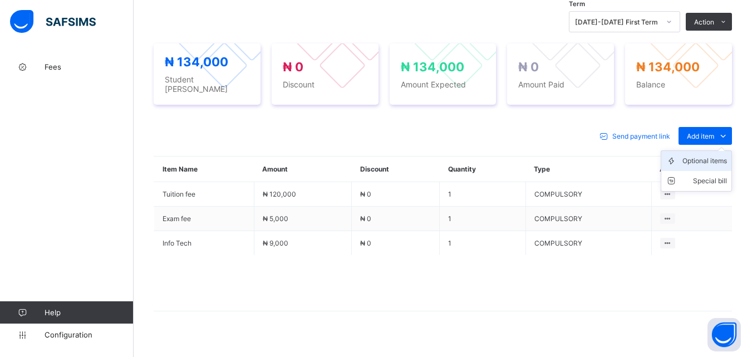
click at [707, 155] on div "Optional items" at bounding box center [704, 160] width 45 height 11
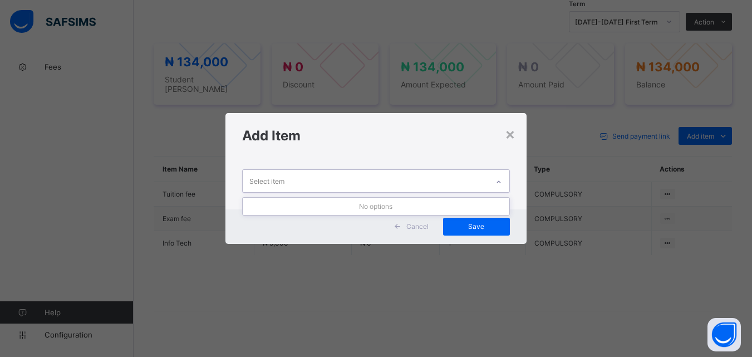
click at [497, 178] on icon at bounding box center [498, 181] width 7 height 11
click at [511, 136] on div "×" at bounding box center [510, 133] width 11 height 19
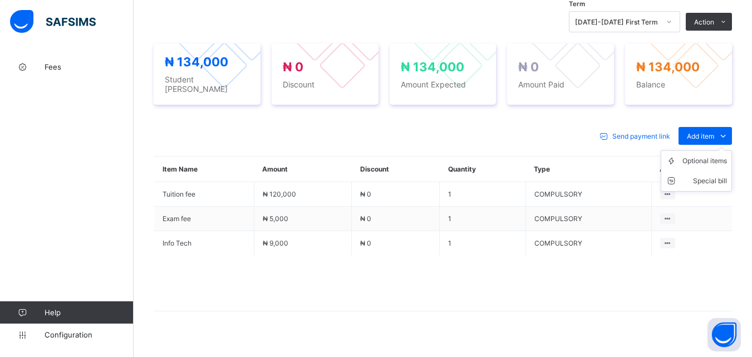
click at [716, 150] on ul "Optional items Special bill" at bounding box center [696, 170] width 71 height 41
click at [701, 158] on div "Optional items" at bounding box center [704, 160] width 45 height 11
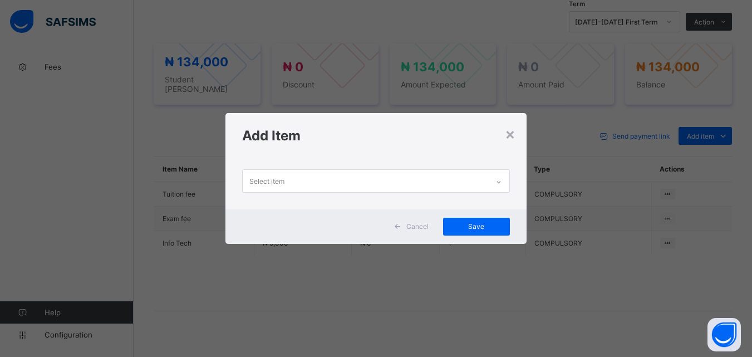
click at [497, 178] on icon at bounding box center [498, 181] width 7 height 11
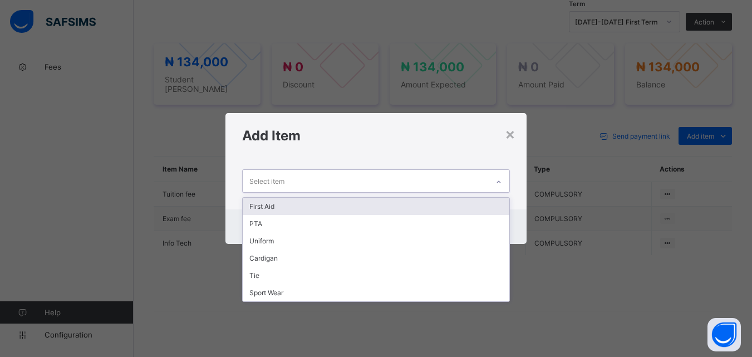
click at [475, 209] on div "First Aid" at bounding box center [376, 206] width 266 height 17
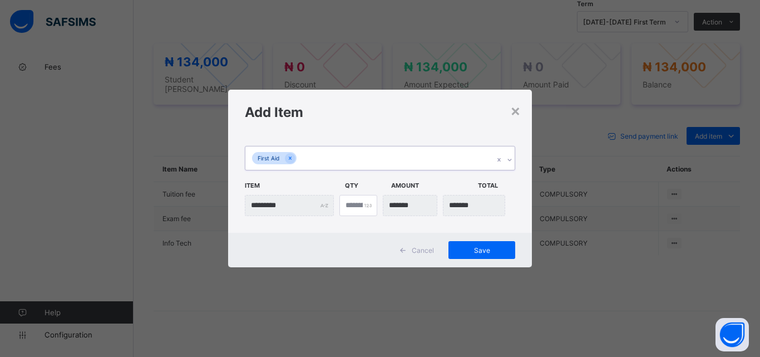
click at [406, 163] on div "First Aid" at bounding box center [369, 157] width 248 height 23
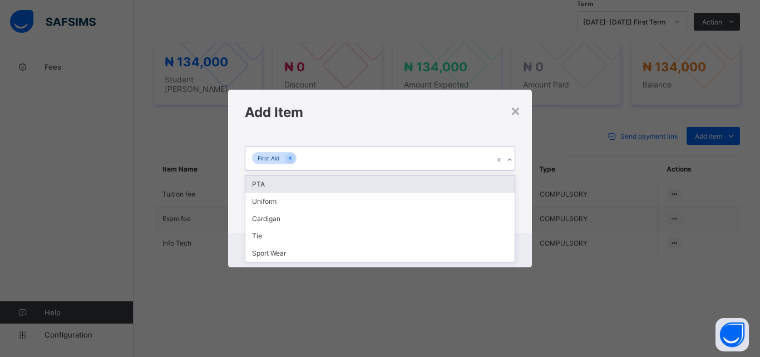
click at [410, 186] on div "PTA" at bounding box center [379, 183] width 269 height 17
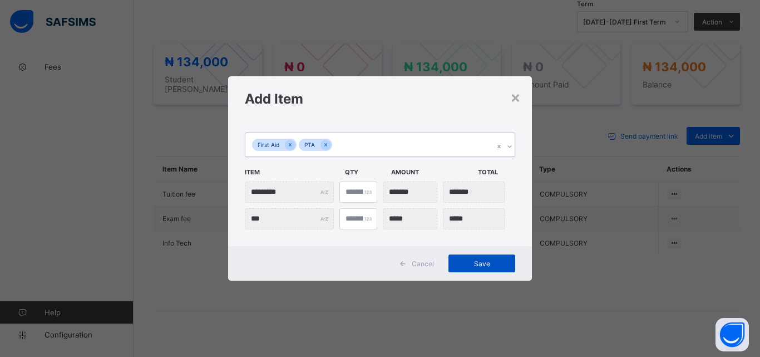
click at [480, 268] on div "Save" at bounding box center [482, 263] width 67 height 18
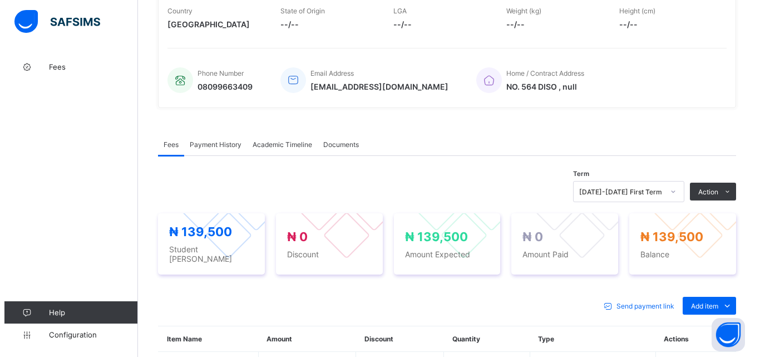
scroll to position [278, 0]
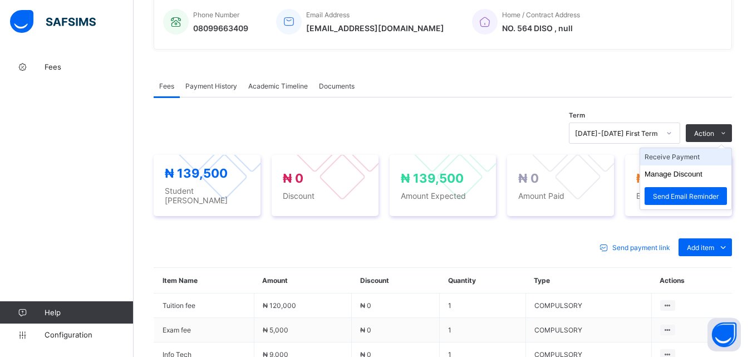
click at [708, 155] on li "Receive Payment" at bounding box center [685, 156] width 91 height 17
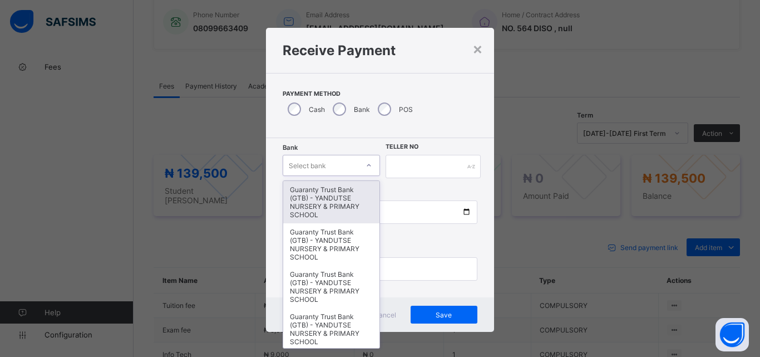
click at [366, 163] on icon at bounding box center [369, 165] width 7 height 11
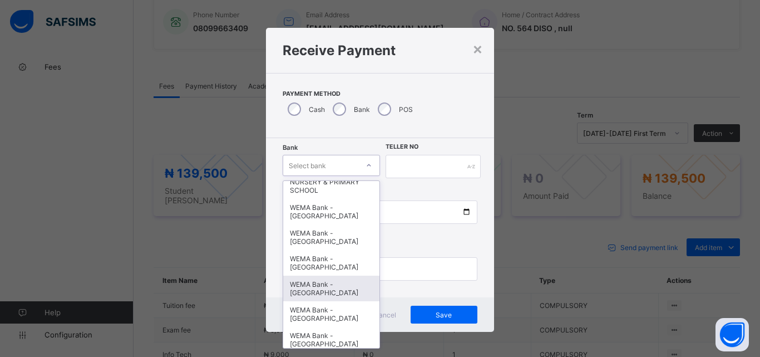
click at [327, 294] on div "WEMA Bank - [GEOGRAPHIC_DATA]" at bounding box center [331, 288] width 96 height 26
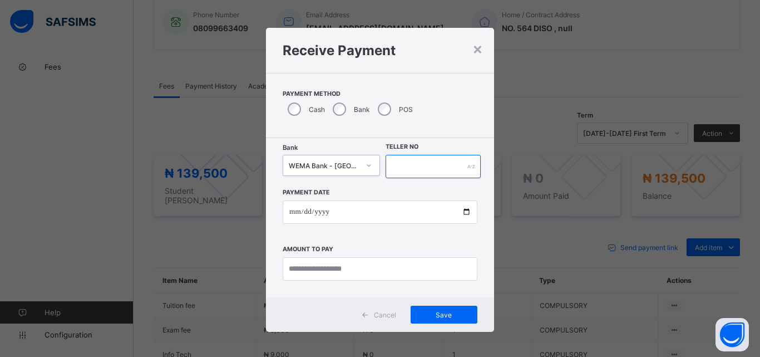
click at [416, 165] on input "text" at bounding box center [433, 166] width 95 height 23
type input "**********"
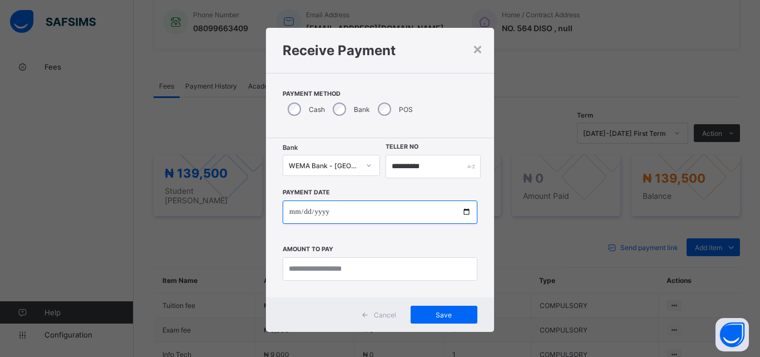
click at [462, 212] on input "date" at bounding box center [380, 211] width 195 height 23
type input "**********"
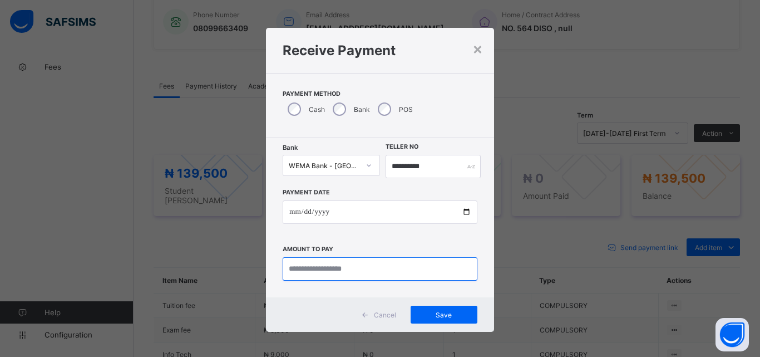
click at [332, 263] on input "currency" at bounding box center [380, 268] width 195 height 23
type input "*********"
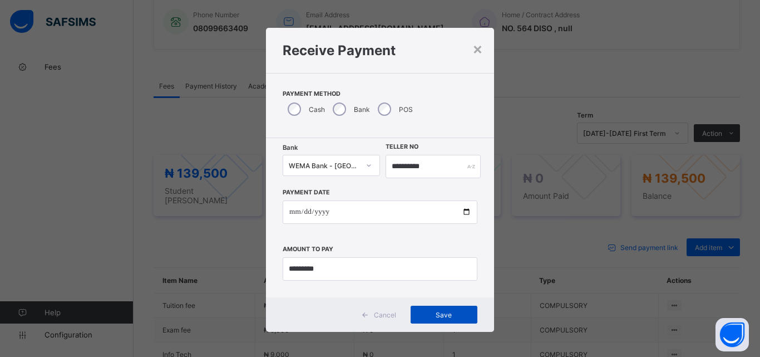
click at [435, 321] on div "Save" at bounding box center [444, 314] width 67 height 18
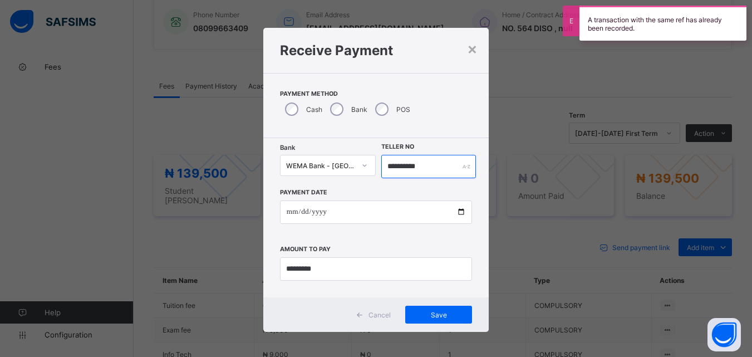
click at [432, 166] on input "**********" at bounding box center [428, 166] width 94 height 23
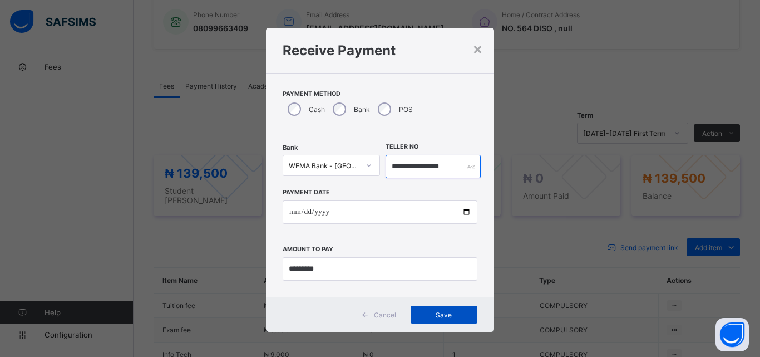
type input "**********"
click at [443, 311] on span "Save" at bounding box center [444, 315] width 50 height 8
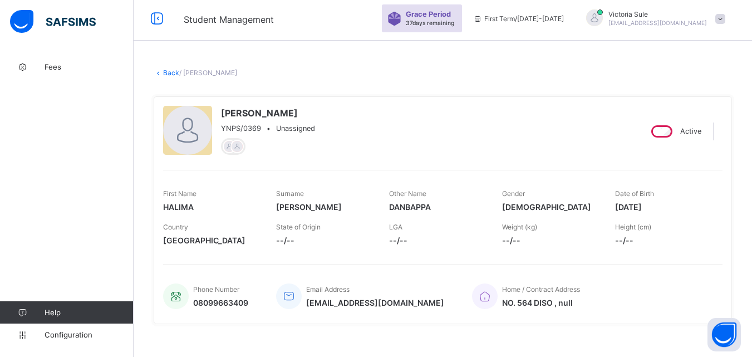
scroll to position [3, 0]
click at [169, 72] on link "Back" at bounding box center [171, 73] width 16 height 8
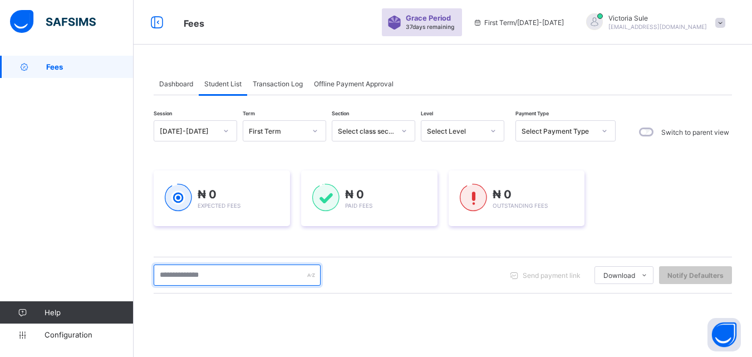
click at [220, 281] on input "text" at bounding box center [237, 274] width 167 height 21
type input "****"
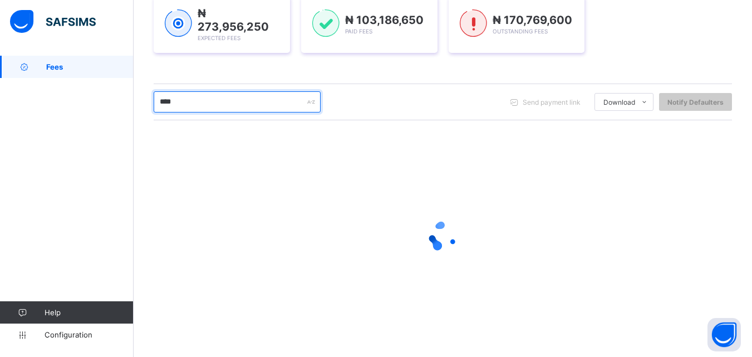
scroll to position [93, 0]
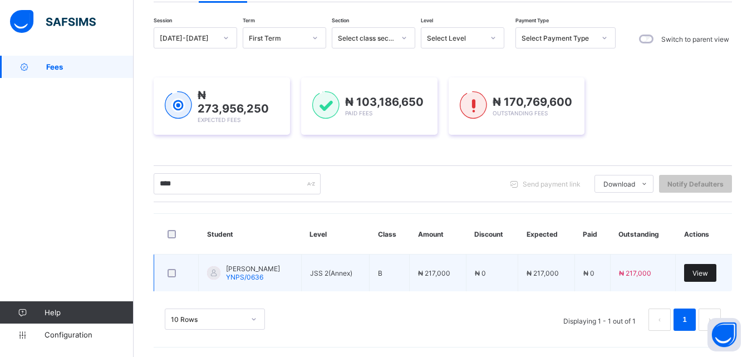
click at [708, 272] on span "View" at bounding box center [700, 273] width 16 height 8
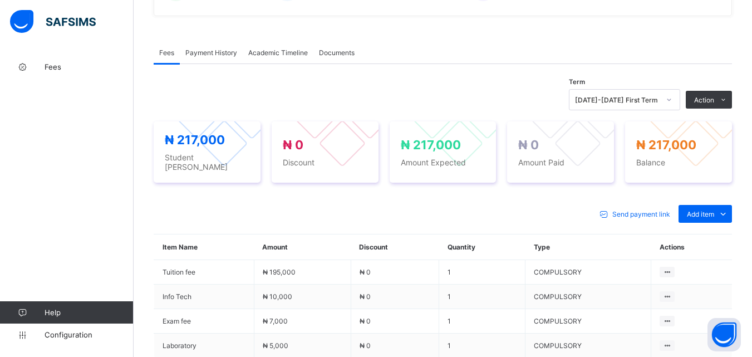
scroll to position [334, 0]
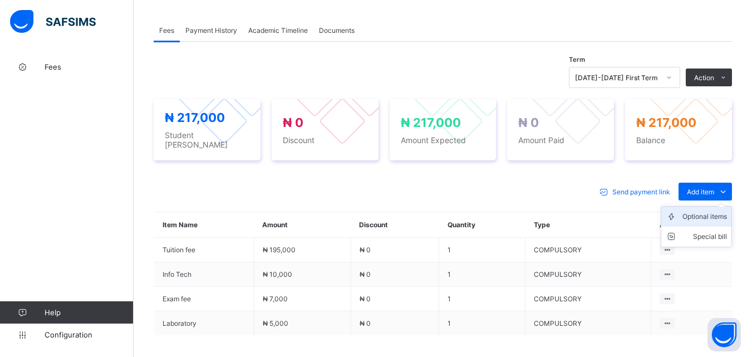
click at [718, 211] on div "Optional items" at bounding box center [704, 216] width 45 height 11
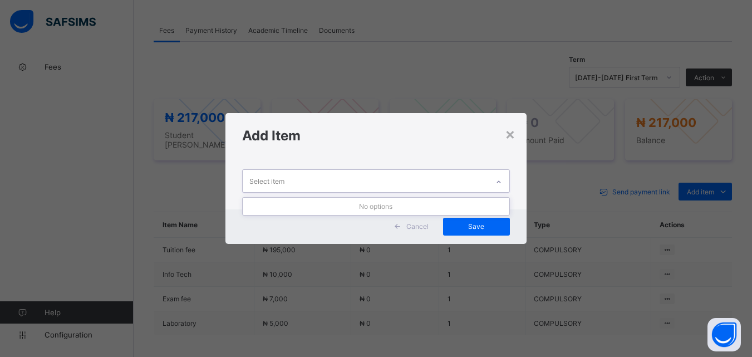
click at [499, 180] on icon at bounding box center [498, 181] width 7 height 11
click at [509, 134] on div "×" at bounding box center [510, 133] width 11 height 19
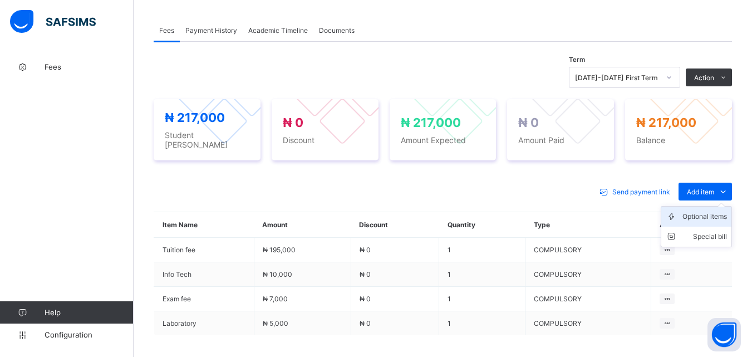
click at [721, 211] on div "Optional items" at bounding box center [704, 216] width 45 height 11
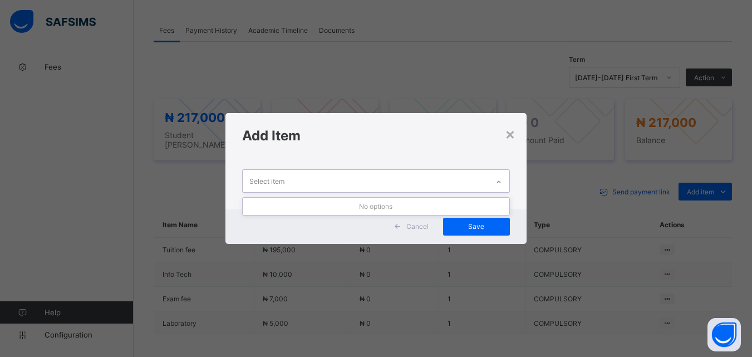
click at [499, 180] on icon at bounding box center [498, 181] width 7 height 11
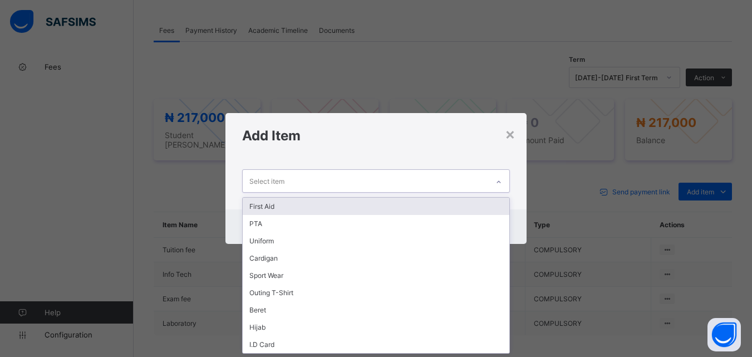
click at [474, 203] on div "First Aid" at bounding box center [376, 206] width 266 height 17
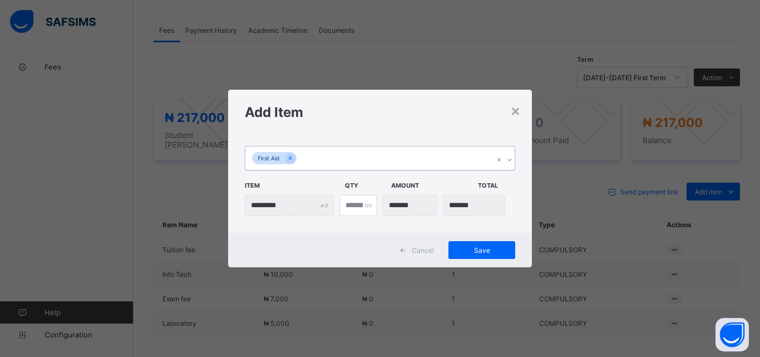
click at [512, 157] on icon at bounding box center [509, 159] width 7 height 11
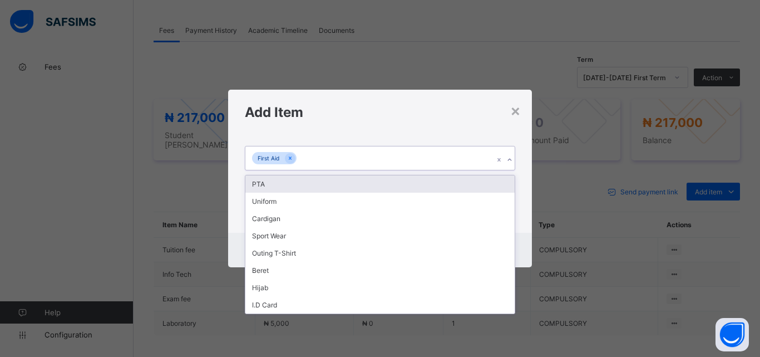
click at [489, 178] on div "PTA" at bounding box center [379, 183] width 269 height 17
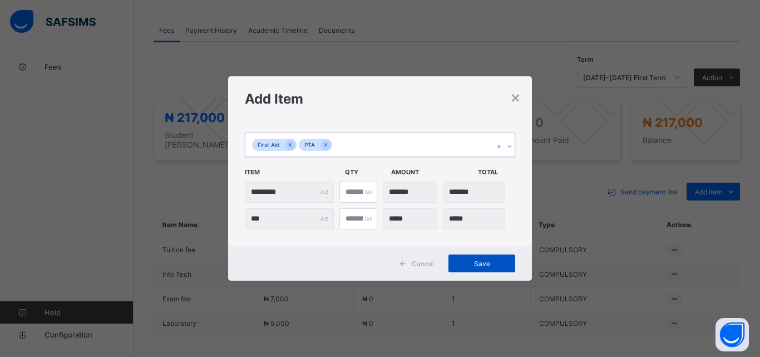
click at [492, 265] on span "Save" at bounding box center [482, 263] width 50 height 8
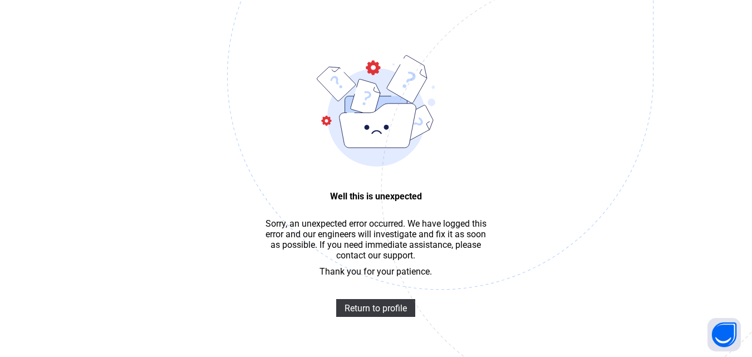
scroll to position [33, 0]
click at [362, 313] on span "Return to profile" at bounding box center [375, 308] width 62 height 11
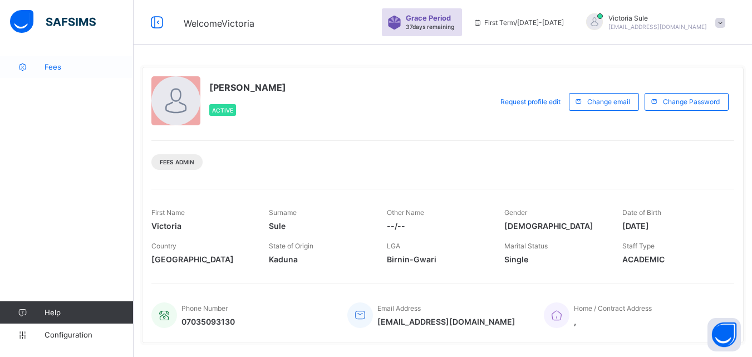
click at [51, 66] on span "Fees" at bounding box center [89, 66] width 89 height 9
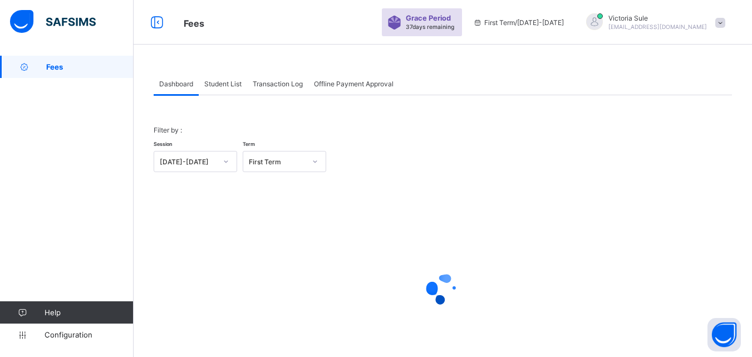
click at [227, 85] on span "Student List" at bounding box center [222, 84] width 37 height 8
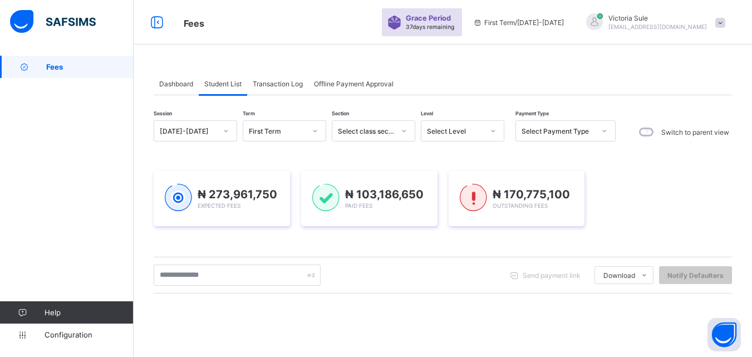
click at [259, 285] on div "Send payment link Download Students Payment Students Payment Status Student Ite…" at bounding box center [443, 275] width 578 height 37
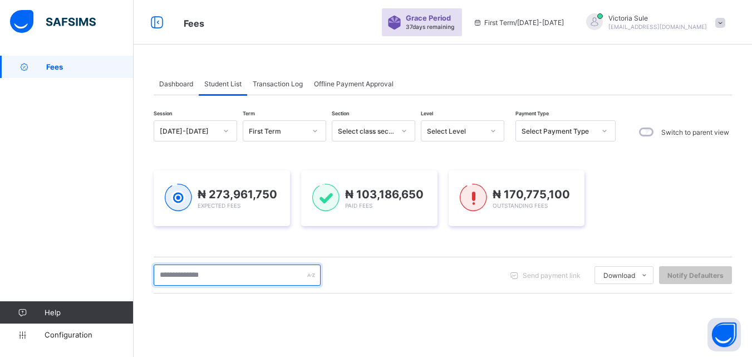
click at [259, 277] on input "text" at bounding box center [237, 274] width 167 height 21
type input "****"
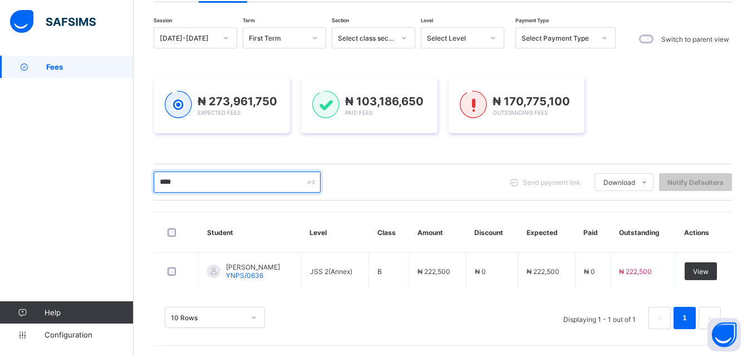
scroll to position [93, 0]
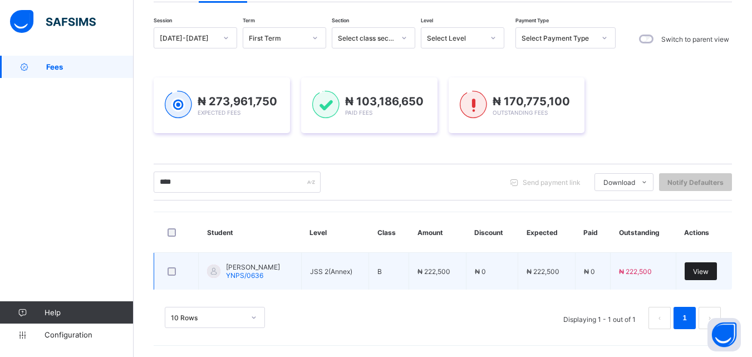
click at [708, 270] on span "View" at bounding box center [701, 271] width 16 height 8
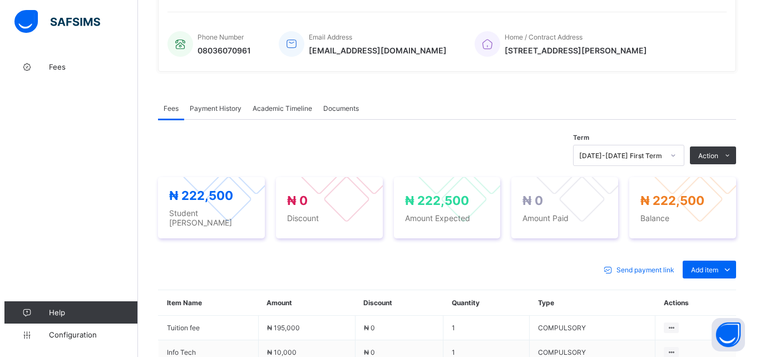
scroll to position [278, 0]
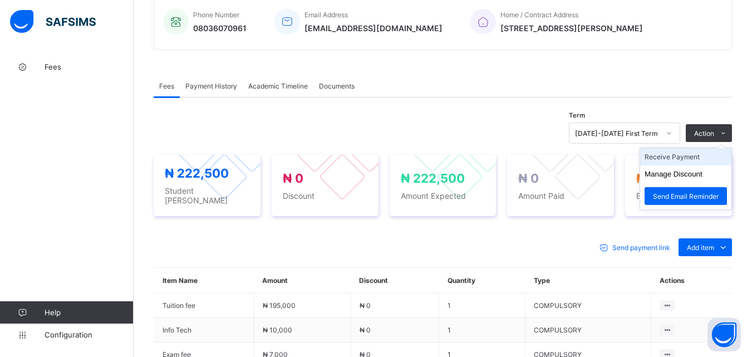
click at [690, 160] on li "Receive Payment" at bounding box center [685, 156] width 91 height 17
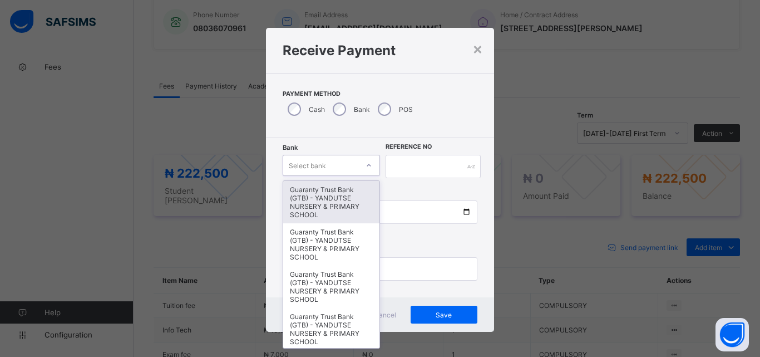
click at [366, 166] on icon at bounding box center [369, 165] width 7 height 11
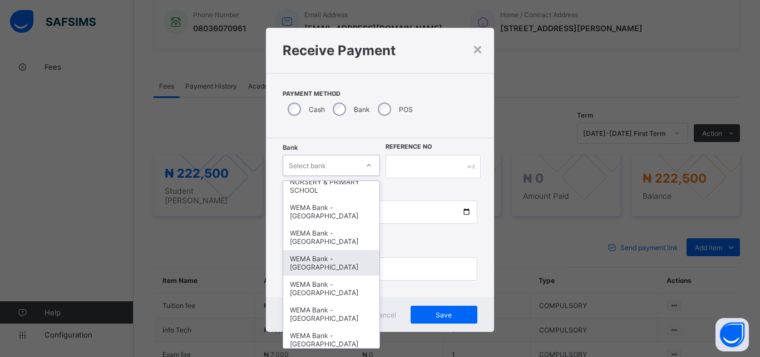
click at [337, 257] on div "WEMA Bank - [GEOGRAPHIC_DATA]" at bounding box center [331, 263] width 96 height 26
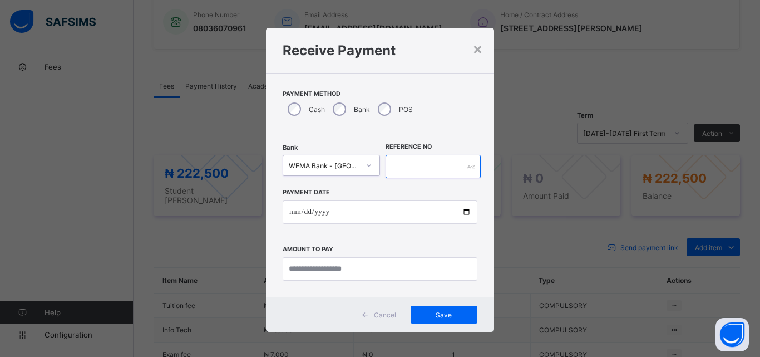
click at [418, 162] on input "text" at bounding box center [433, 166] width 95 height 23
type input "**********"
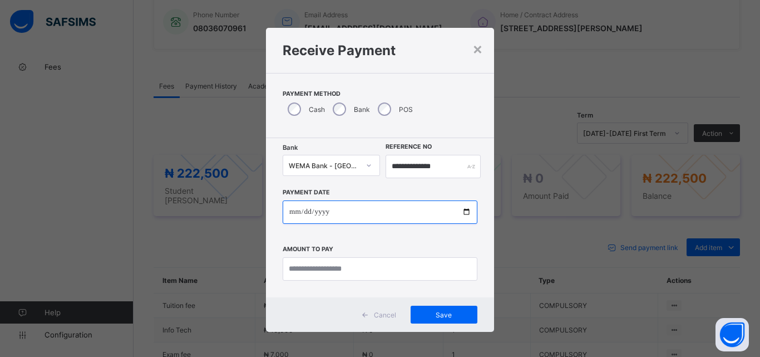
click at [464, 208] on input "date" at bounding box center [380, 211] width 195 height 23
type input "**********"
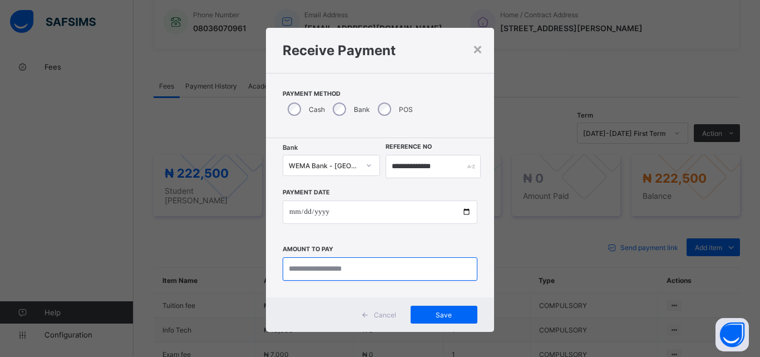
click at [308, 272] on input "currency" at bounding box center [380, 268] width 195 height 23
type input "*********"
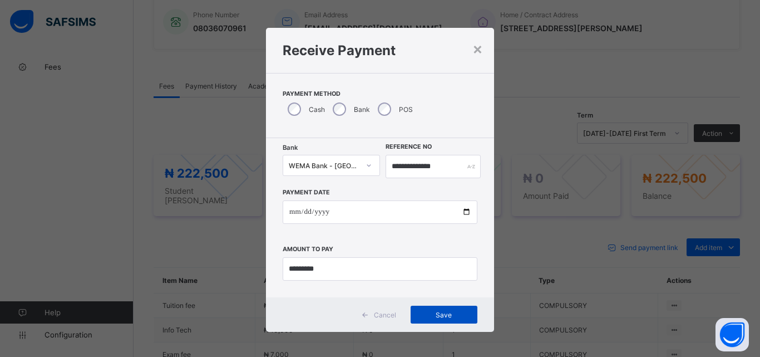
click at [446, 316] on span "Save" at bounding box center [444, 315] width 50 height 8
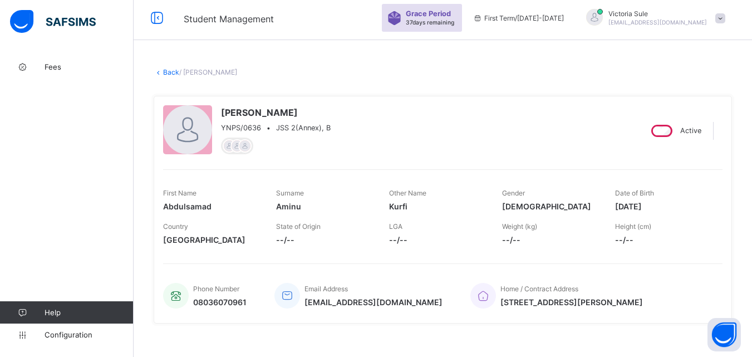
scroll to position [0, 0]
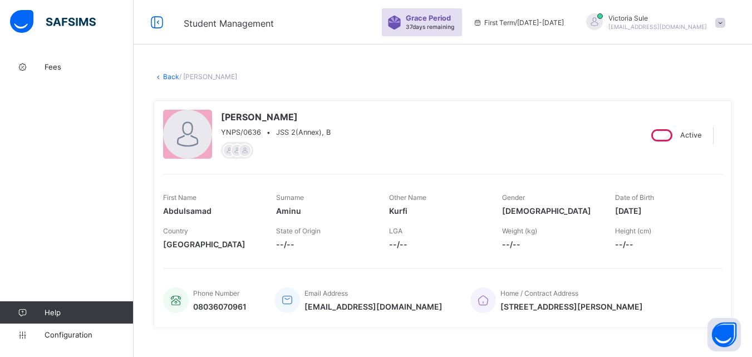
click at [171, 77] on link "Back" at bounding box center [171, 76] width 16 height 8
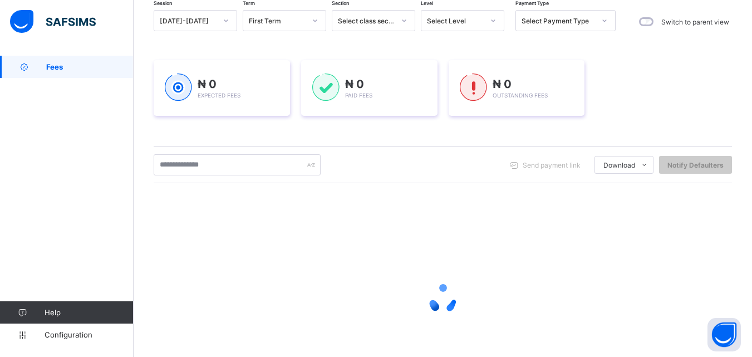
scroll to position [111, 0]
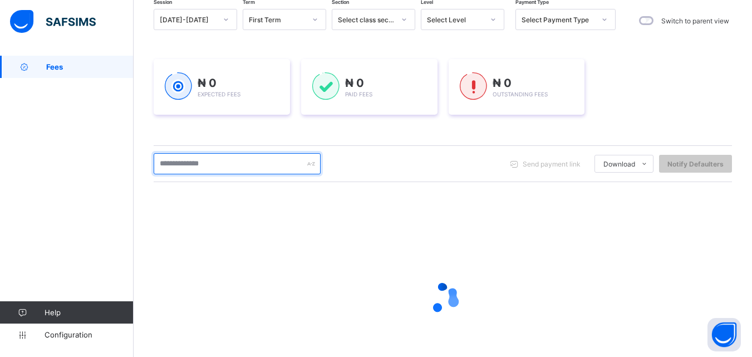
click at [194, 164] on input "text" at bounding box center [237, 163] width 167 height 21
type input "****"
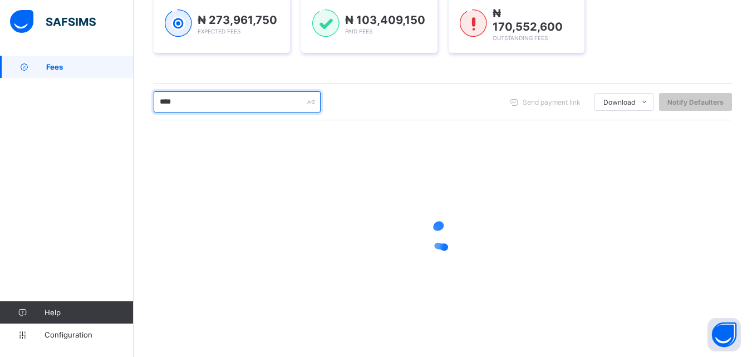
scroll to position [93, 0]
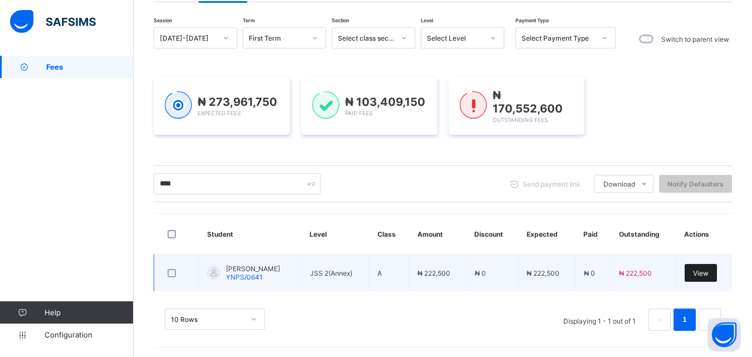
click at [708, 271] on span "View" at bounding box center [701, 273] width 16 height 8
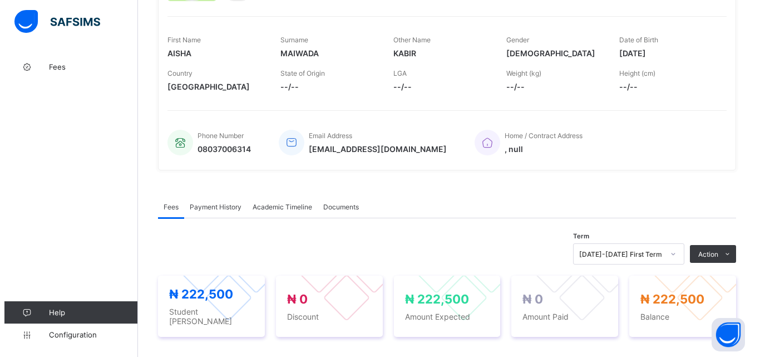
scroll to position [278, 0]
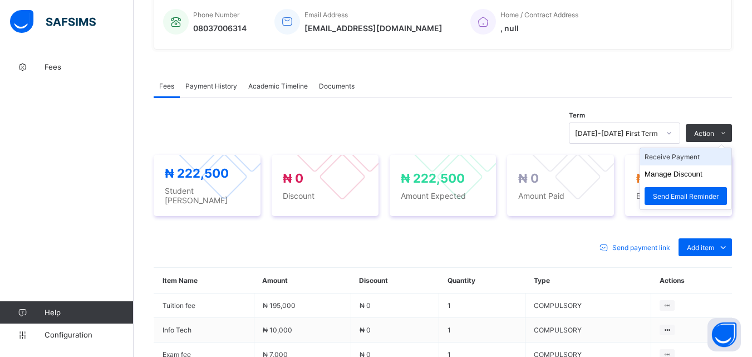
click at [693, 158] on li "Receive Payment" at bounding box center [685, 156] width 91 height 17
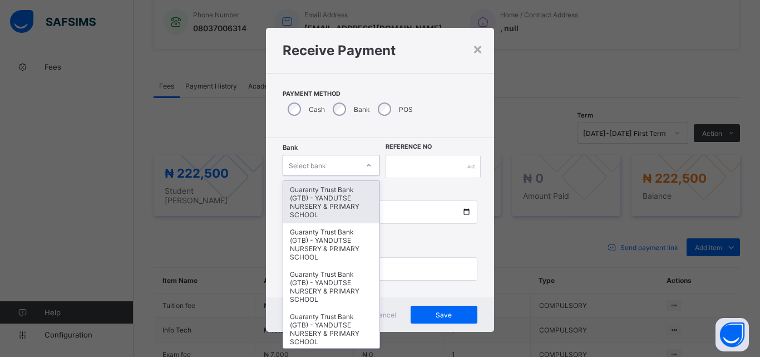
click at [359, 168] on div at bounding box center [368, 165] width 19 height 18
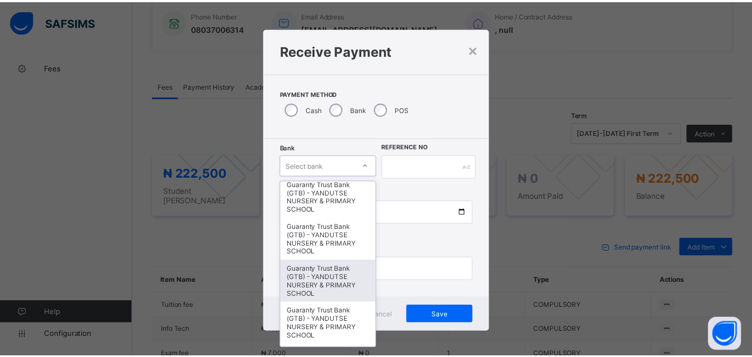
scroll to position [0, 0]
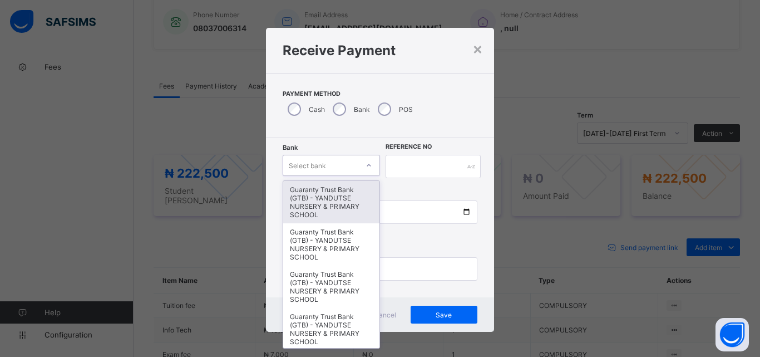
click at [339, 199] on div "Guaranty Trust Bank (GTB) - YANDUTSE NURSERY & PRIMARY SCHOOL" at bounding box center [331, 202] width 96 height 42
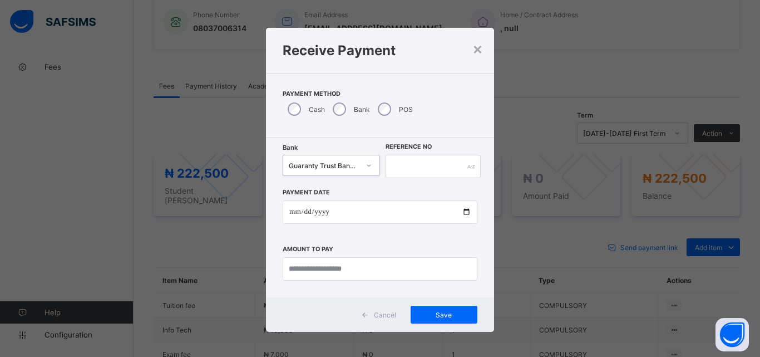
drag, startPoint x: 407, startPoint y: 153, endPoint x: 410, endPoint y: 160, distance: 7.0
click at [409, 155] on div "Bank option Guaranty Trust Bank (GTB) - YANDUTSE NURSERY & PRIMARY SCHOOL, sele…" at bounding box center [380, 217] width 228 height 159
click at [410, 166] on input "text" at bounding box center [433, 166] width 95 height 23
type input "***"
click at [464, 211] on input "date" at bounding box center [380, 211] width 195 height 23
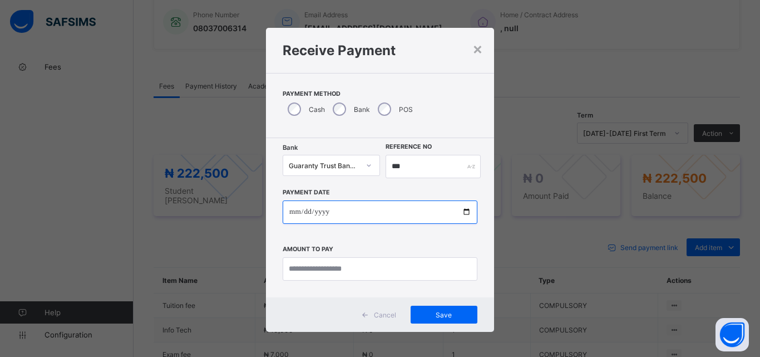
type input "**********"
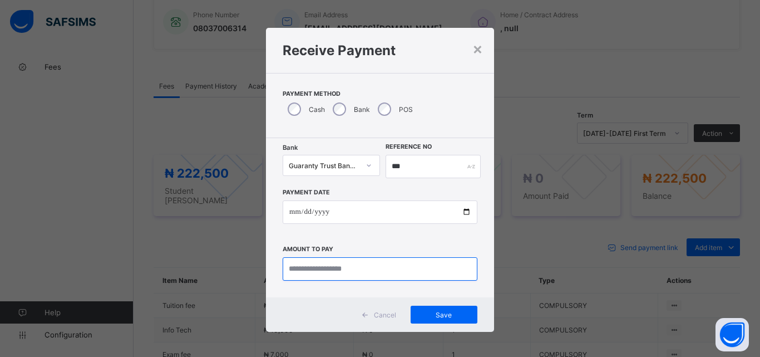
click at [338, 276] on input "currency" at bounding box center [380, 268] width 195 height 23
type input "*********"
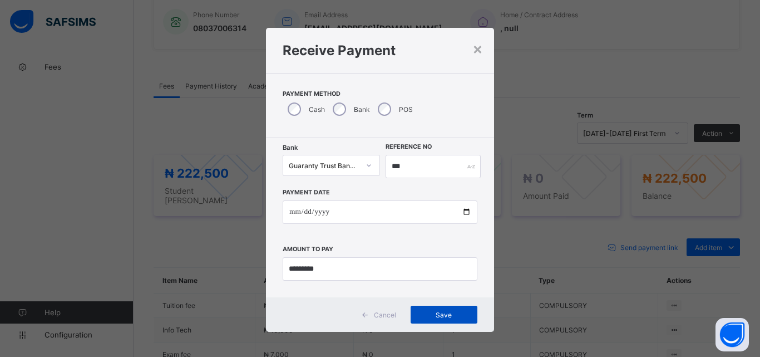
click at [447, 312] on span "Save" at bounding box center [444, 315] width 50 height 8
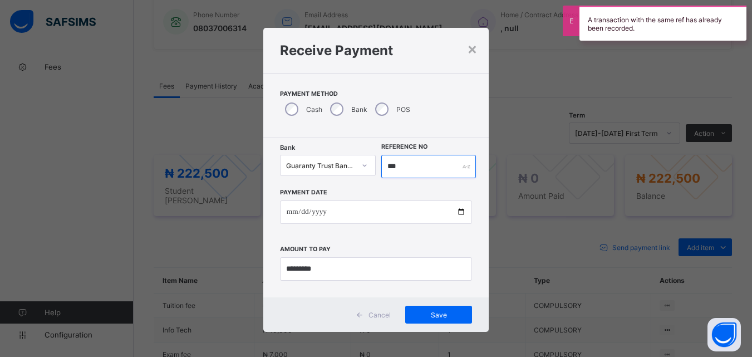
click at [413, 169] on input "***" at bounding box center [428, 166] width 94 height 23
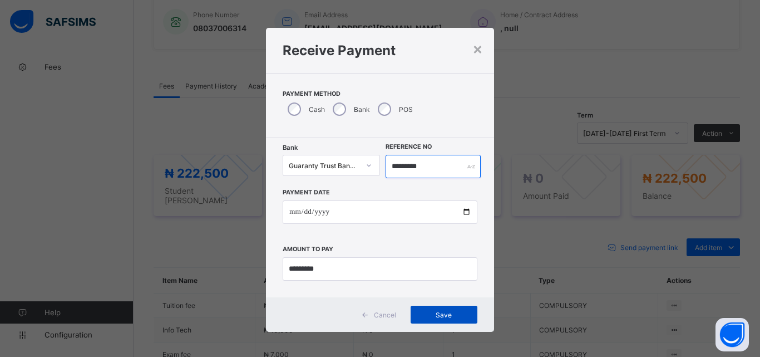
type input "*********"
click at [455, 318] on span "Save" at bounding box center [444, 315] width 50 height 8
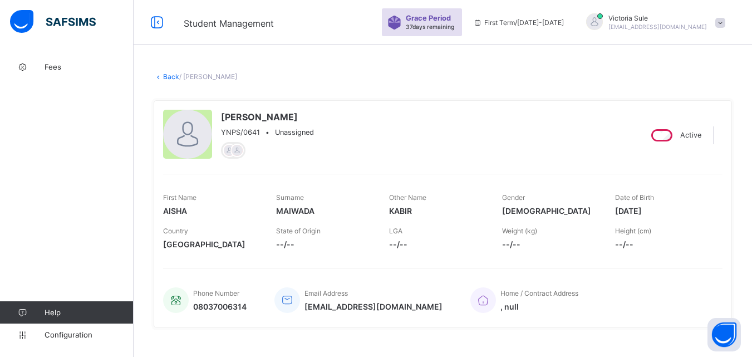
click at [168, 76] on link "Back" at bounding box center [171, 76] width 16 height 8
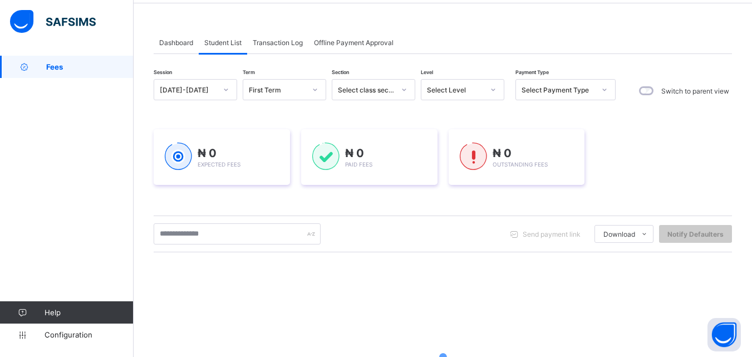
scroll to position [167, 0]
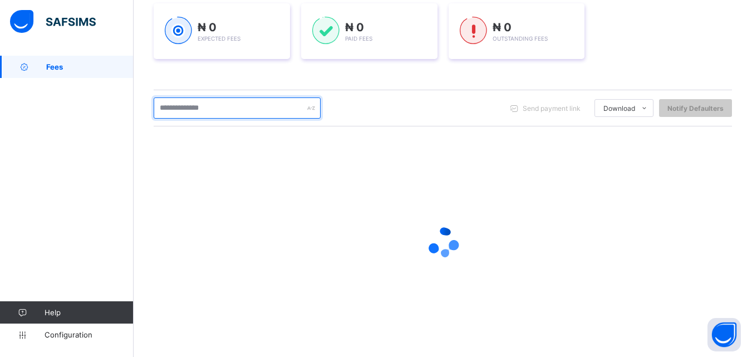
click at [235, 105] on input "text" at bounding box center [237, 107] width 167 height 21
type input "****"
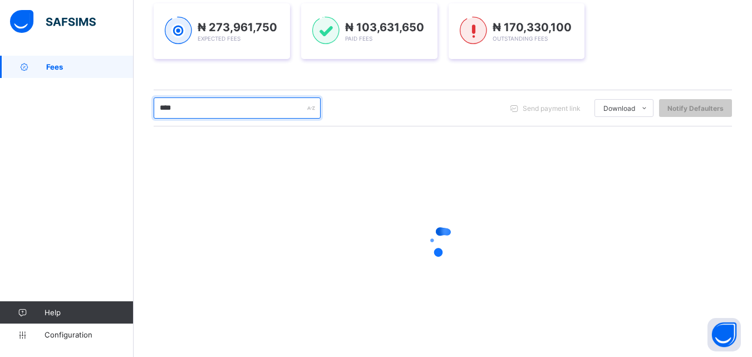
scroll to position [93, 0]
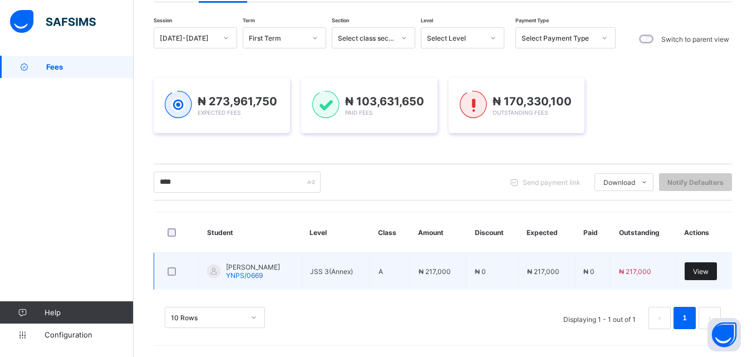
click at [708, 275] on span "View" at bounding box center [701, 271] width 16 height 8
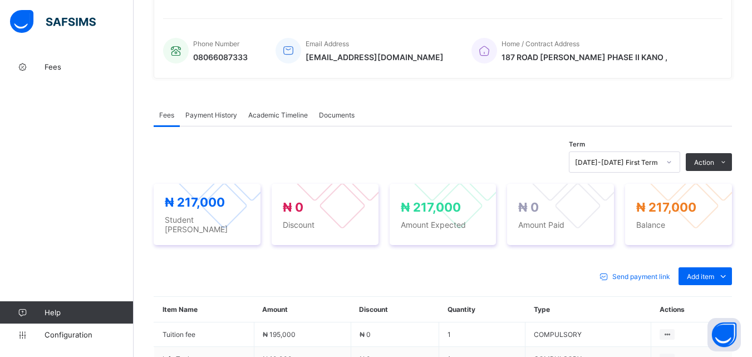
scroll to position [393, 0]
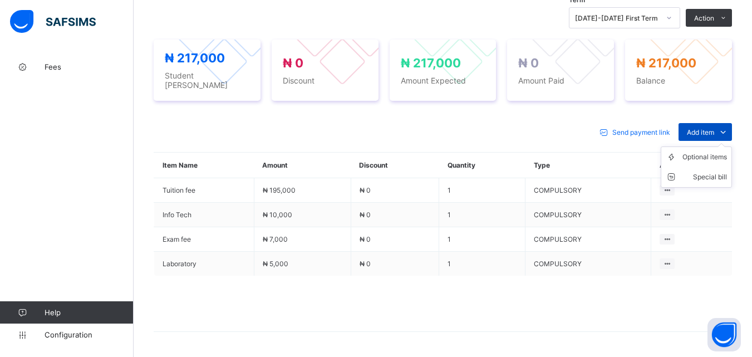
click at [714, 128] on span "Add item" at bounding box center [700, 132] width 27 height 8
click at [718, 151] on div "Optional items" at bounding box center [704, 156] width 45 height 11
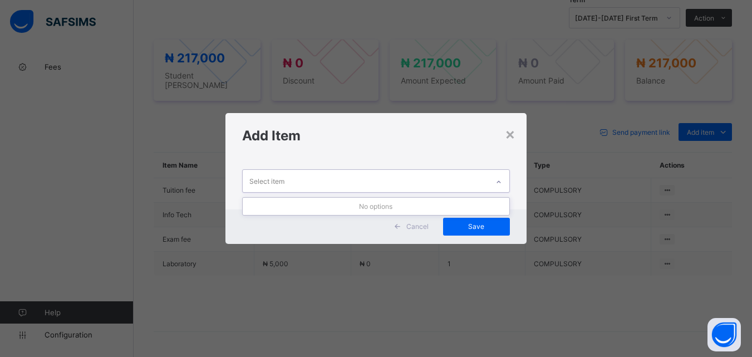
click at [497, 180] on icon at bounding box center [498, 181] width 7 height 11
click at [507, 133] on div "×" at bounding box center [510, 133] width 11 height 19
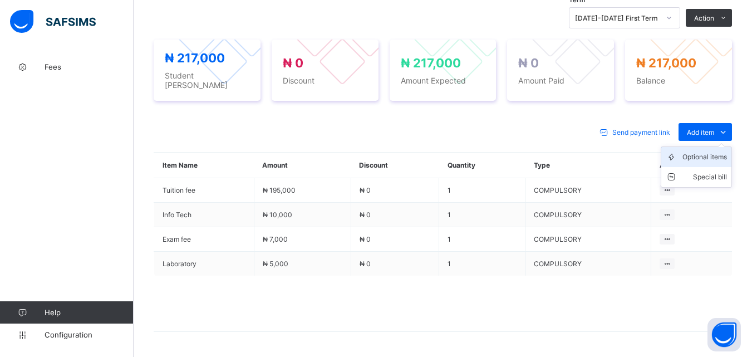
click at [719, 156] on div "Optional items" at bounding box center [704, 156] width 45 height 11
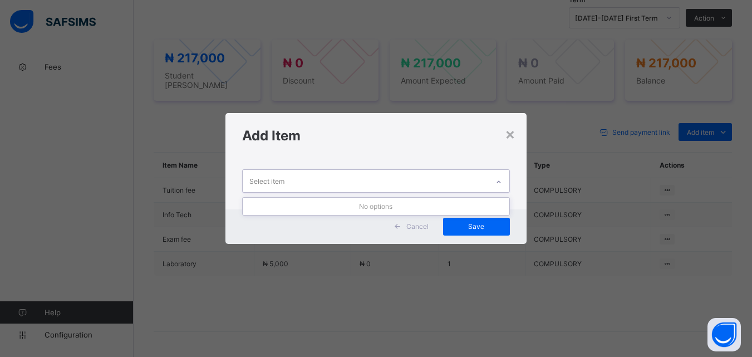
click at [501, 178] on icon at bounding box center [498, 181] width 7 height 11
click at [509, 131] on div "×" at bounding box center [510, 133] width 11 height 19
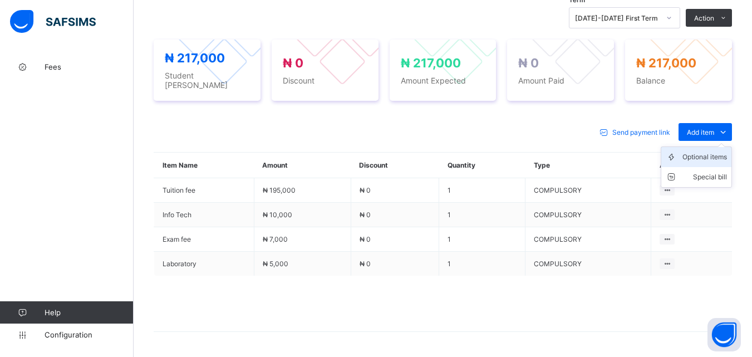
click at [714, 151] on div "Optional items" at bounding box center [704, 156] width 45 height 11
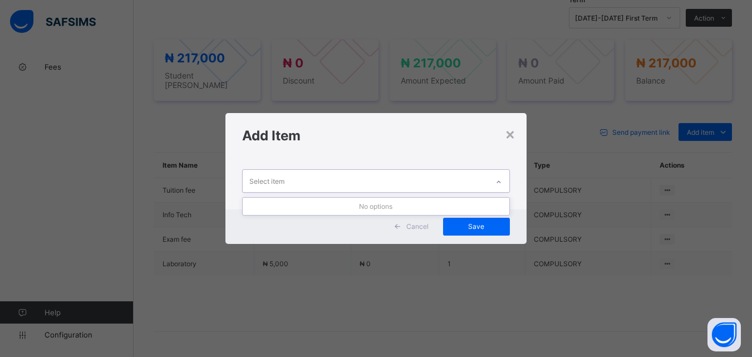
click at [502, 178] on icon at bounding box center [498, 181] width 7 height 11
click at [507, 132] on div "×" at bounding box center [510, 133] width 11 height 19
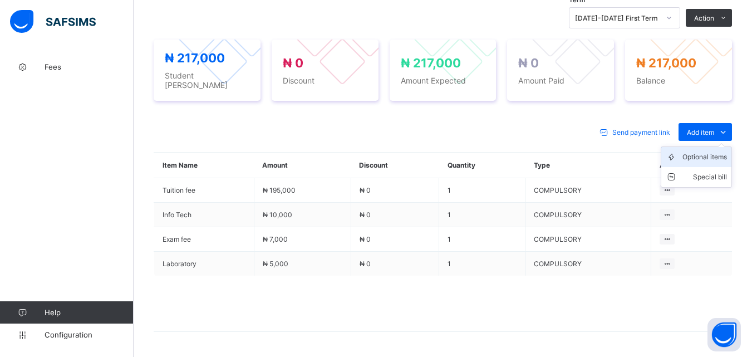
click at [722, 154] on div "Optional items" at bounding box center [704, 156] width 45 height 11
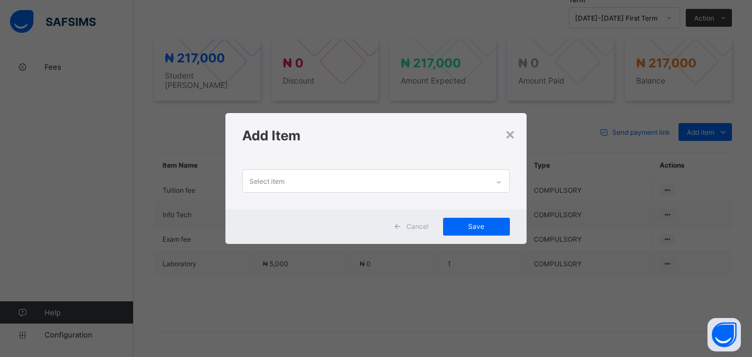
click at [501, 179] on icon at bounding box center [498, 181] width 7 height 11
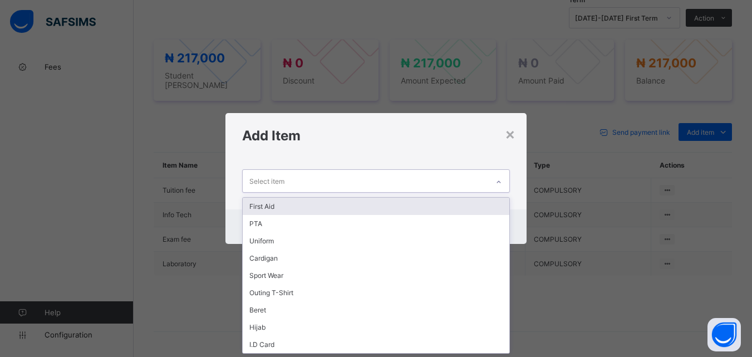
click at [440, 203] on div "First Aid" at bounding box center [376, 206] width 266 height 17
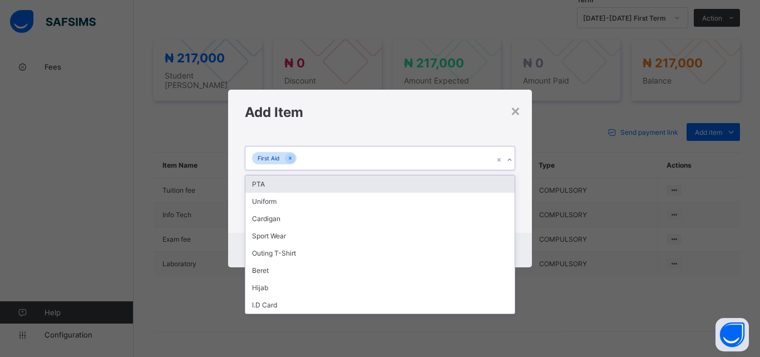
click at [430, 159] on div "First Aid" at bounding box center [369, 157] width 248 height 23
click at [423, 187] on div "PTA" at bounding box center [379, 183] width 269 height 17
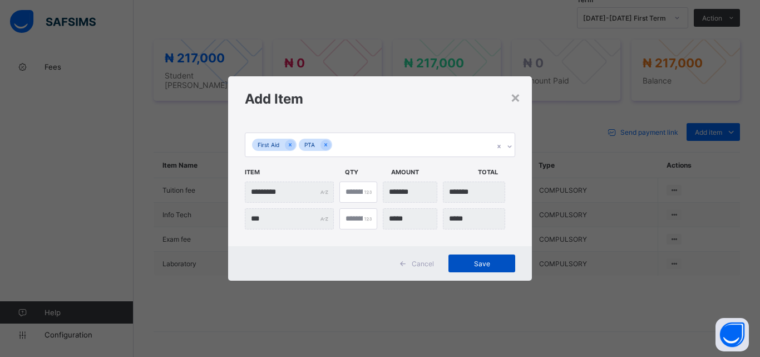
click at [471, 255] on div "Save" at bounding box center [482, 263] width 67 height 18
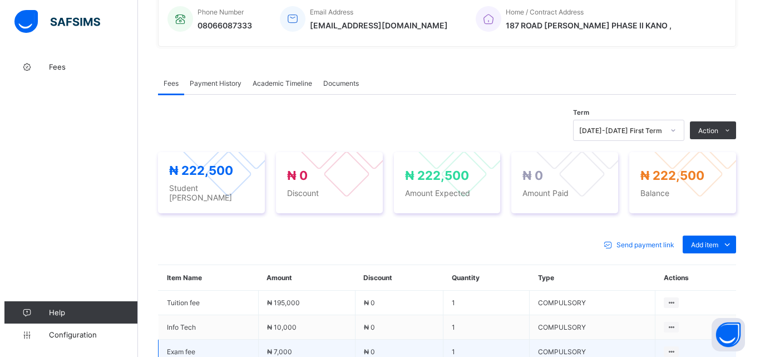
scroll to position [282, 0]
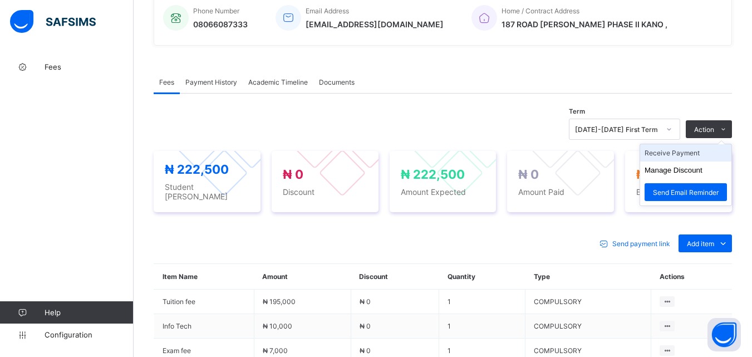
click at [701, 153] on li "Receive Payment" at bounding box center [685, 152] width 91 height 17
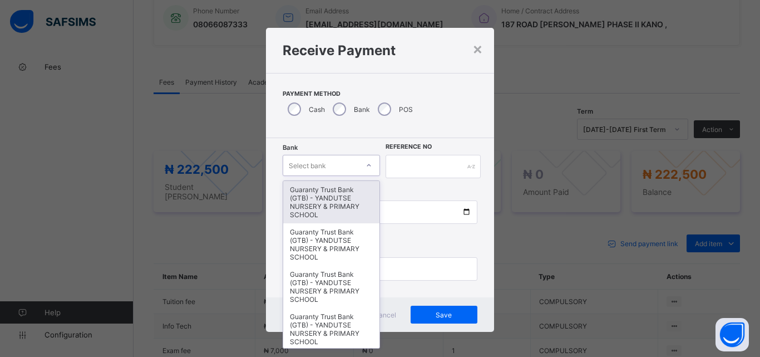
click at [366, 165] on icon at bounding box center [369, 165] width 7 height 11
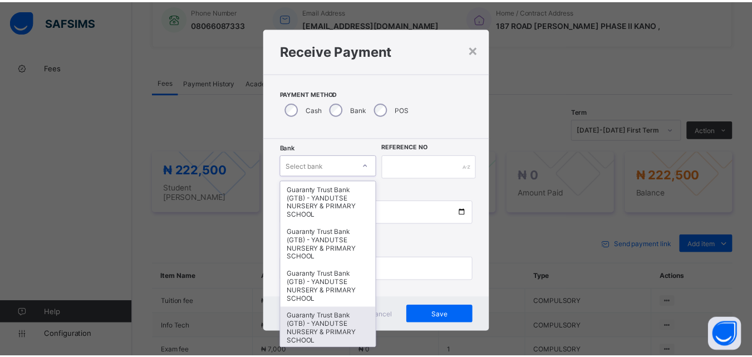
scroll to position [167, 0]
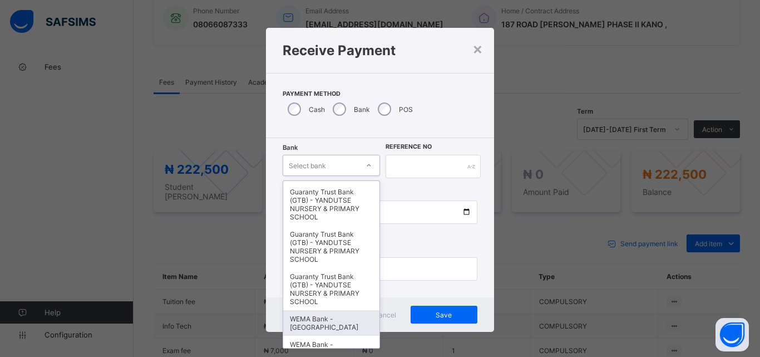
click at [333, 319] on div "WEMA Bank - [GEOGRAPHIC_DATA]" at bounding box center [331, 323] width 96 height 26
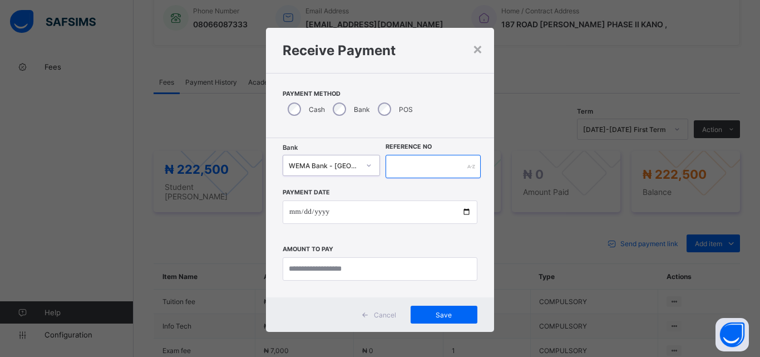
click at [405, 162] on input "text" at bounding box center [433, 166] width 95 height 23
type input "*********"
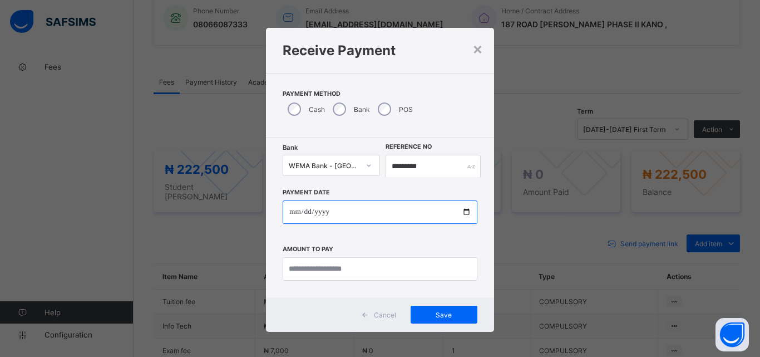
click at [467, 209] on input "date" at bounding box center [380, 211] width 195 height 23
type input "**********"
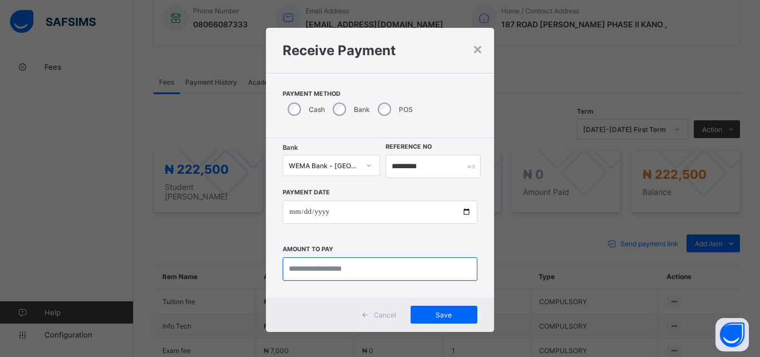
click at [316, 270] on input "currency" at bounding box center [380, 268] width 195 height 23
type input "*********"
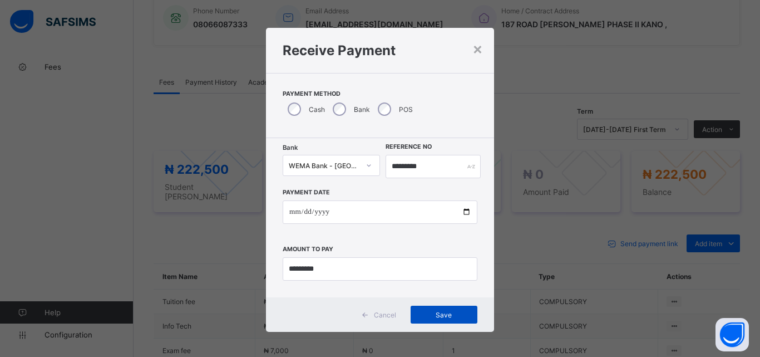
click at [434, 311] on span "Save" at bounding box center [444, 315] width 50 height 8
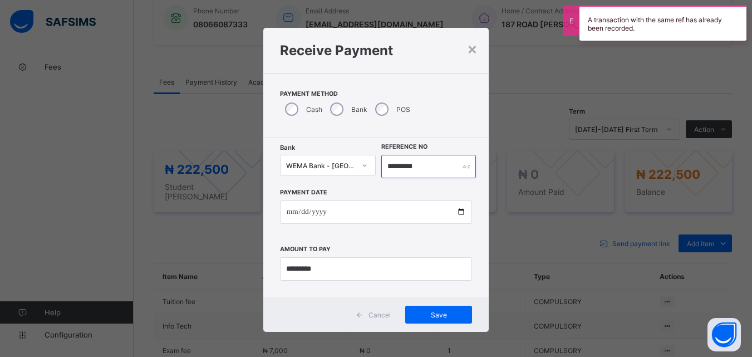
click at [432, 169] on input "*********" at bounding box center [428, 166] width 94 height 23
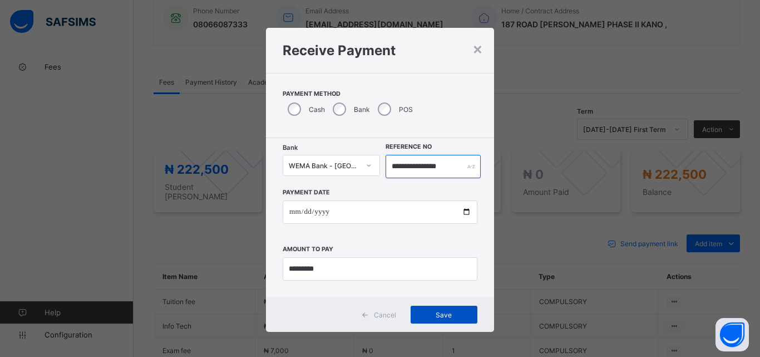
type input "**********"
click at [436, 319] on div "Save" at bounding box center [444, 314] width 67 height 18
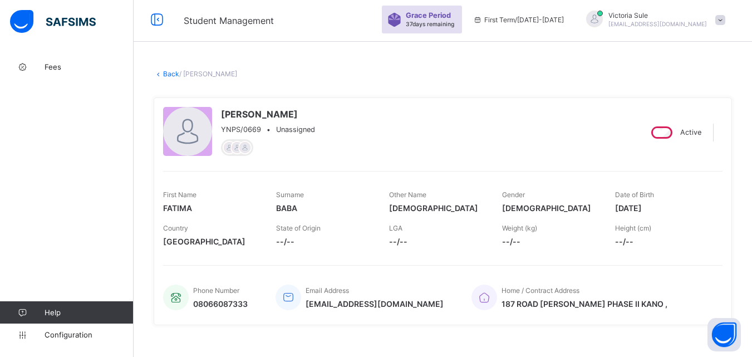
scroll to position [0, 0]
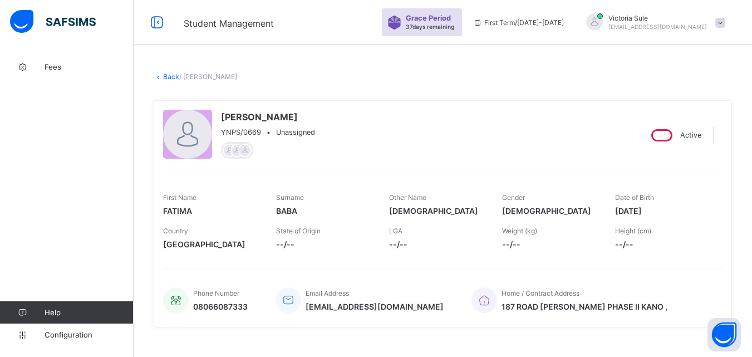
click at [169, 72] on link "Back" at bounding box center [171, 76] width 16 height 8
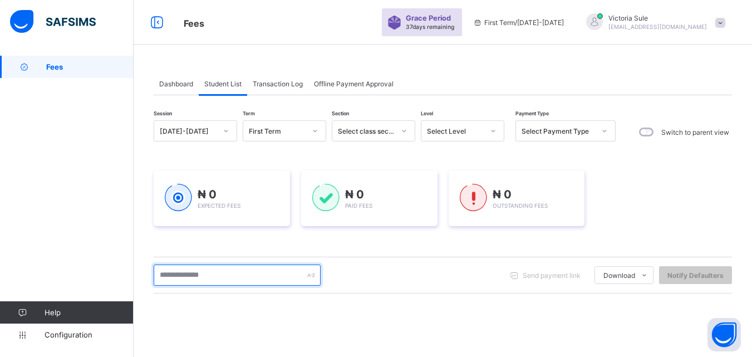
click at [220, 282] on input "text" at bounding box center [237, 274] width 167 height 21
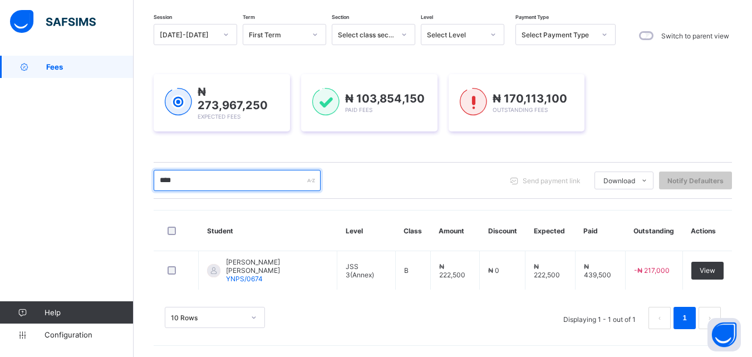
scroll to position [93, 0]
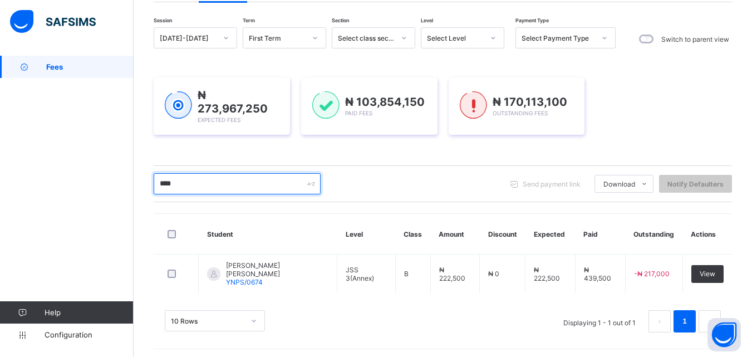
click at [185, 184] on input "****" at bounding box center [237, 183] width 167 height 21
drag, startPoint x: 168, startPoint y: 189, endPoint x: 142, endPoint y: 189, distance: 26.2
click at [142, 189] on div "Dashboard Student List Transaction Log Offline Payment Approval Student List Mo…" at bounding box center [443, 161] width 618 height 397
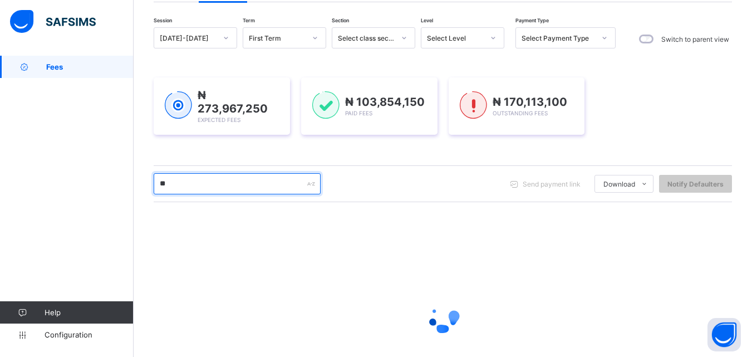
scroll to position [175, 0]
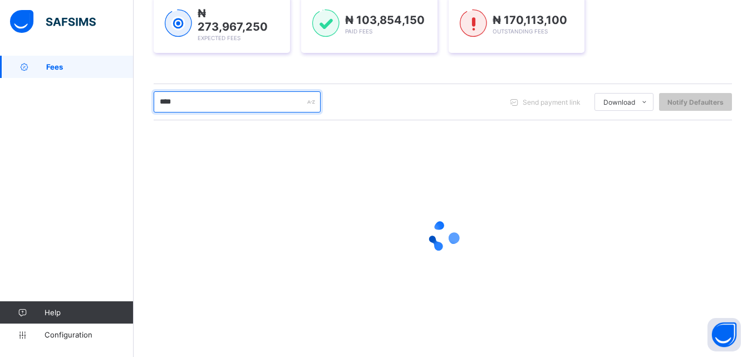
type input "****"
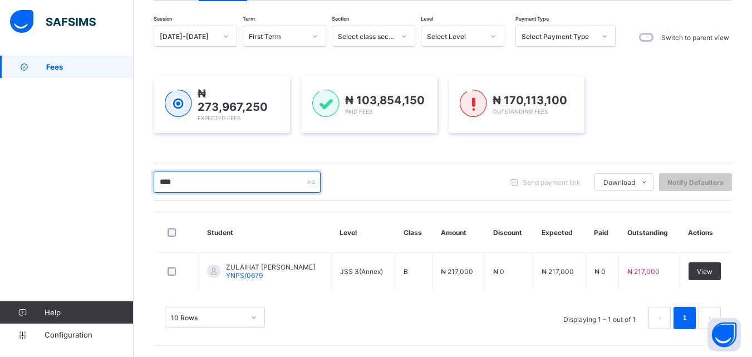
scroll to position [93, 0]
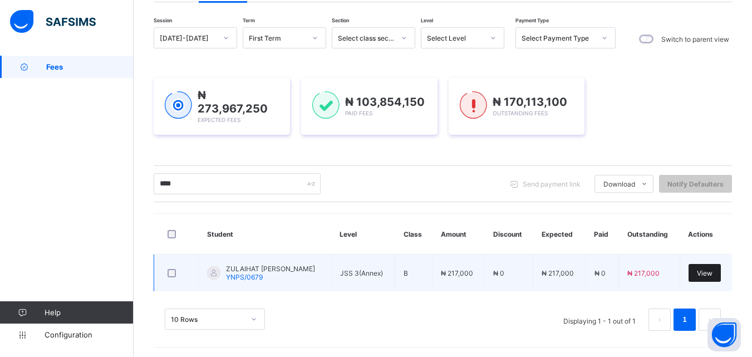
click at [712, 270] on span "View" at bounding box center [705, 273] width 16 height 8
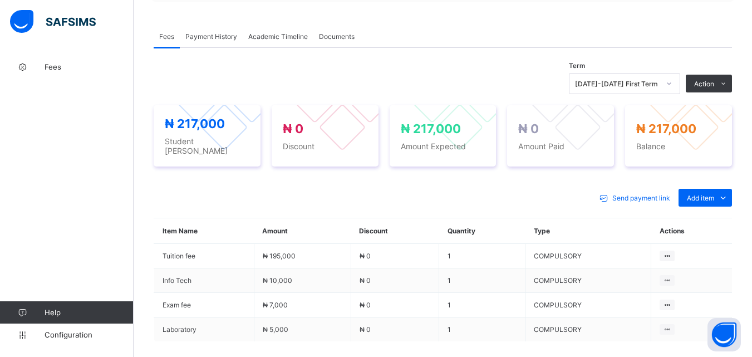
scroll to position [334, 0]
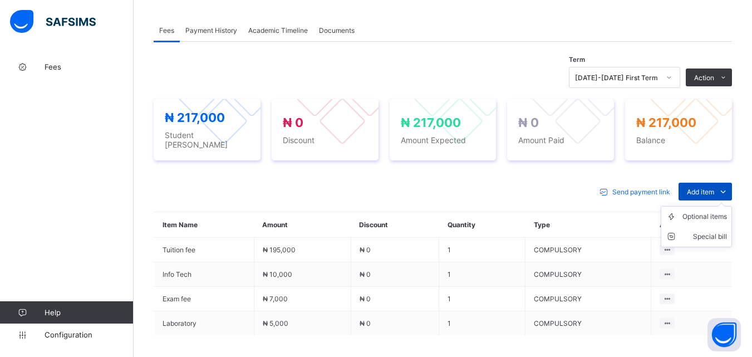
click at [705, 188] on span "Add item" at bounding box center [700, 192] width 27 height 8
click at [714, 212] on div "Optional items" at bounding box center [704, 216] width 45 height 11
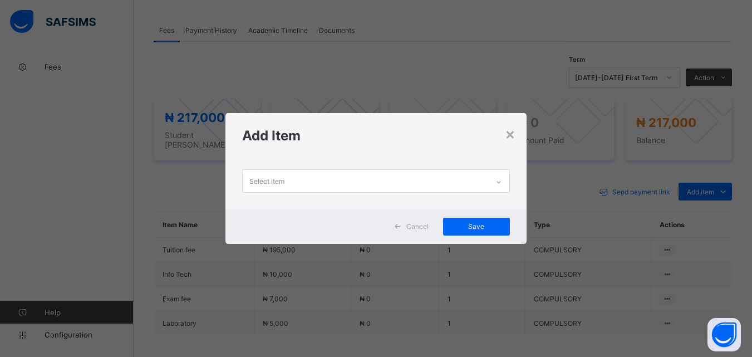
click at [498, 175] on div at bounding box center [498, 182] width 19 height 18
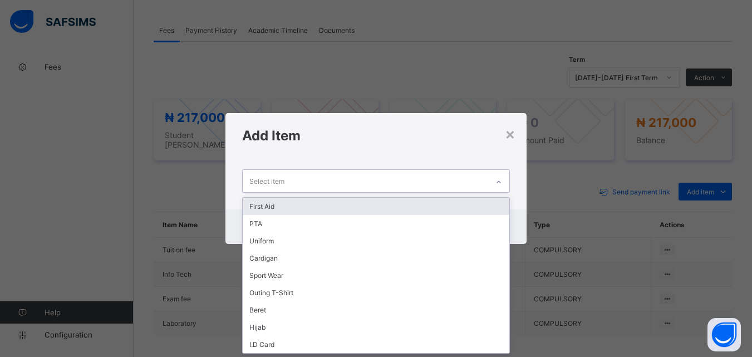
click at [490, 206] on div "First Aid" at bounding box center [376, 206] width 266 height 17
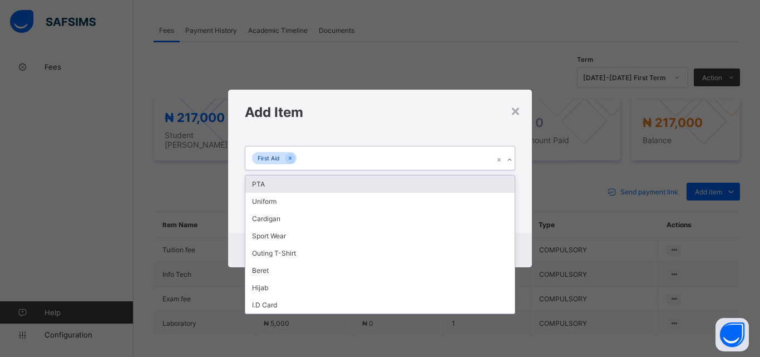
click at [510, 160] on icon at bounding box center [509, 159] width 7 height 11
click at [504, 177] on div "PTA" at bounding box center [379, 183] width 269 height 17
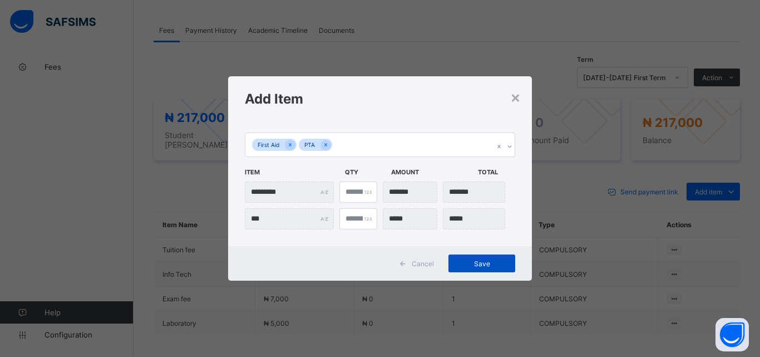
click at [488, 261] on span "Save" at bounding box center [482, 263] width 50 height 8
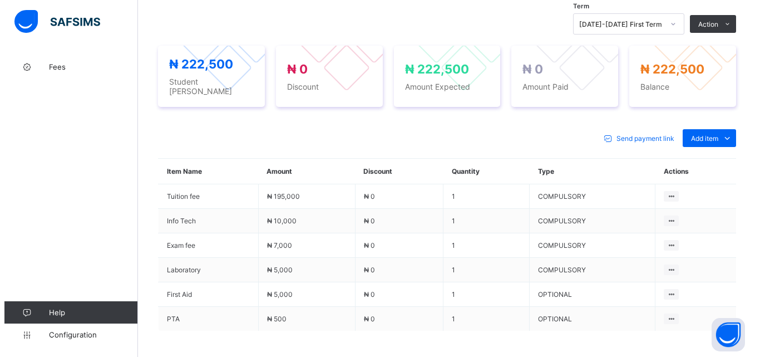
scroll to position [390, 0]
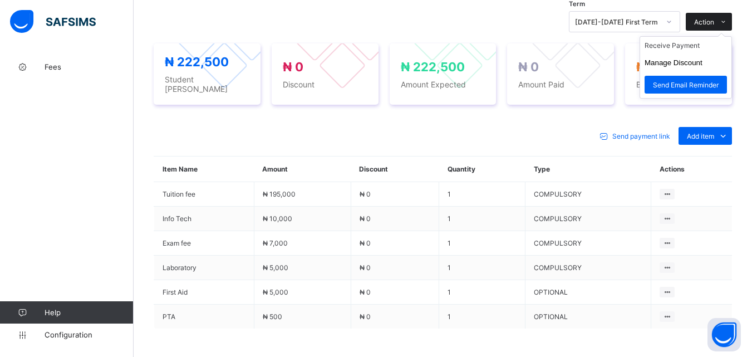
click at [724, 14] on span at bounding box center [723, 22] width 18 height 18
click at [692, 43] on li "Receive Payment" at bounding box center [685, 45] width 91 height 17
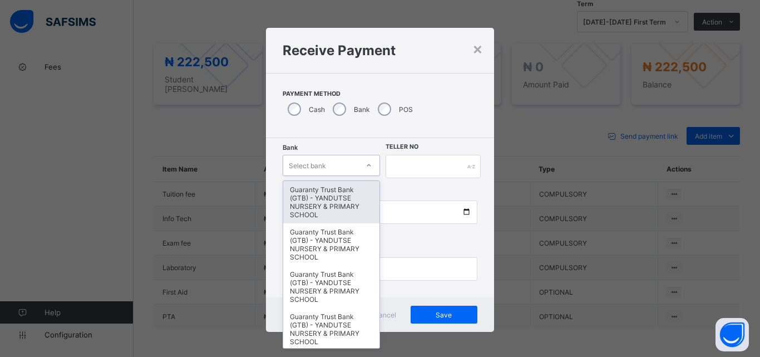
click at [365, 173] on div at bounding box center [368, 165] width 19 height 18
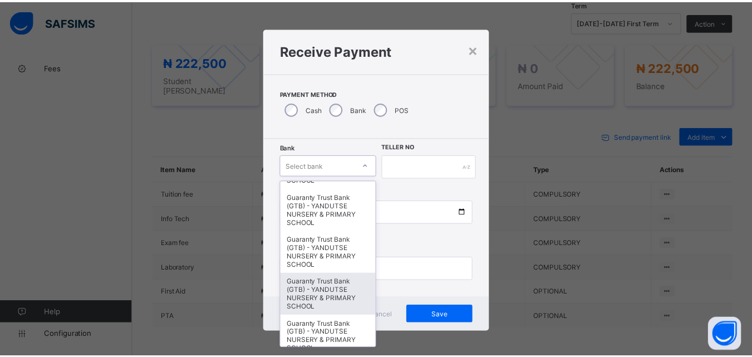
scroll to position [223, 0]
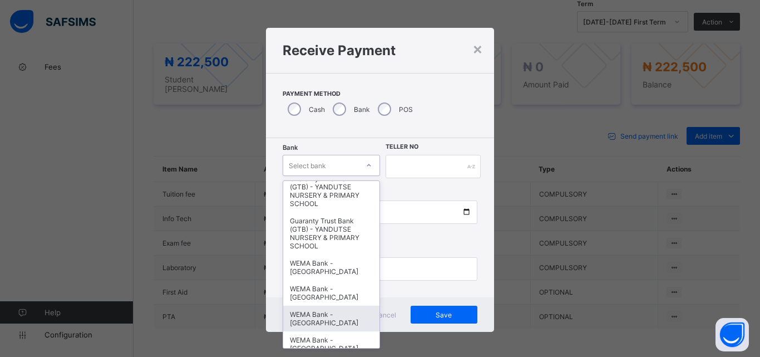
click at [323, 312] on div "WEMA Bank - [GEOGRAPHIC_DATA]" at bounding box center [331, 318] width 96 height 26
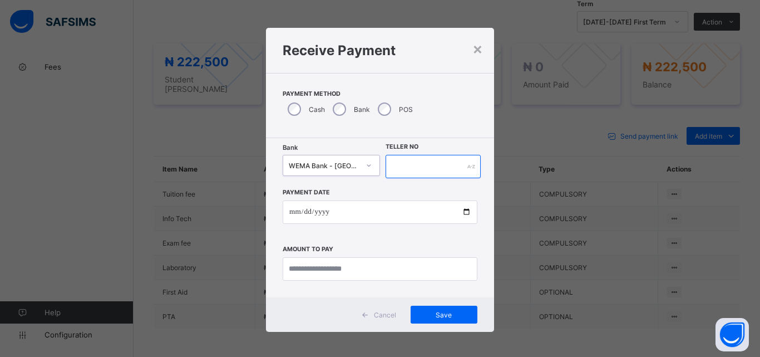
click at [436, 162] on input "text" at bounding box center [433, 166] width 95 height 23
type input "**********"
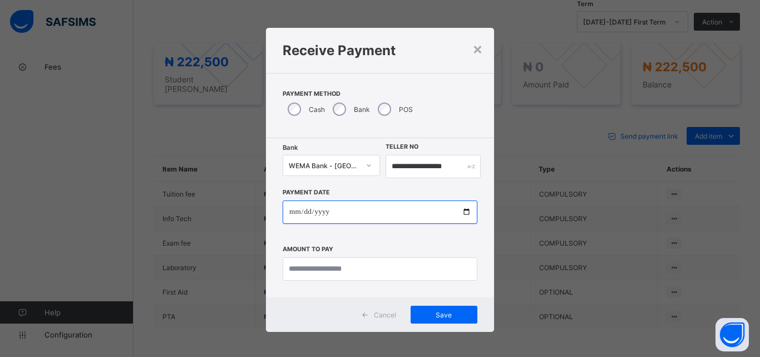
click at [461, 213] on input "date" at bounding box center [380, 211] width 195 height 23
type input "**********"
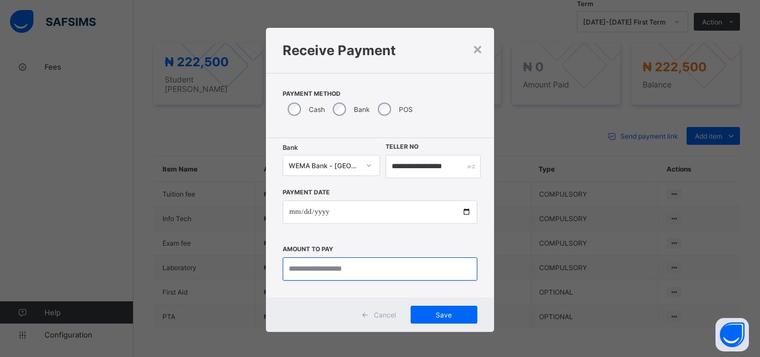
click at [307, 270] on input "currency" at bounding box center [380, 268] width 195 height 23
type input "*********"
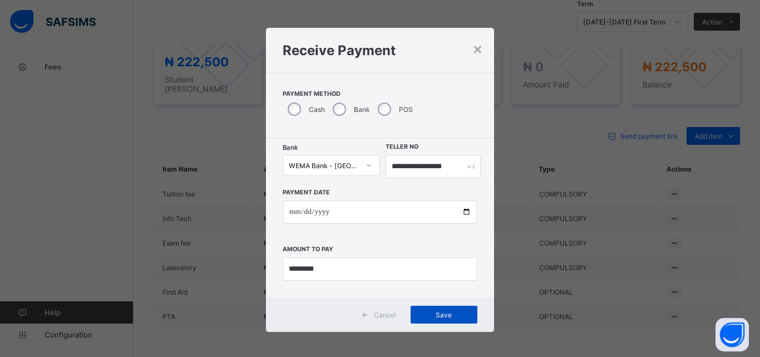
click at [436, 315] on span "Save" at bounding box center [444, 315] width 50 height 8
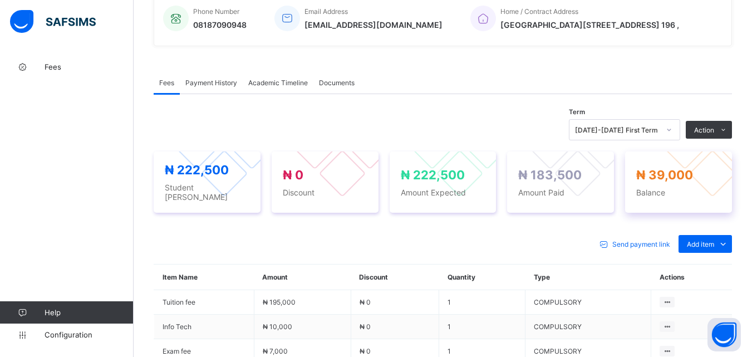
scroll to position [278, 0]
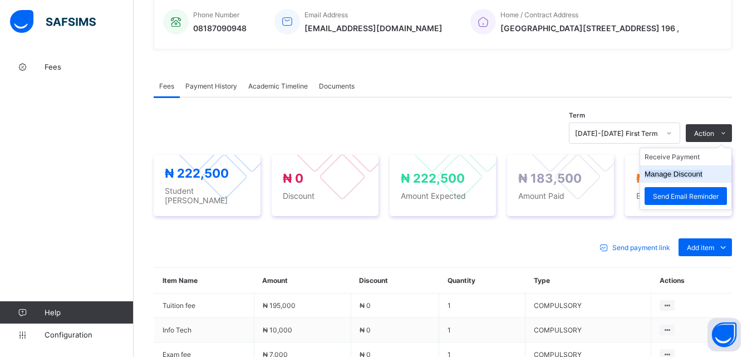
click at [701, 179] on li "Manage Discount" at bounding box center [685, 173] width 91 height 17
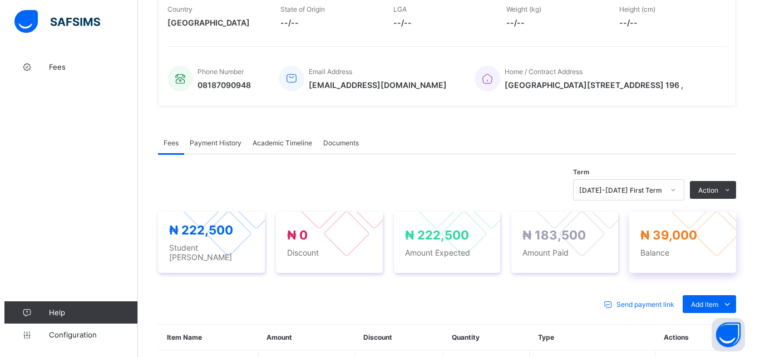
scroll to position [223, 0]
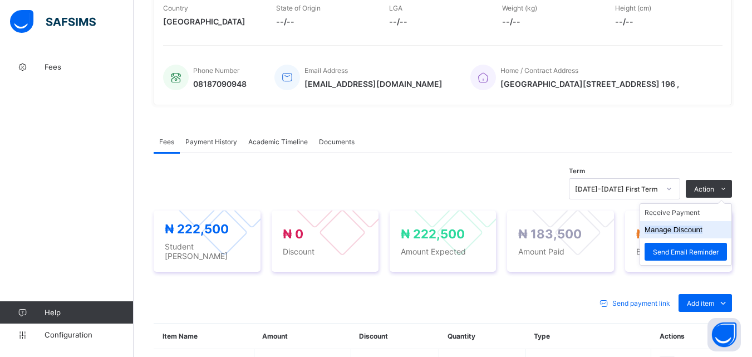
click at [695, 233] on button "Manage Discount" at bounding box center [673, 229] width 58 height 8
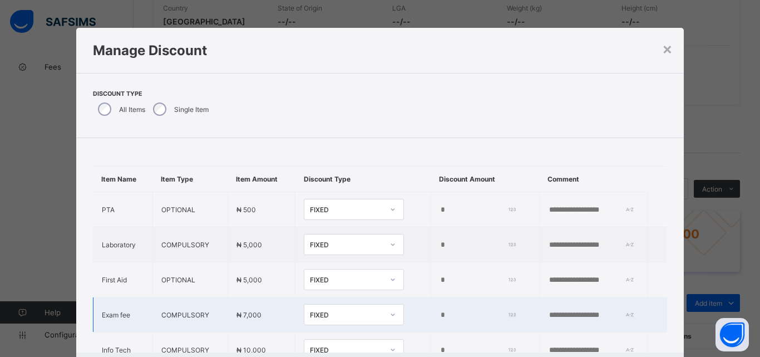
scroll to position [86, 0]
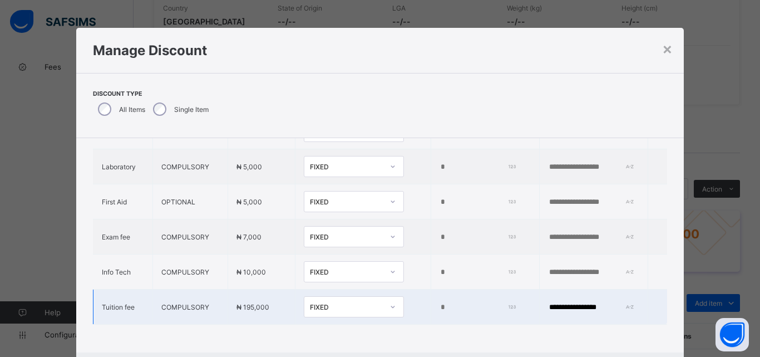
click at [390, 301] on icon at bounding box center [393, 306] width 7 height 11
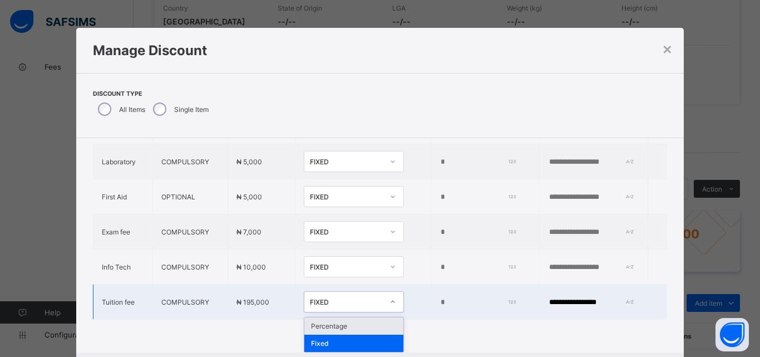
click at [354, 323] on div "Percentage" at bounding box center [353, 325] width 99 height 17
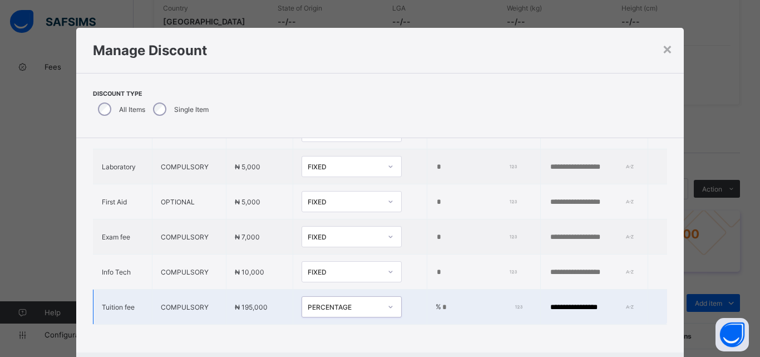
click at [441, 303] on input "*" at bounding box center [480, 307] width 78 height 9
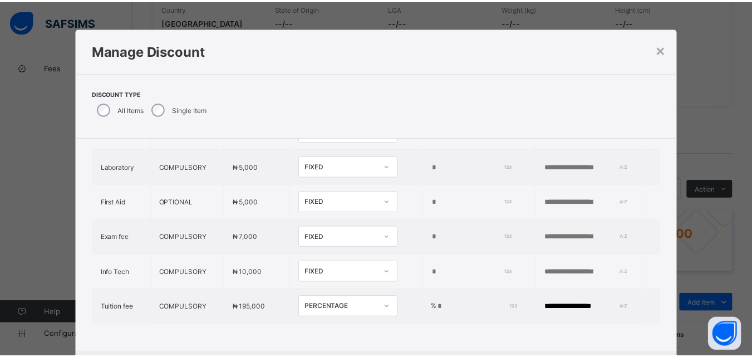
scroll to position [56, 0]
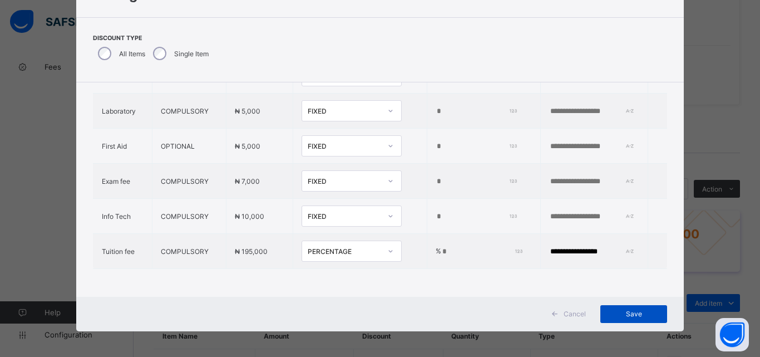
type input "**"
click at [619, 311] on span "Save" at bounding box center [634, 313] width 50 height 8
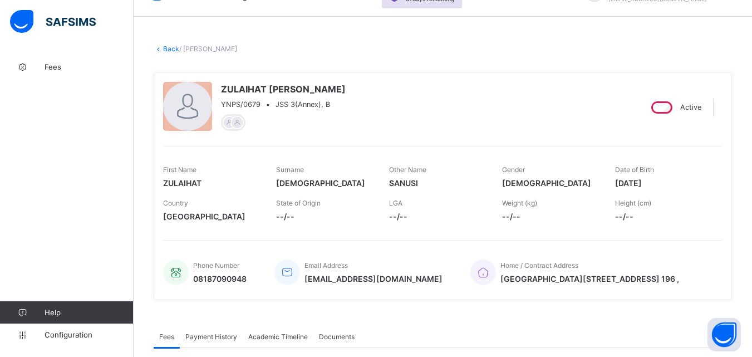
scroll to position [0, 0]
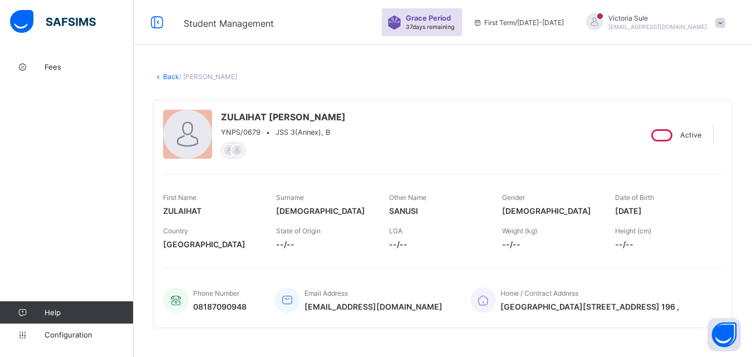
click at [165, 77] on link "Back" at bounding box center [171, 76] width 16 height 8
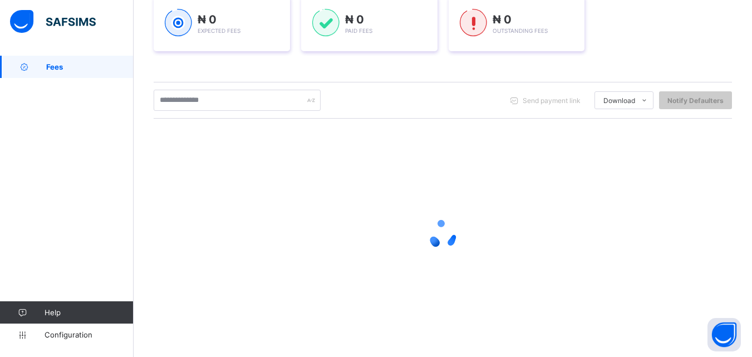
scroll to position [119, 0]
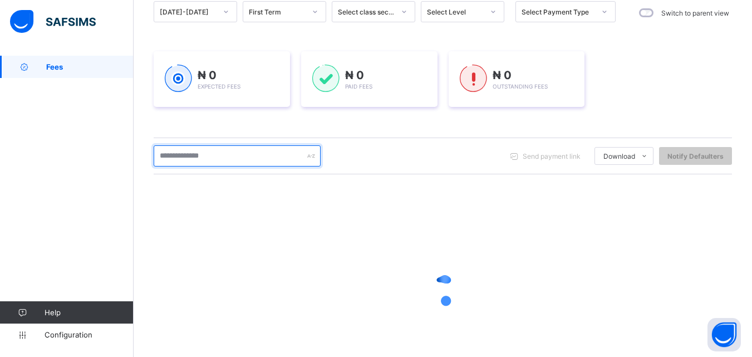
click at [191, 158] on input "text" at bounding box center [237, 155] width 167 height 21
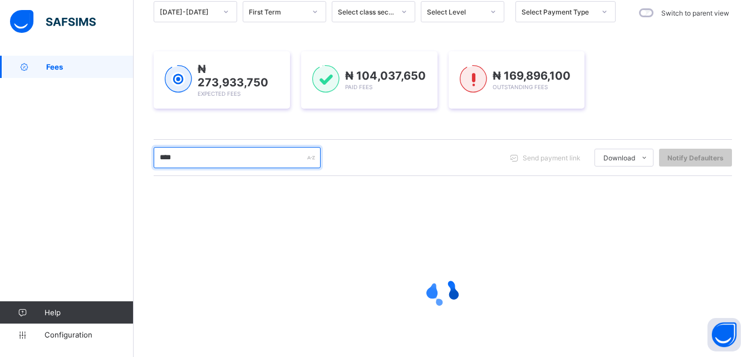
type input "****"
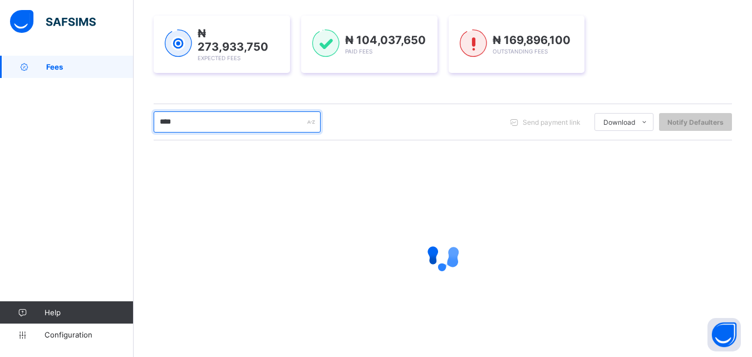
scroll to position [175, 0]
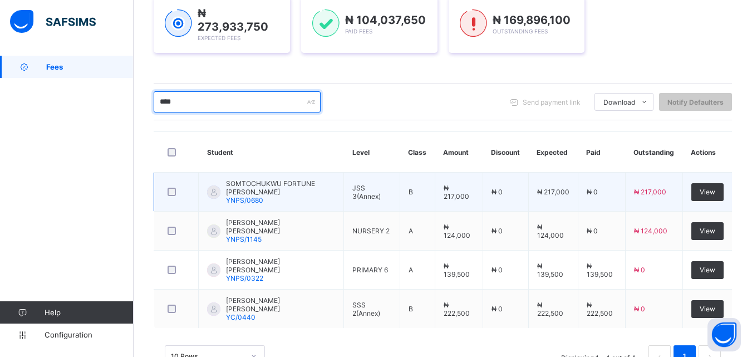
scroll to position [175, 0]
click at [715, 192] on span "View" at bounding box center [707, 192] width 16 height 8
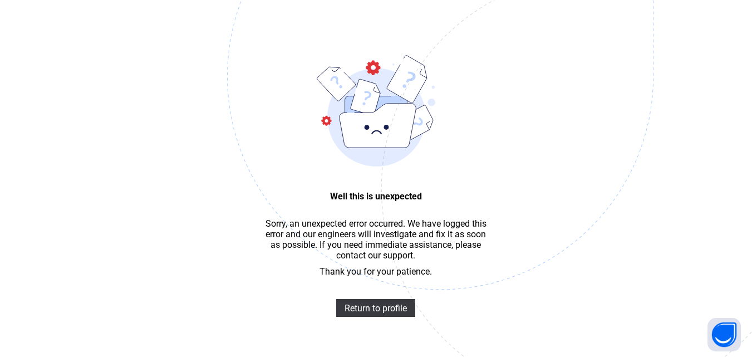
scroll to position [33, 0]
click at [377, 313] on span "Return to profile" at bounding box center [375, 308] width 62 height 11
